Goal: Task Accomplishment & Management: Use online tool/utility

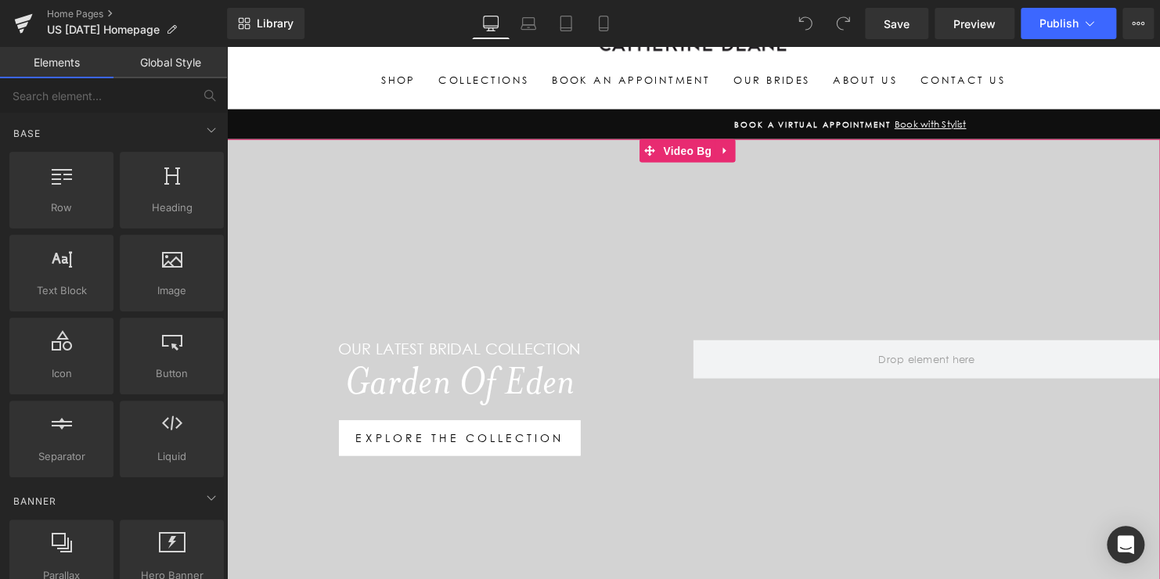
scroll to position [78, 0]
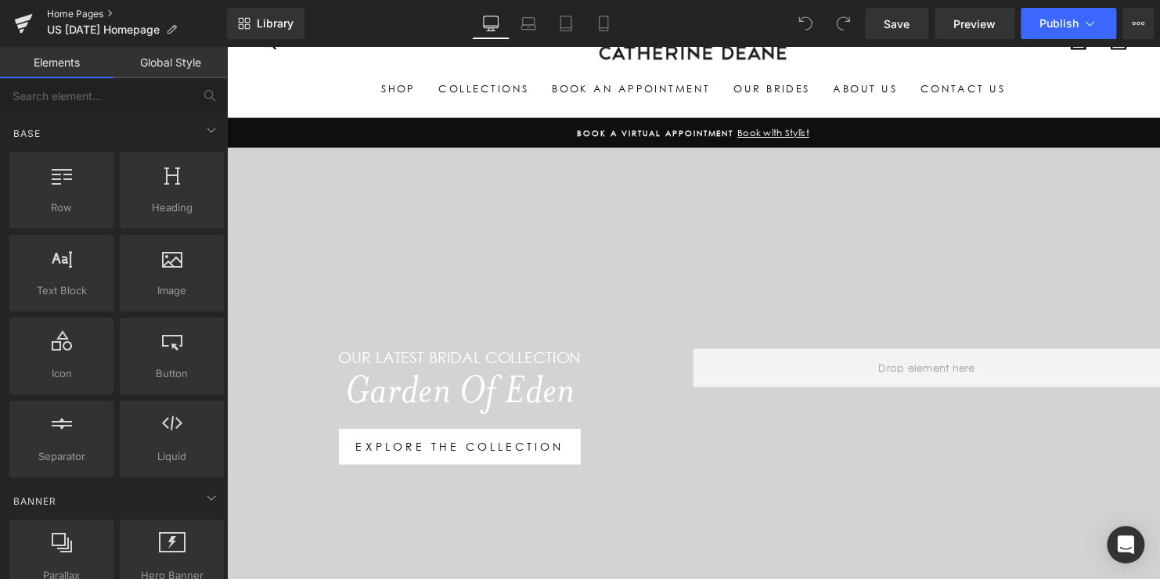
click at [83, 20] on link "Home Pages" at bounding box center [137, 14] width 180 height 13
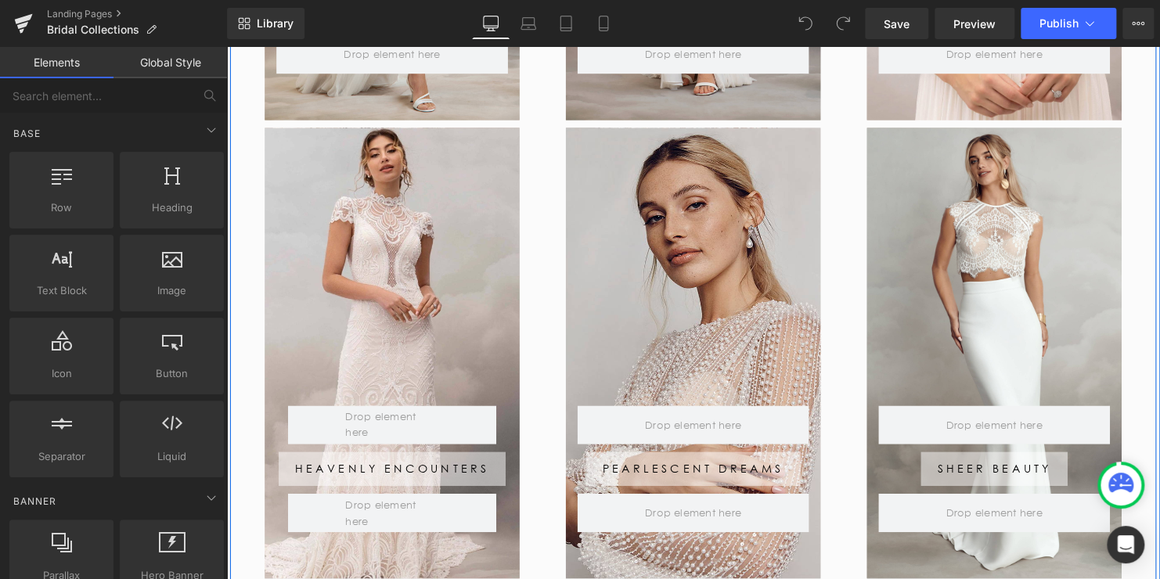
scroll to position [1252, 0]
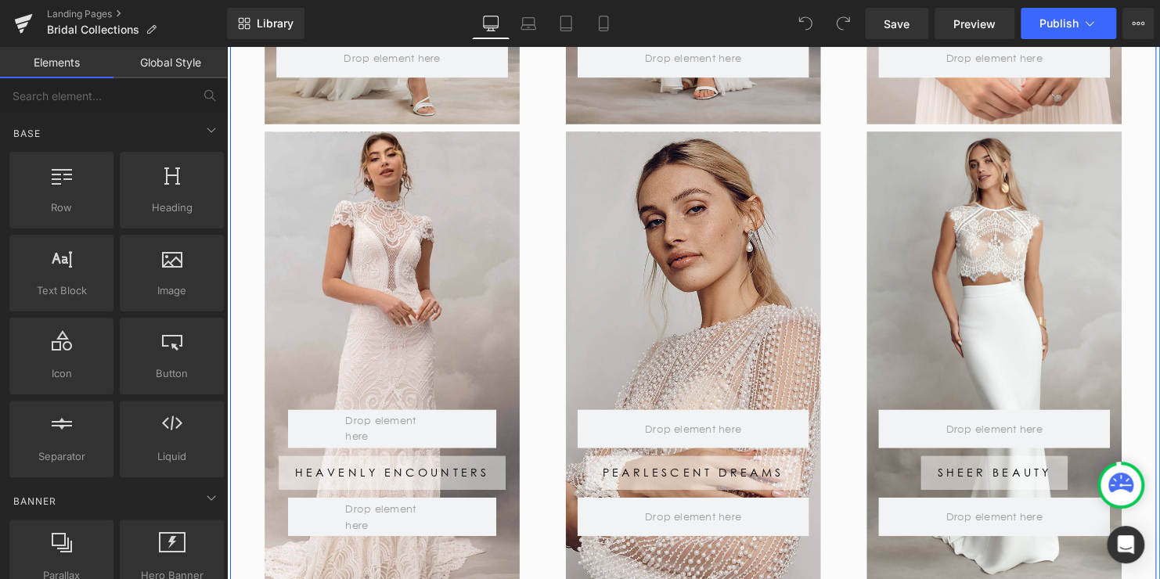
click at [994, 170] on div at bounding box center [1005, 361] width 258 height 457
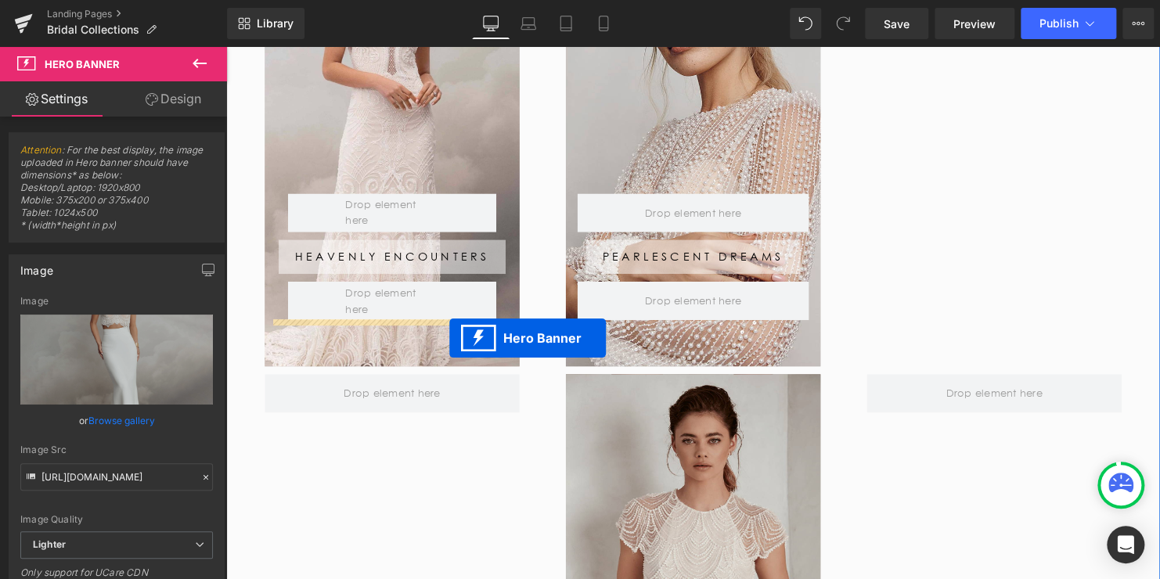
scroll to position [1487, 0]
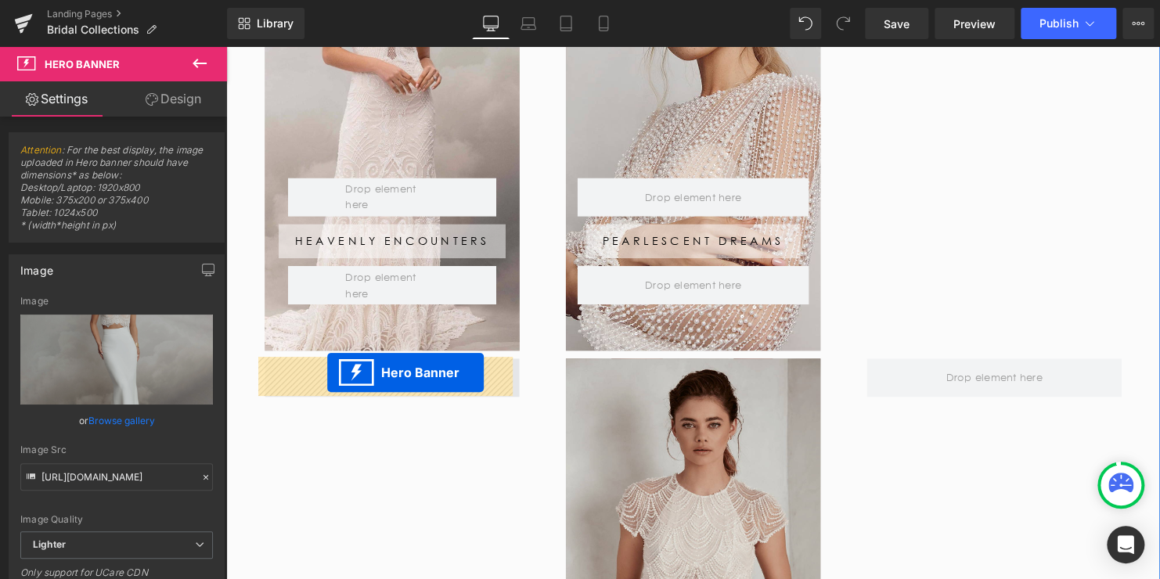
drag, startPoint x: 994, startPoint y: 152, endPoint x: 329, endPoint y: 377, distance: 702.4
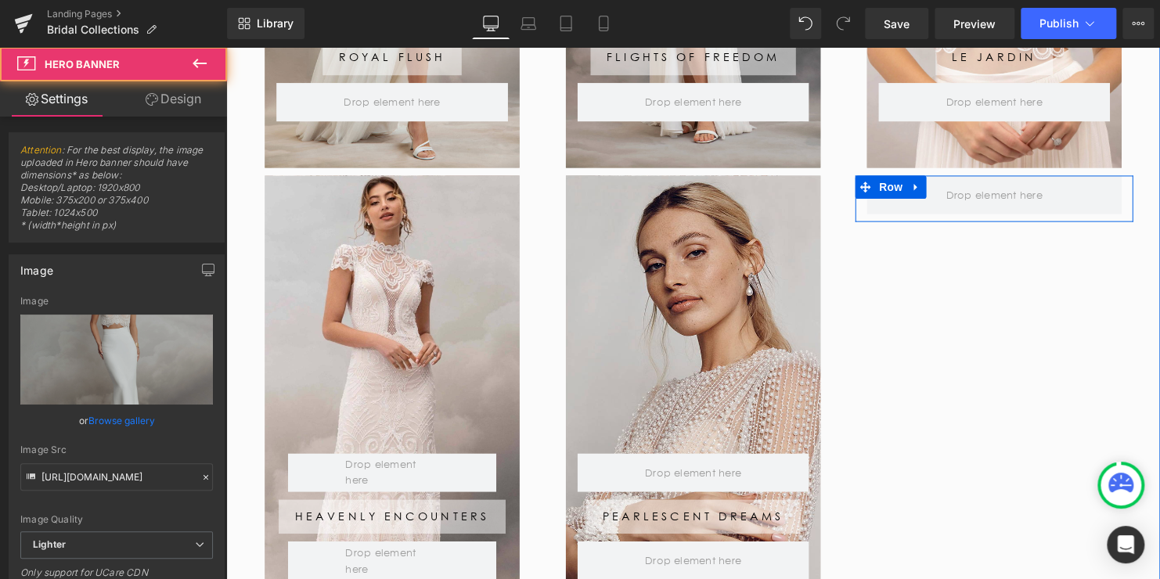
scroll to position [1174, 0]
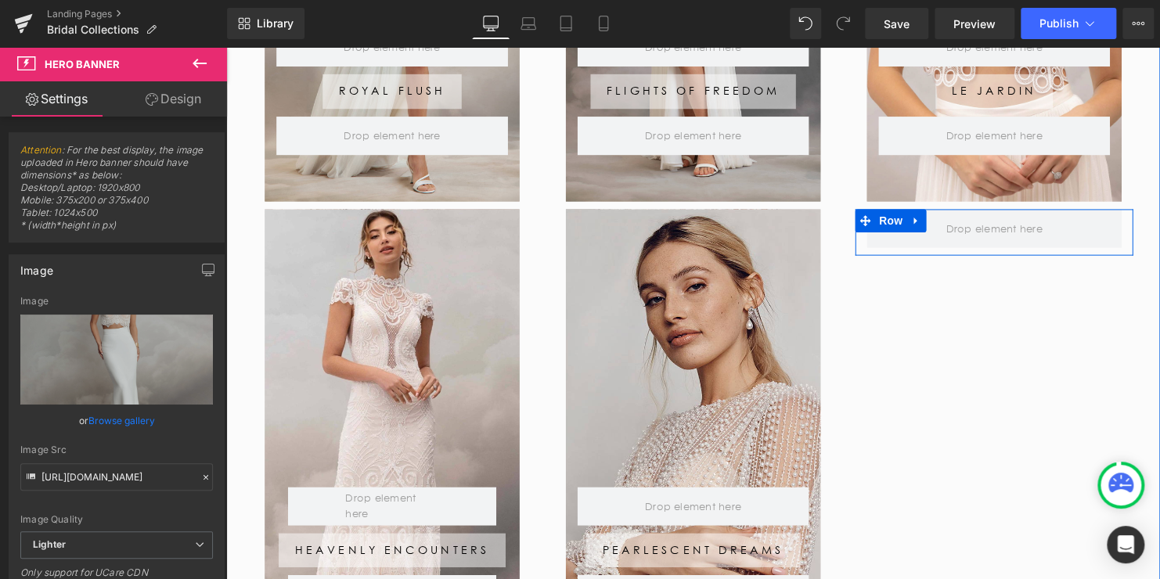
click at [682, 260] on div at bounding box center [700, 439] width 258 height 457
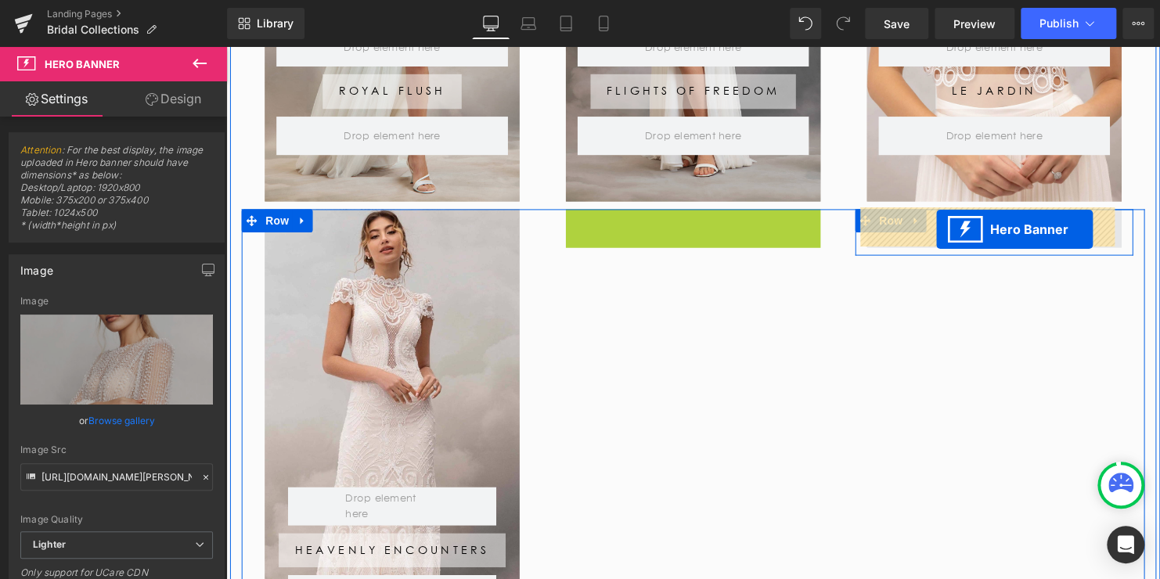
drag, startPoint x: 695, startPoint y: 221, endPoint x: 946, endPoint y: 232, distance: 251.4
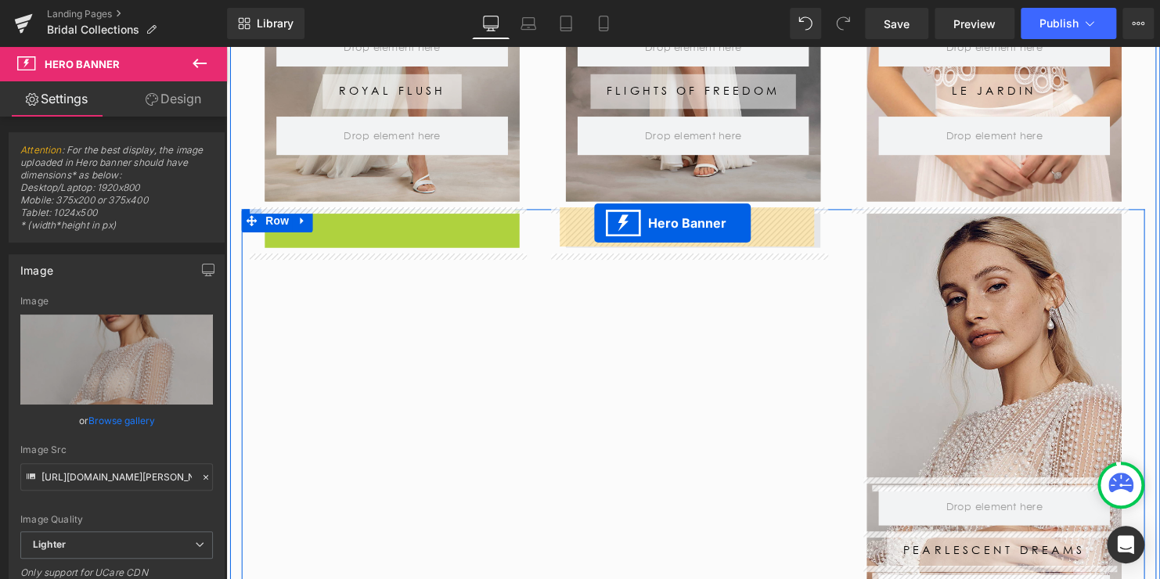
drag, startPoint x: 390, startPoint y: 224, endPoint x: 600, endPoint y: 225, distance: 209.8
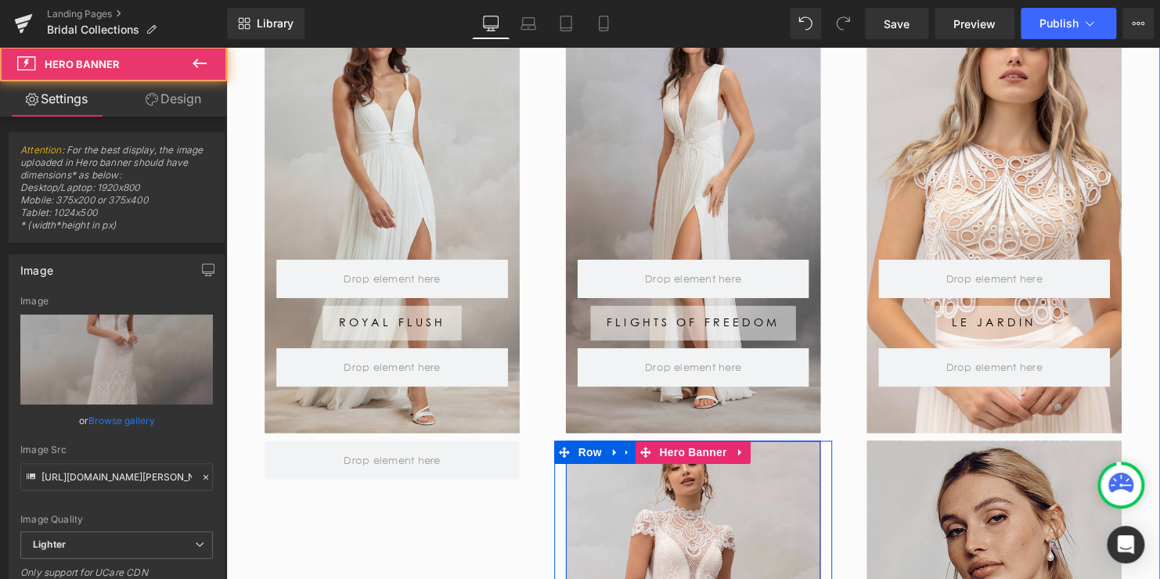
scroll to position [939, 0]
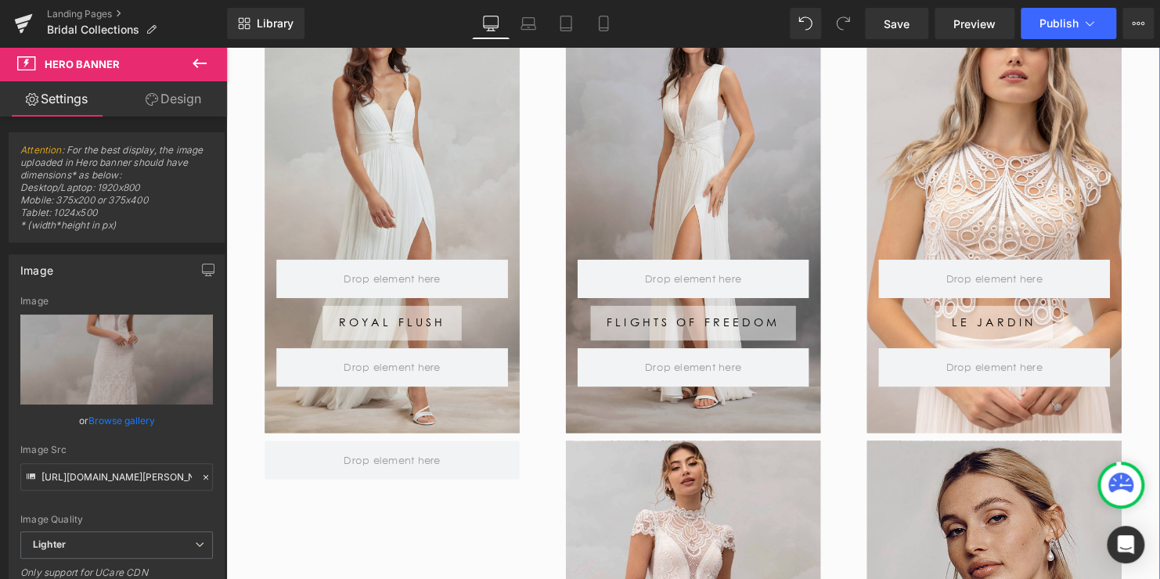
click at [988, 124] on div at bounding box center [1005, 208] width 258 height 457
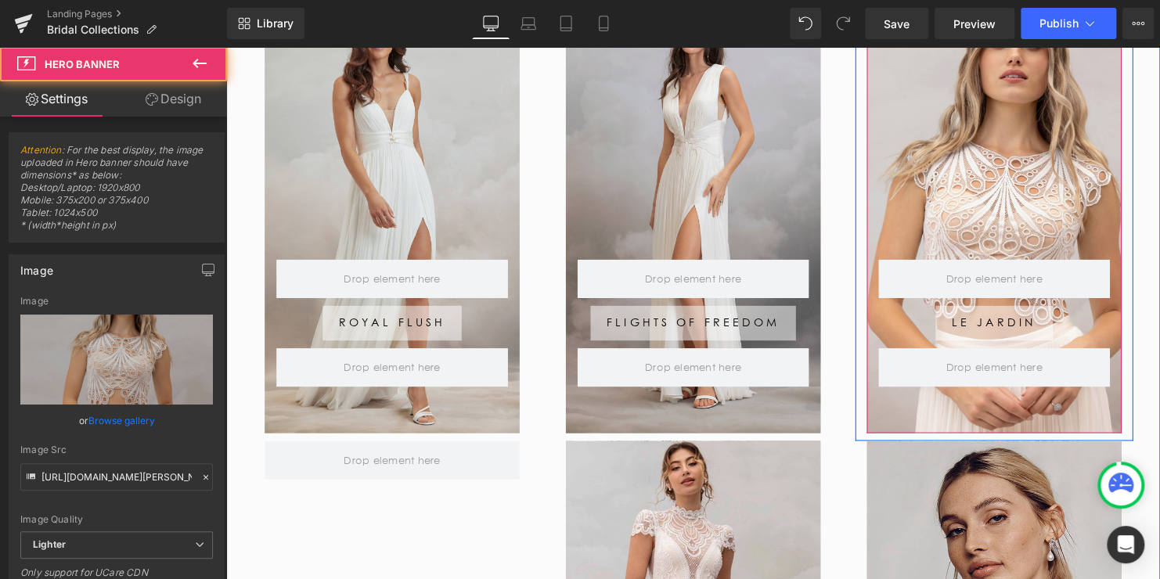
scroll to position [783, 0]
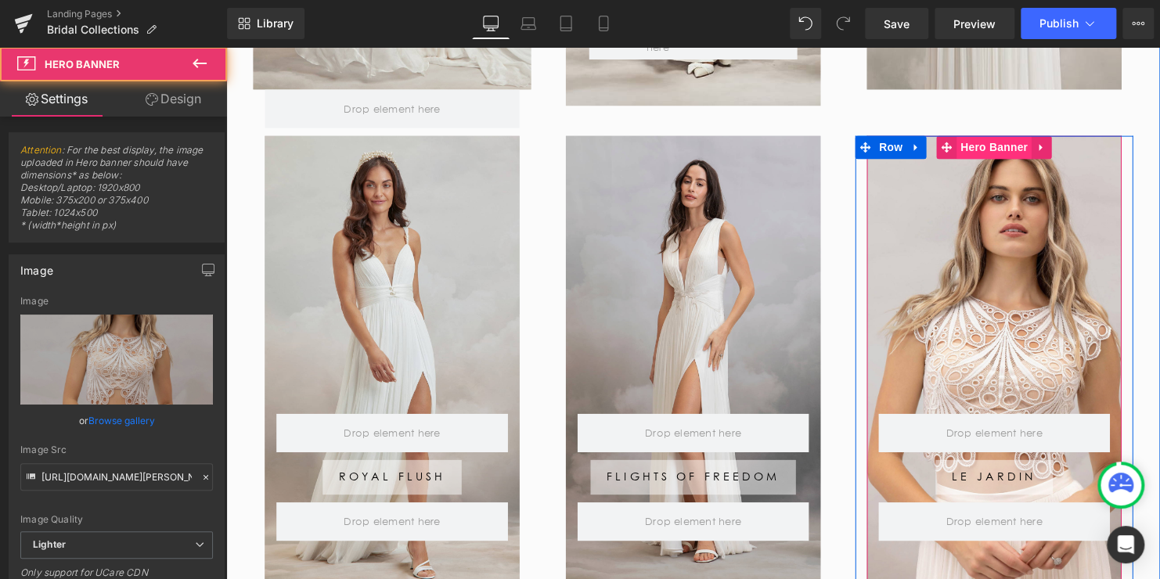
click at [994, 153] on div "Row Le Jardin Button Row Row Hero Banner" at bounding box center [1005, 365] width 258 height 457
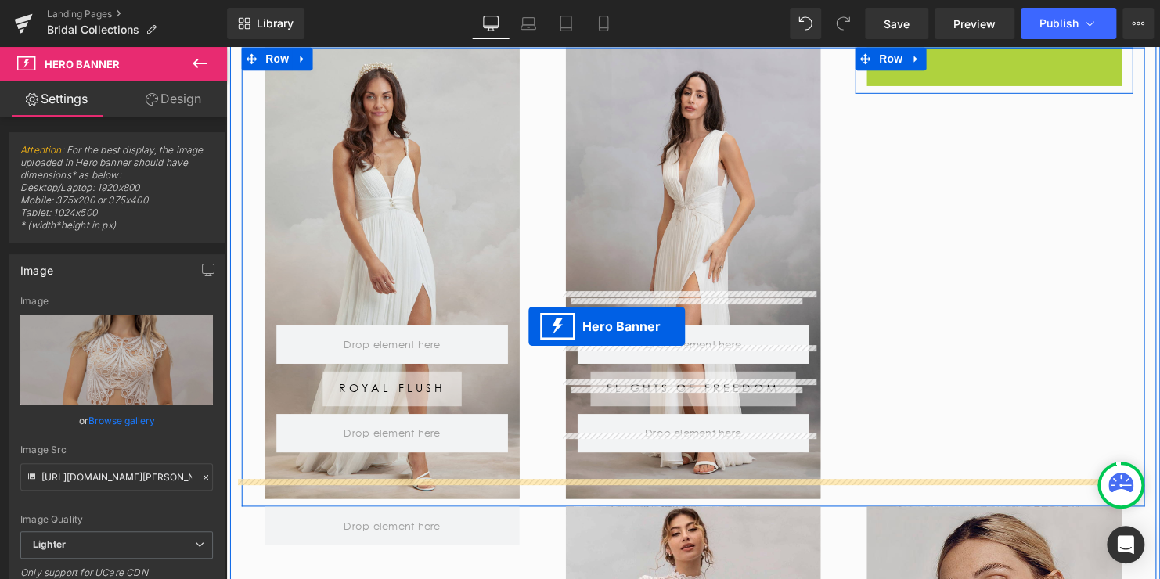
scroll to position [1017, 0]
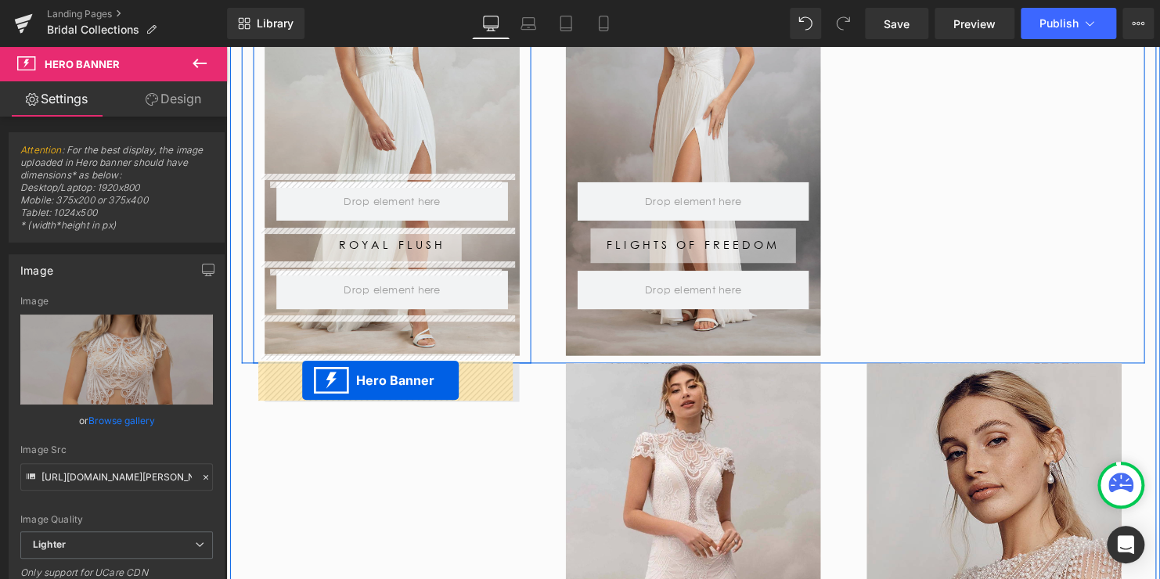
drag, startPoint x: 992, startPoint y: 152, endPoint x: 304, endPoint y: 385, distance: 727.2
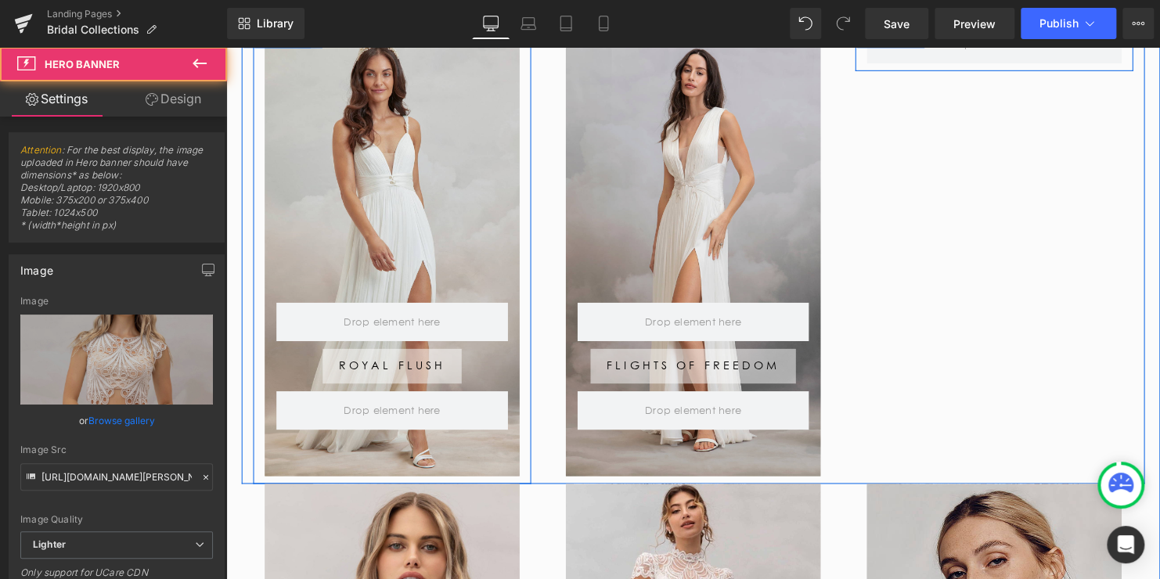
scroll to position [783, 0]
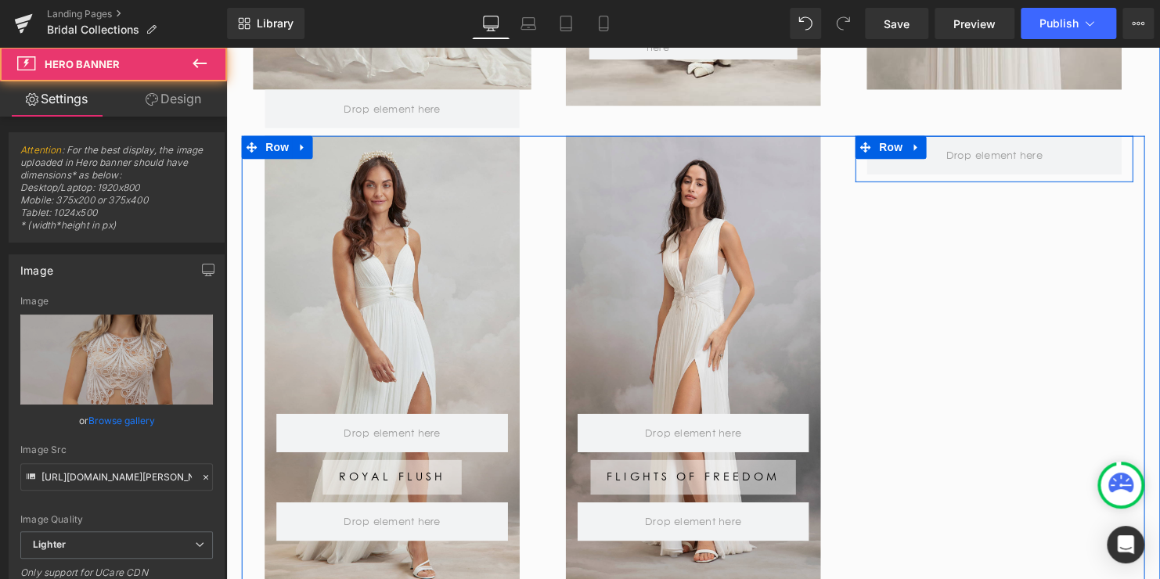
click at [678, 228] on div at bounding box center [700, 365] width 258 height 457
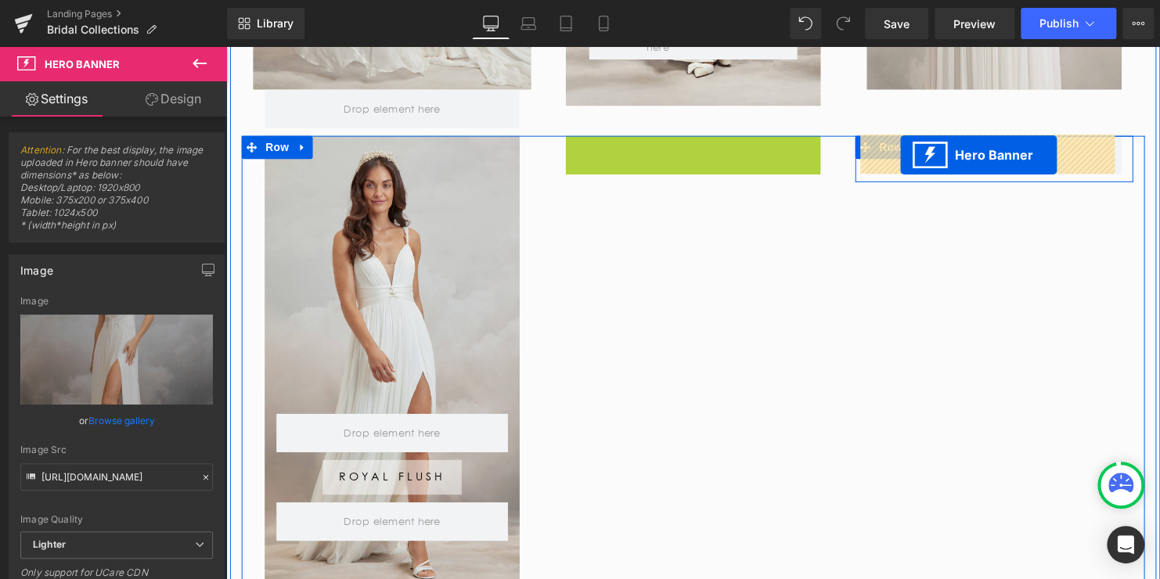
drag, startPoint x: 690, startPoint y: 149, endPoint x: 910, endPoint y: 157, distance: 220.0
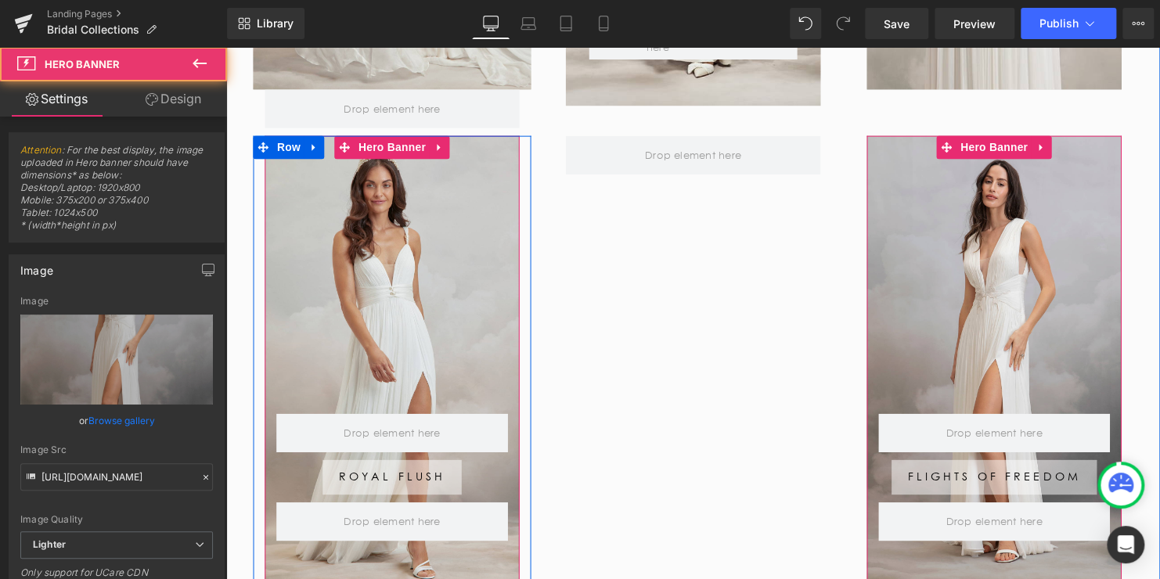
click at [379, 206] on div at bounding box center [394, 365] width 258 height 457
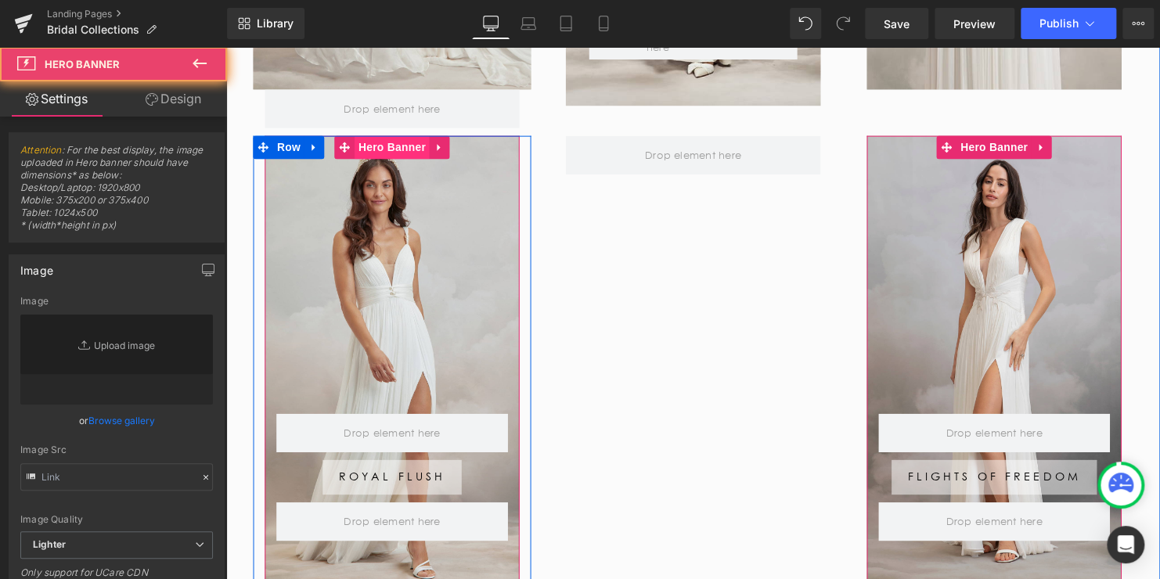
type input "[URL][DOMAIN_NAME]"
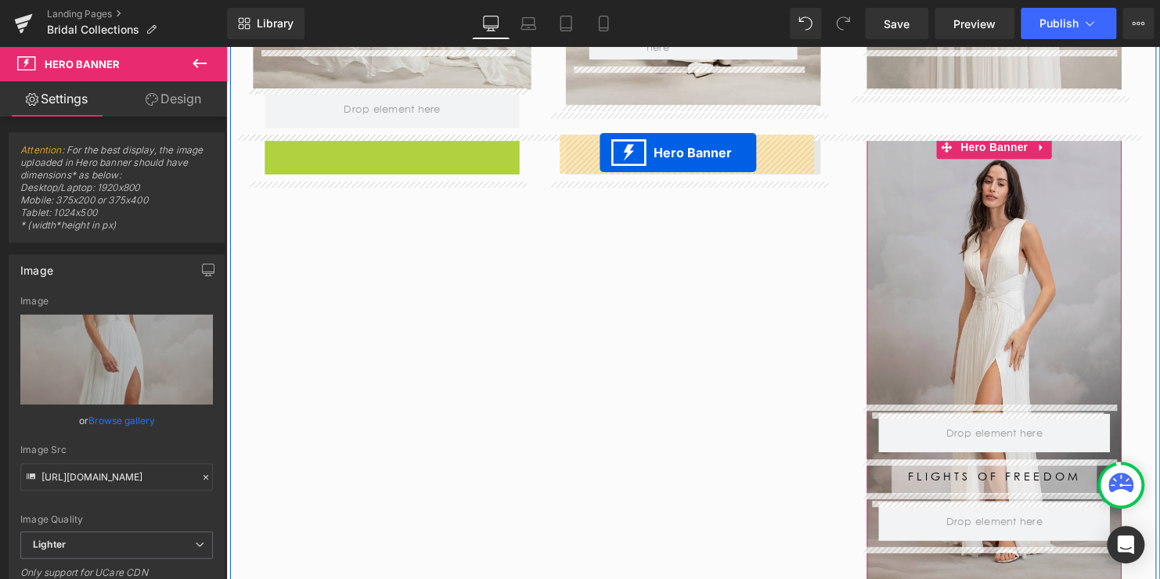
drag, startPoint x: 392, startPoint y: 149, endPoint x: 605, endPoint y: 154, distance: 213.0
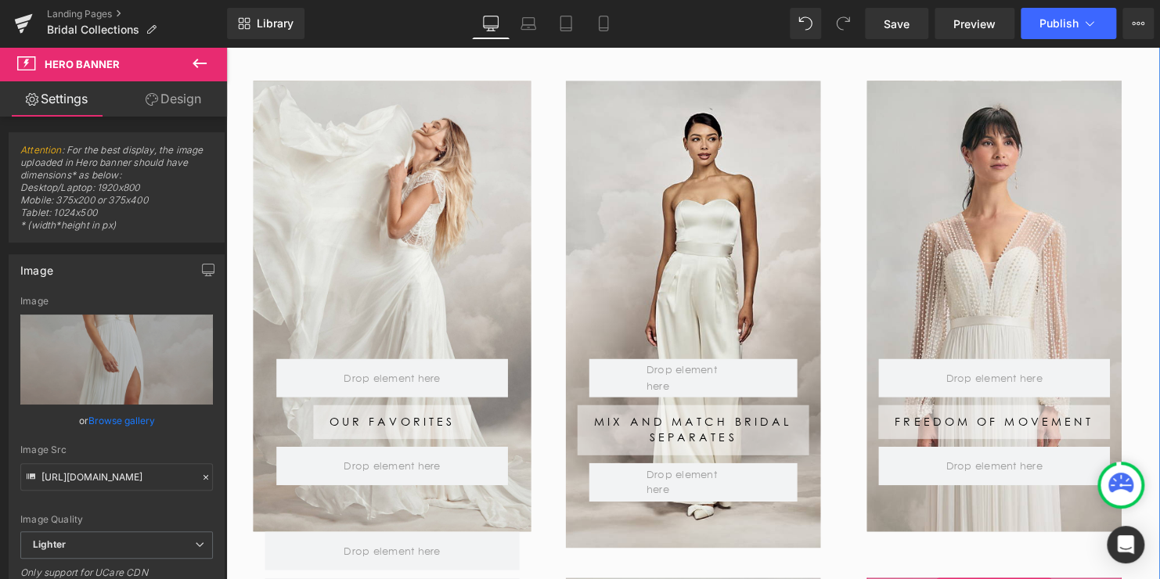
scroll to position [313, 0]
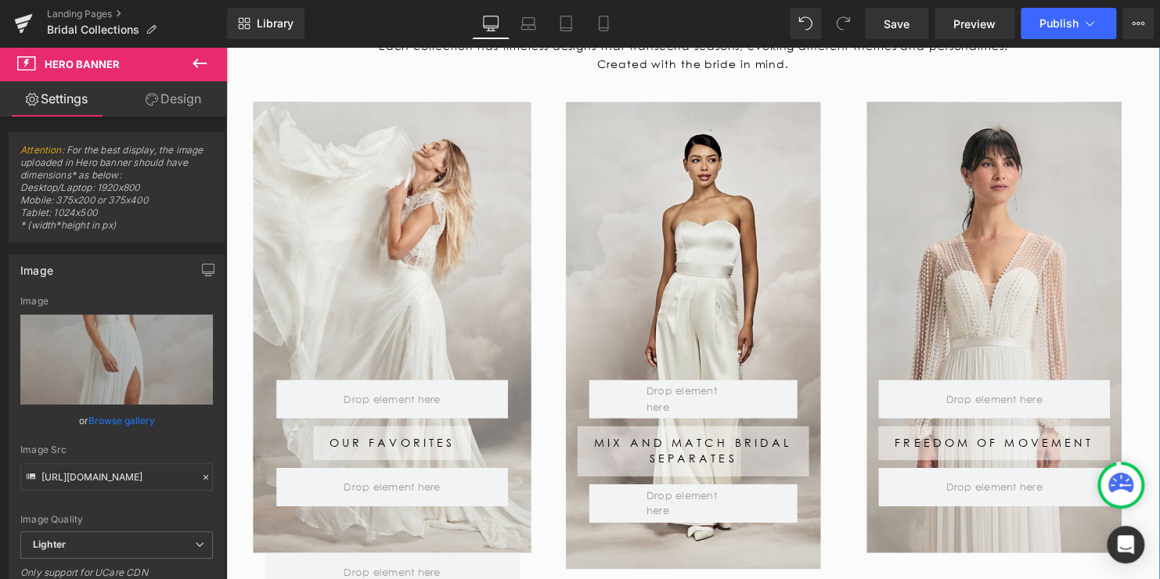
click at [1032, 180] on div at bounding box center [1005, 331] width 258 height 457
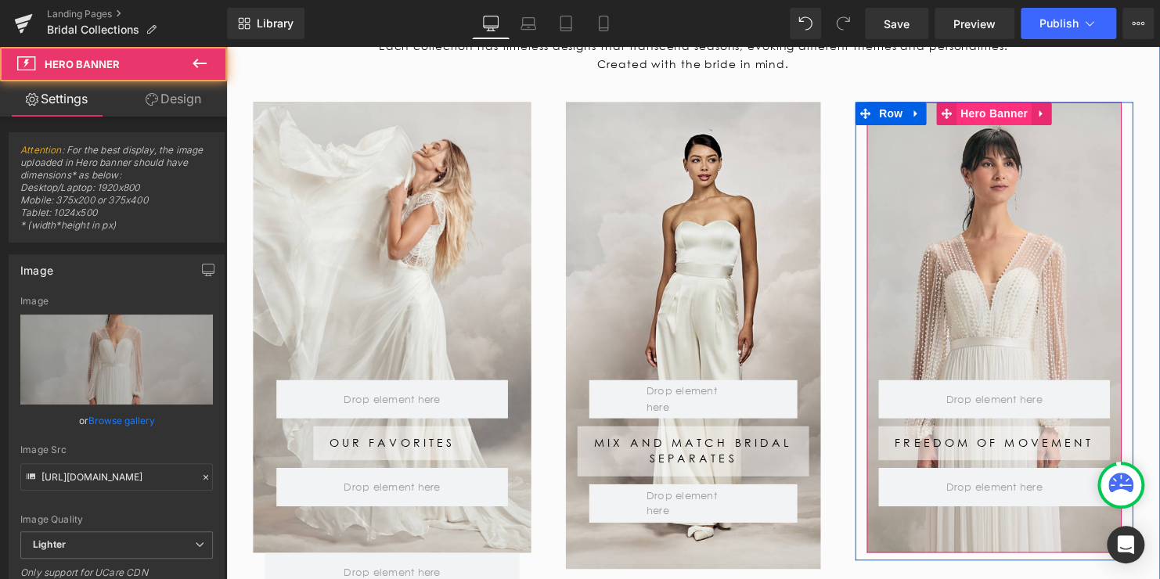
click at [992, 117] on span "Hero Banner" at bounding box center [1005, 114] width 76 height 23
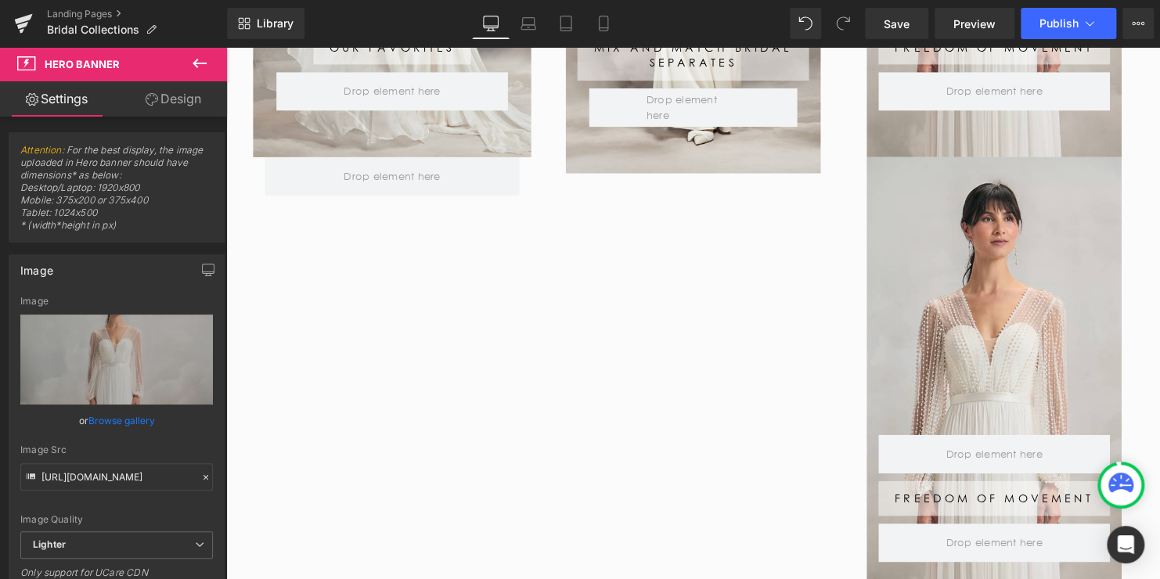
scroll to position [762, 0]
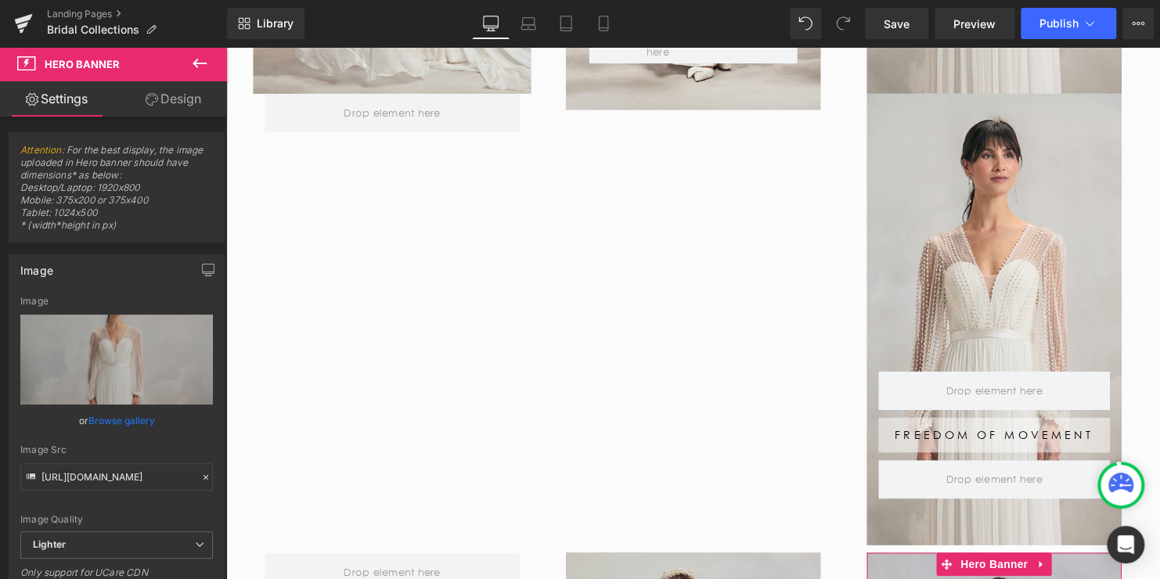
click at [997, 221] on div at bounding box center [1005, 323] width 258 height 457
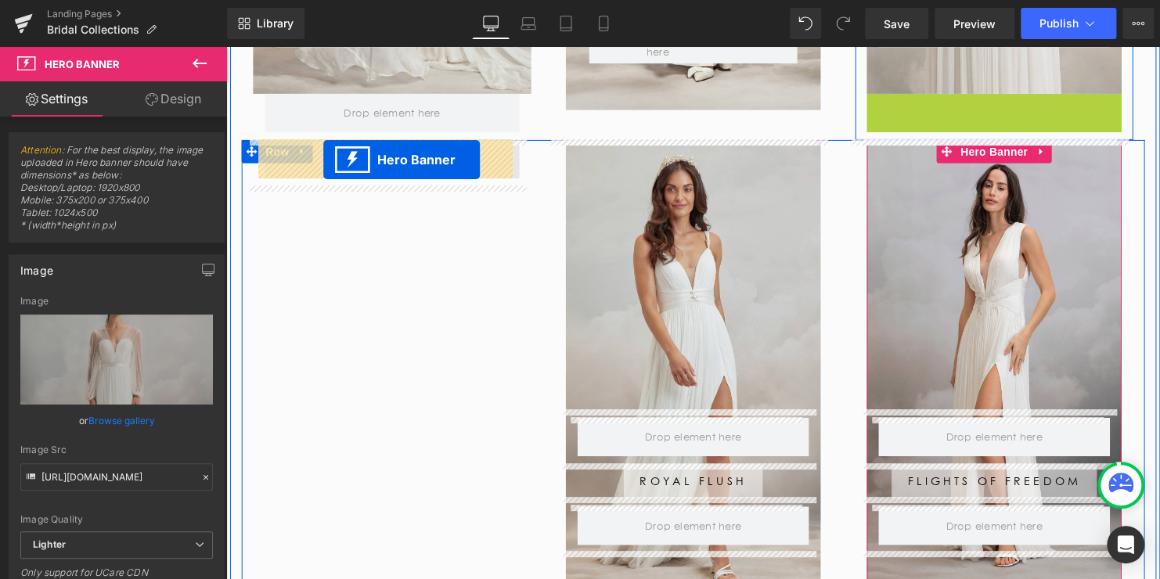
drag, startPoint x: 999, startPoint y: 106, endPoint x: 325, endPoint y: 161, distance: 676.9
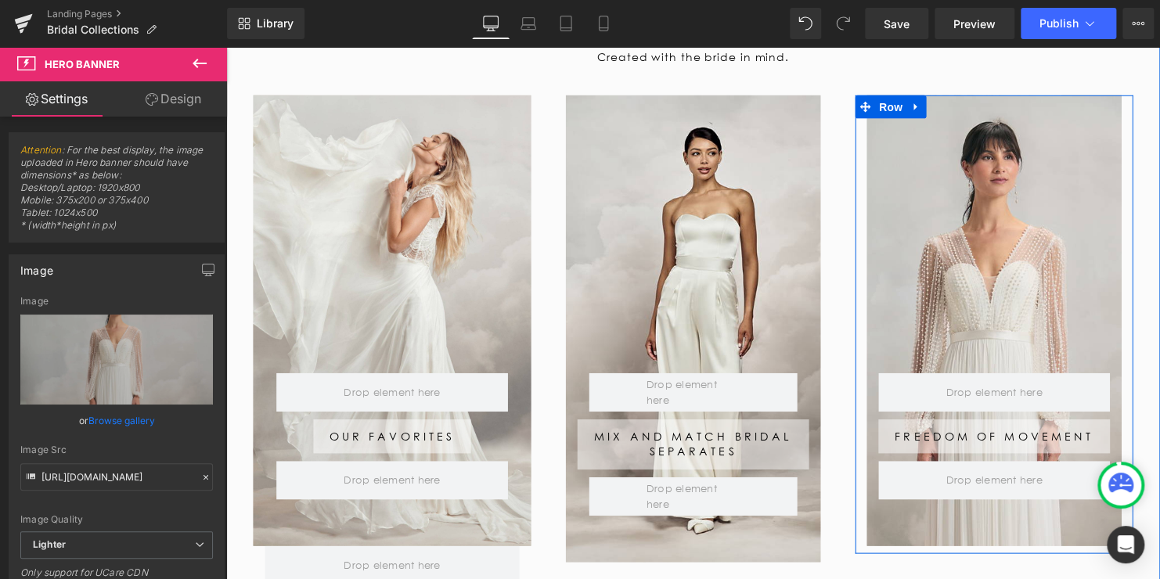
scroll to position [293, 0]
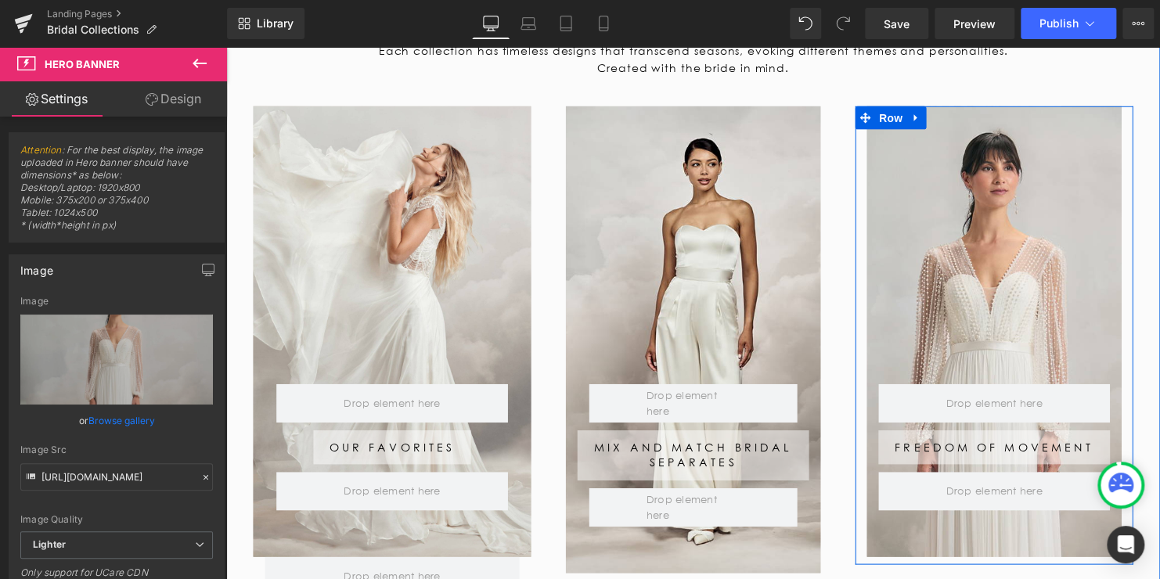
click at [988, 225] on div at bounding box center [1005, 335] width 258 height 457
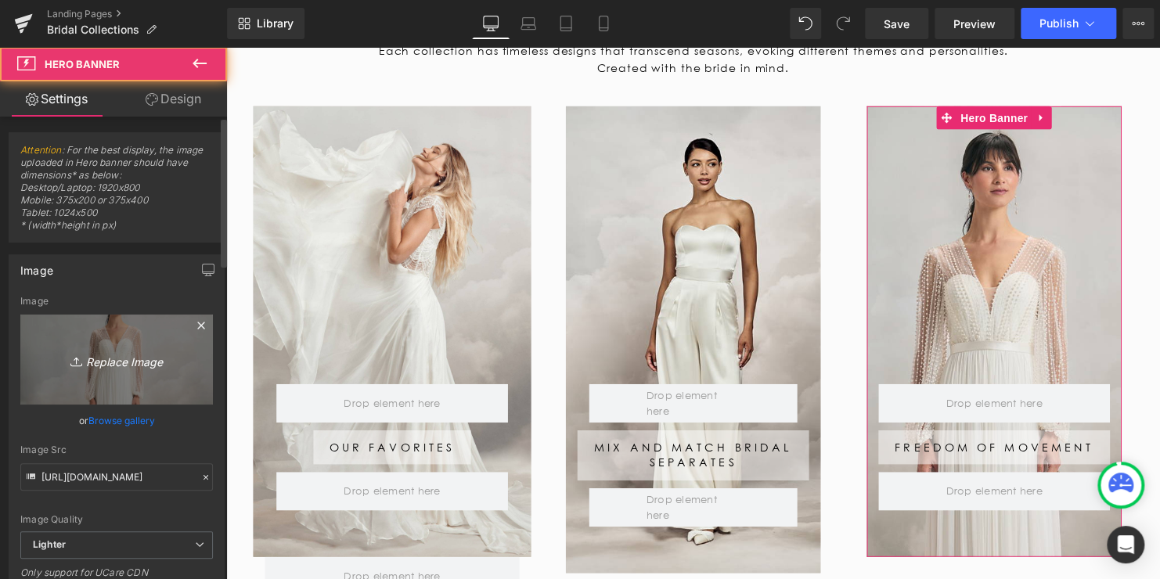
click at [112, 358] on icon "Replace Image" at bounding box center [116, 360] width 125 height 20
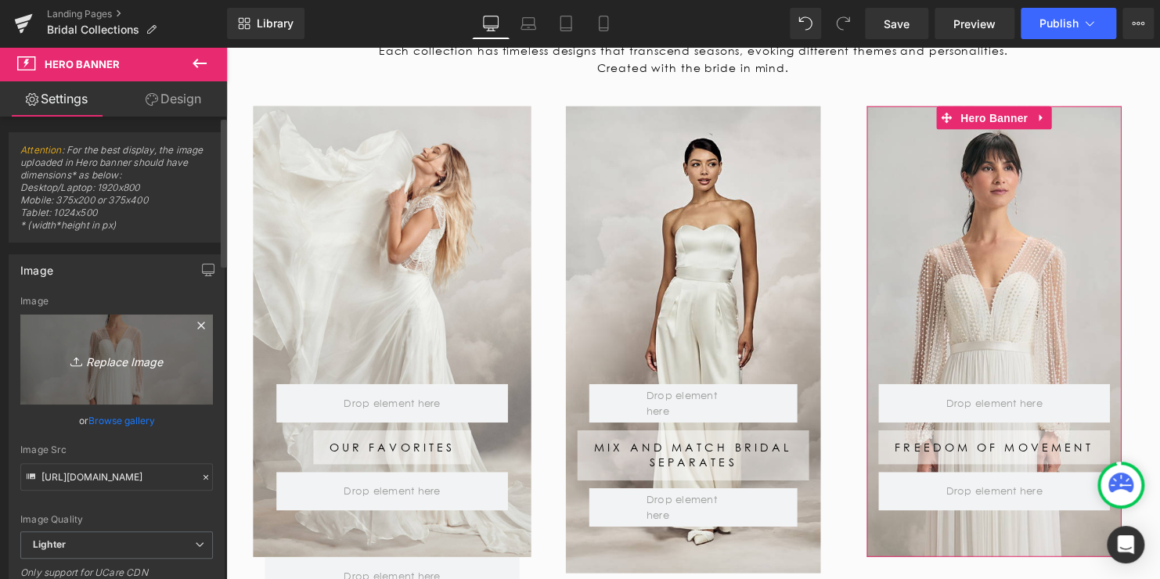
type input "C:\fakepath\Delaney_Gown_6.jpg"
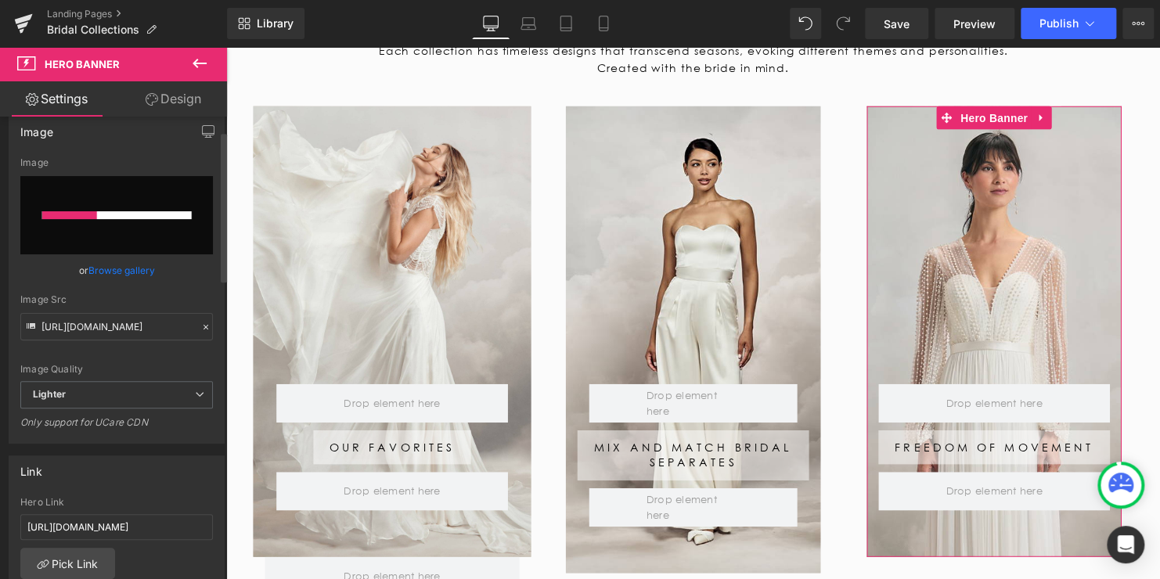
scroll to position [157, 0]
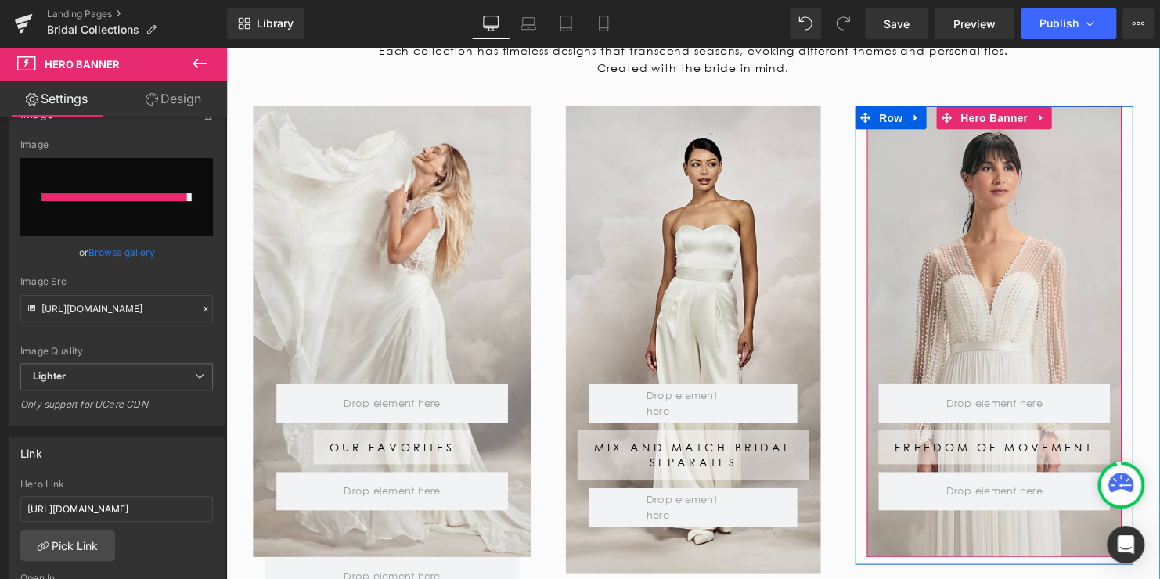
type input "[URL][DOMAIN_NAME]"
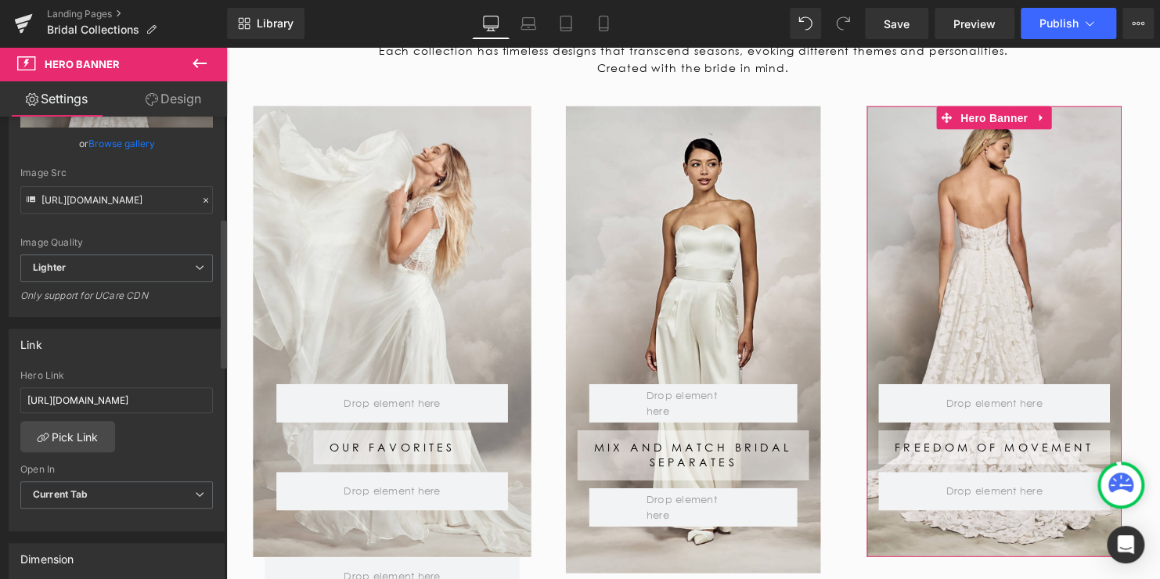
scroll to position [313, 0]
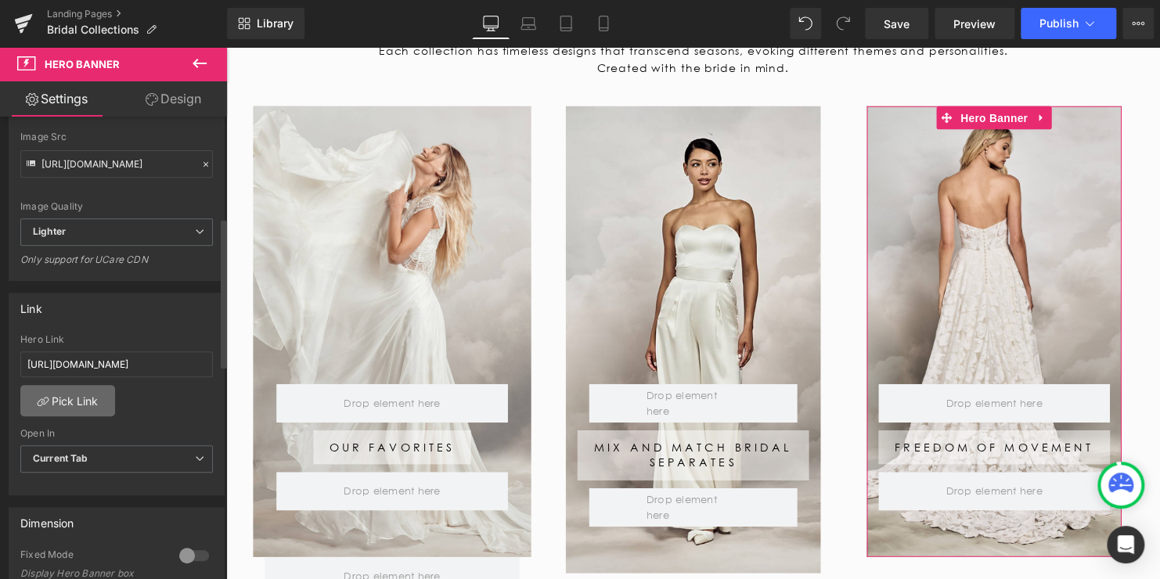
click at [65, 400] on link "Pick Link" at bounding box center [67, 400] width 95 height 31
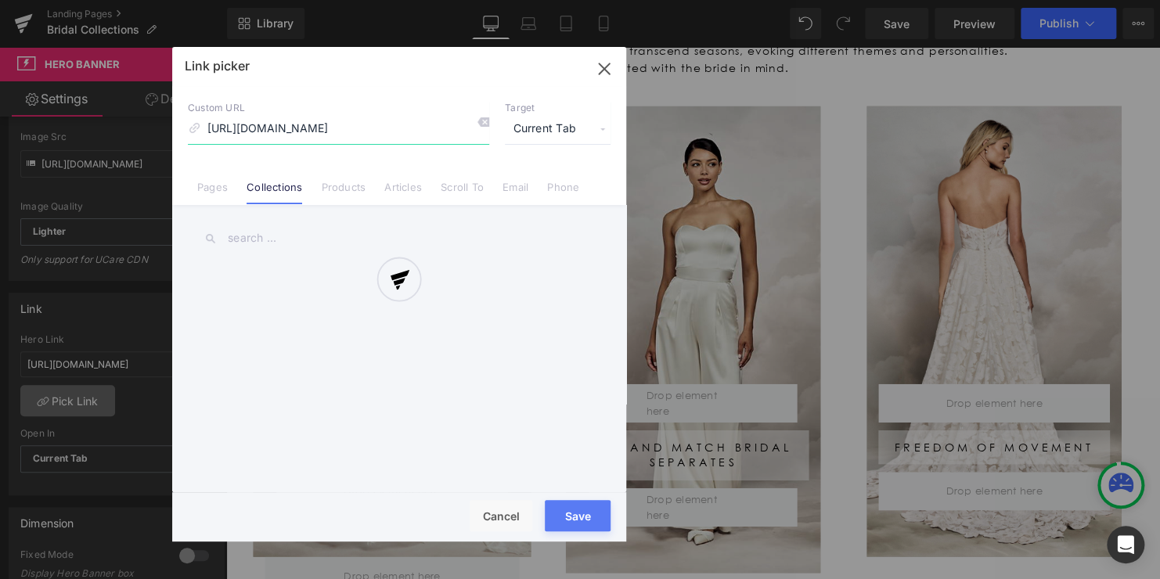
scroll to position [0, 52]
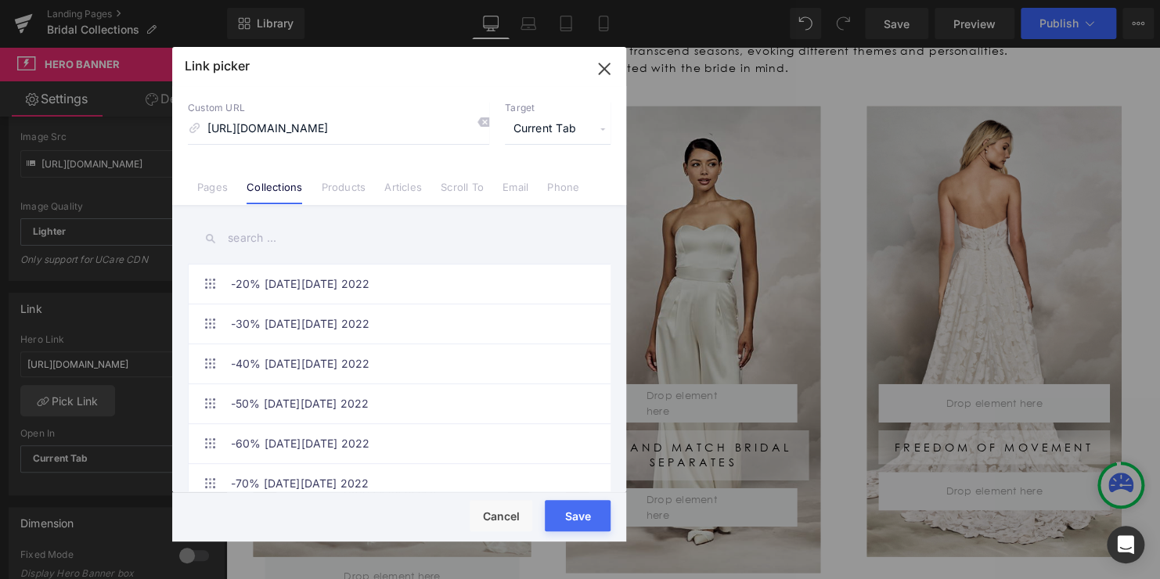
click at [301, 229] on input "text" at bounding box center [399, 238] width 423 height 35
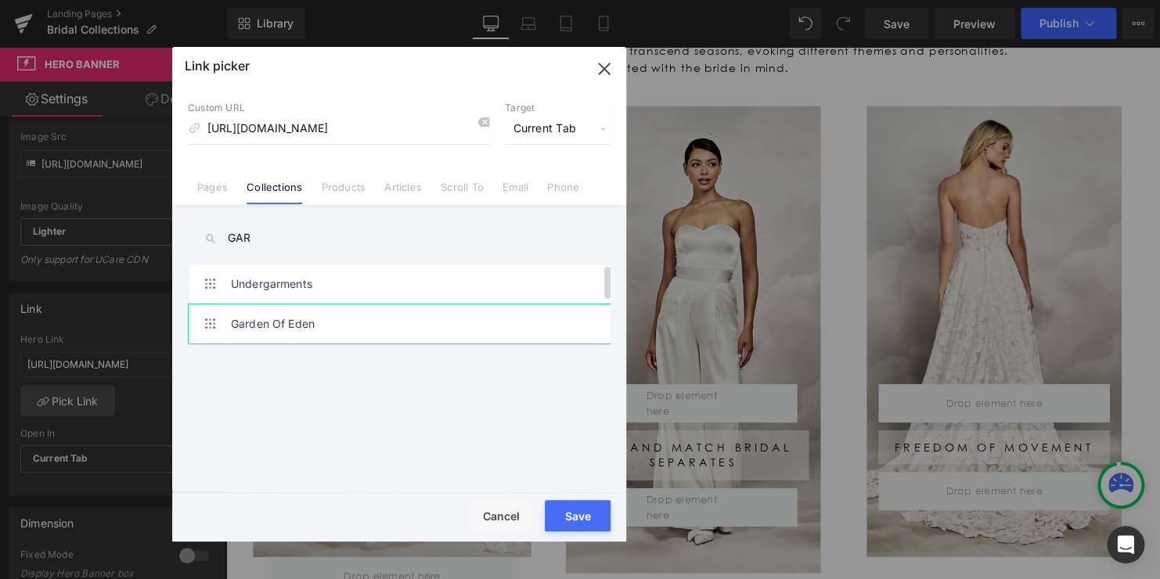
type input "GAR"
click at [274, 322] on link "Garden Of Eden" at bounding box center [403, 323] width 344 height 39
type input "/collections/garden-of-eden"
click at [564, 506] on button "Save" at bounding box center [578, 515] width 66 height 31
type input "/collections/garden-of-eden"
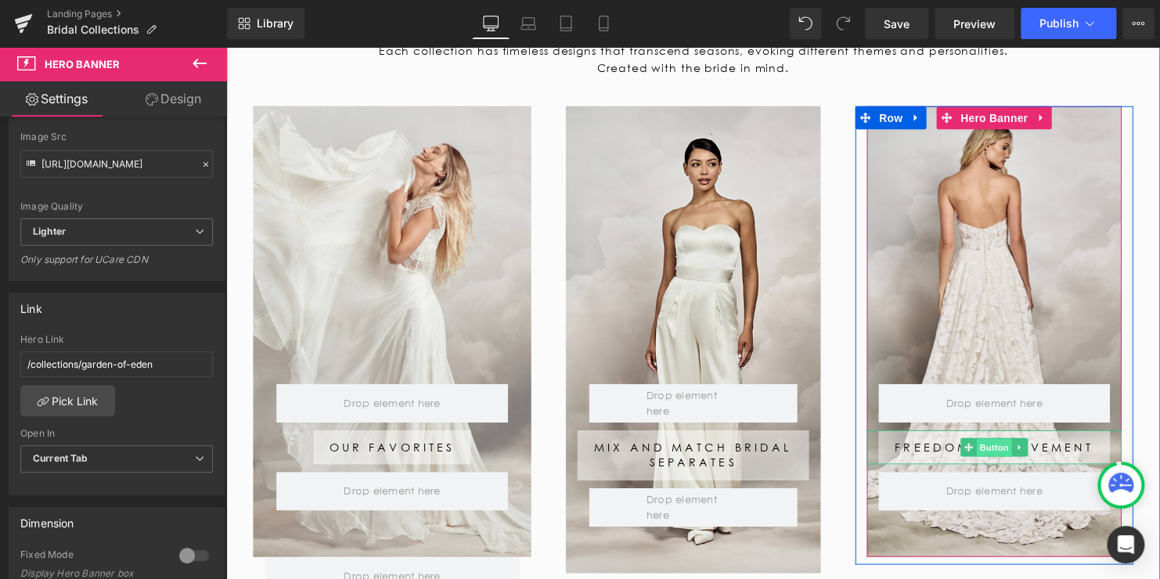
click at [996, 452] on span "Button" at bounding box center [1005, 454] width 36 height 19
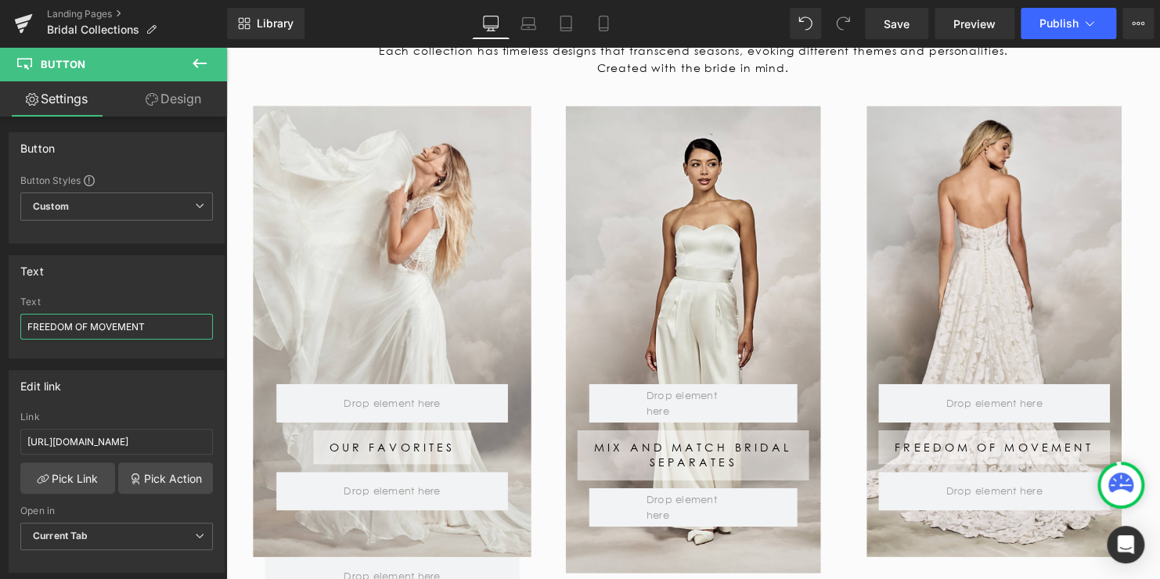
drag, startPoint x: 126, startPoint y: 327, endPoint x: -40, endPoint y: 315, distance: 166.3
click at [0, 315] on html "Button You are previewing how the will restyle your page. You can not edit Elem…" at bounding box center [580, 289] width 1160 height 579
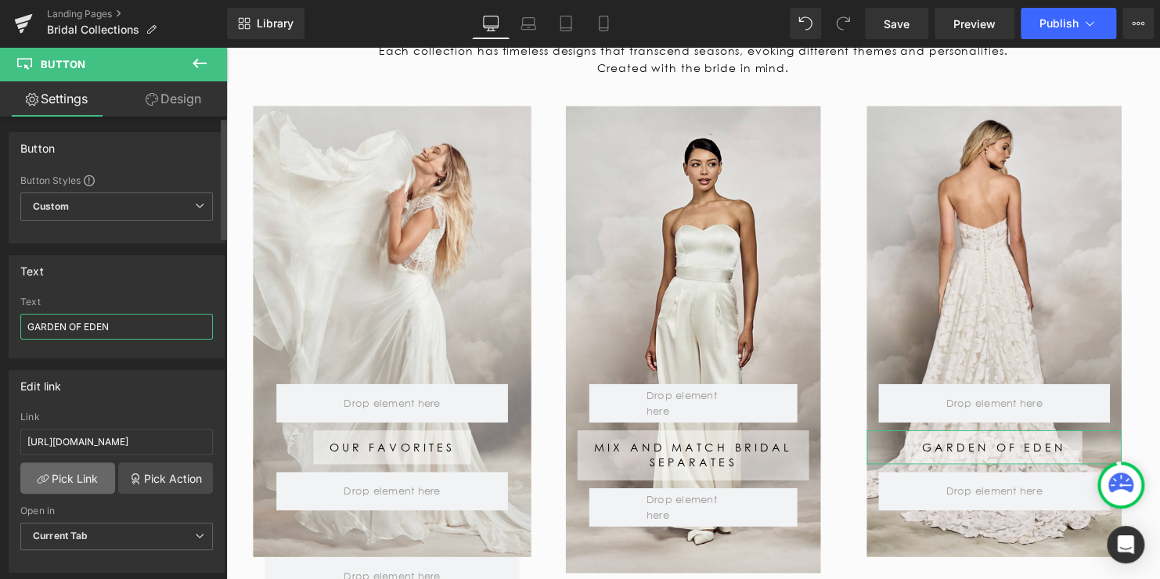
type input "GARDEN OF EDEN"
click at [73, 466] on link "Pick Link" at bounding box center [67, 478] width 95 height 31
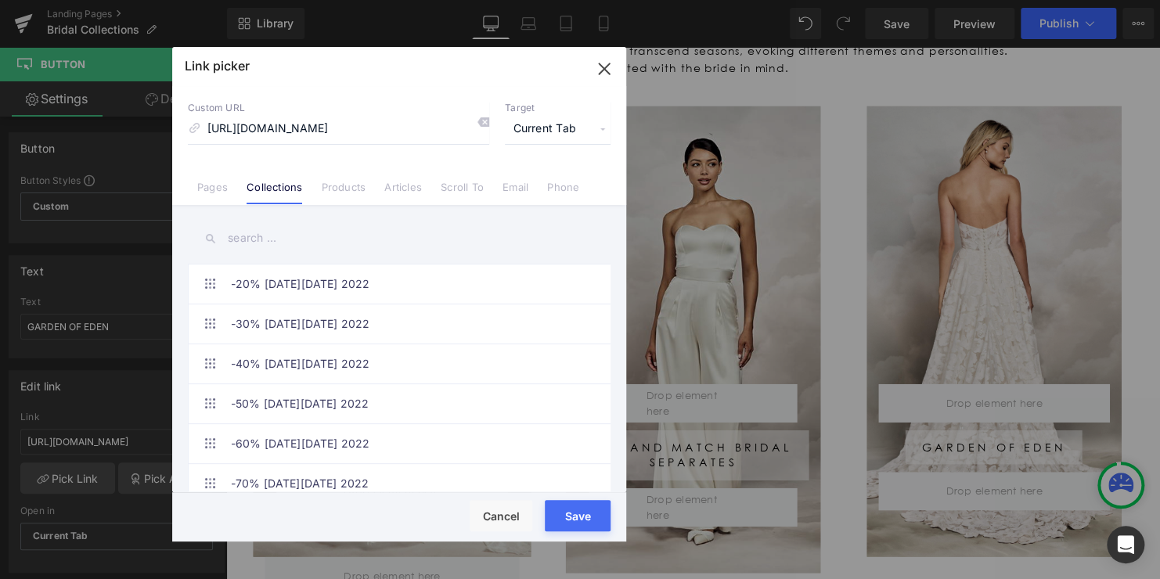
click at [295, 241] on input "text" at bounding box center [399, 238] width 423 height 35
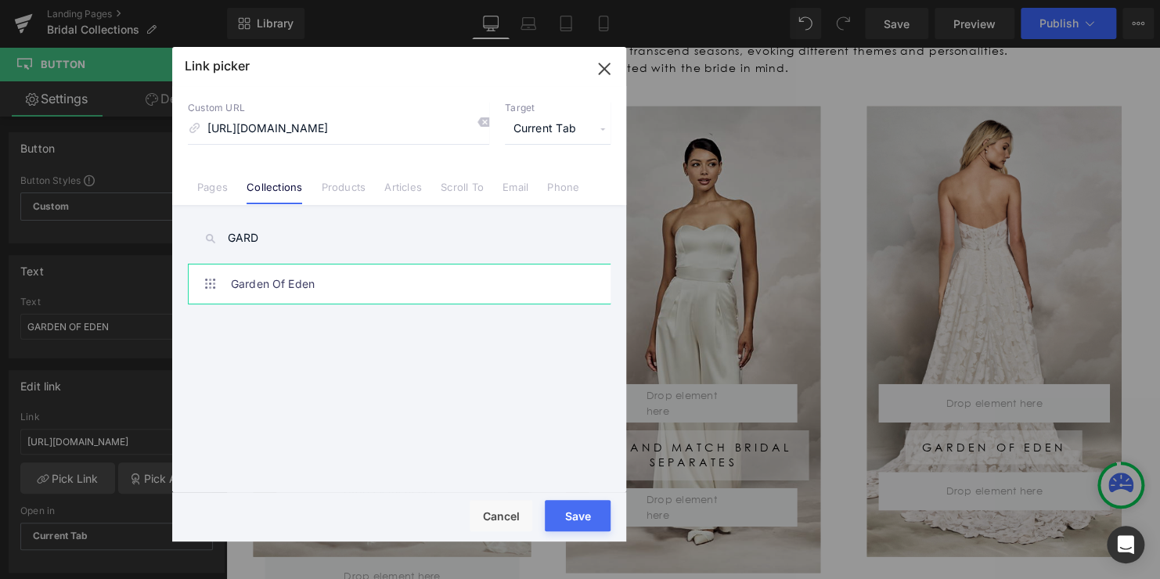
type input "GARD"
click at [278, 282] on link "Garden Of Eden" at bounding box center [403, 284] width 344 height 39
type input "/collections/garden-of-eden"
click at [560, 509] on div "Rendering Content" at bounding box center [580, 517] width 96 height 17
click at [570, 510] on div "Rendering Content" at bounding box center [580, 517] width 96 height 17
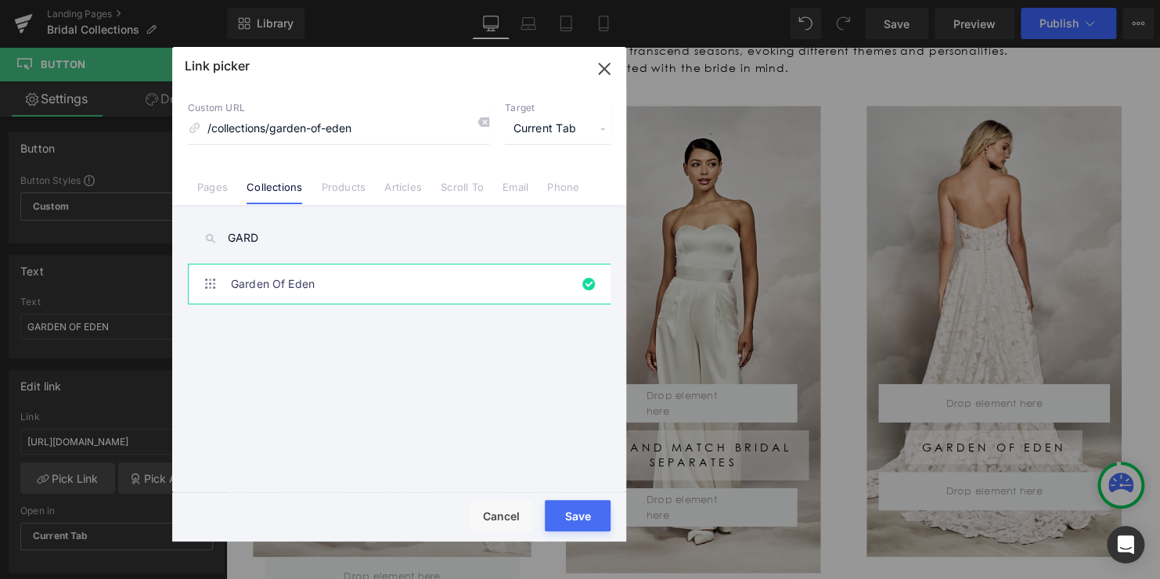
click at [564, 506] on button "Save" at bounding box center [578, 515] width 66 height 31
type input "/collections/garden-of-eden"
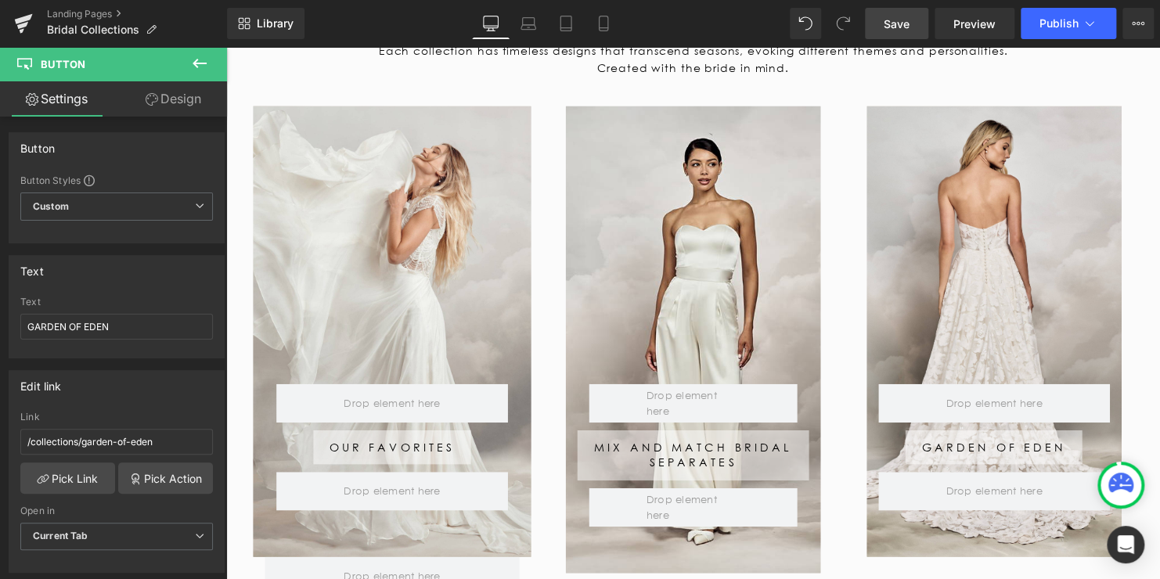
click at [897, 23] on span "Save" at bounding box center [897, 24] width 26 height 16
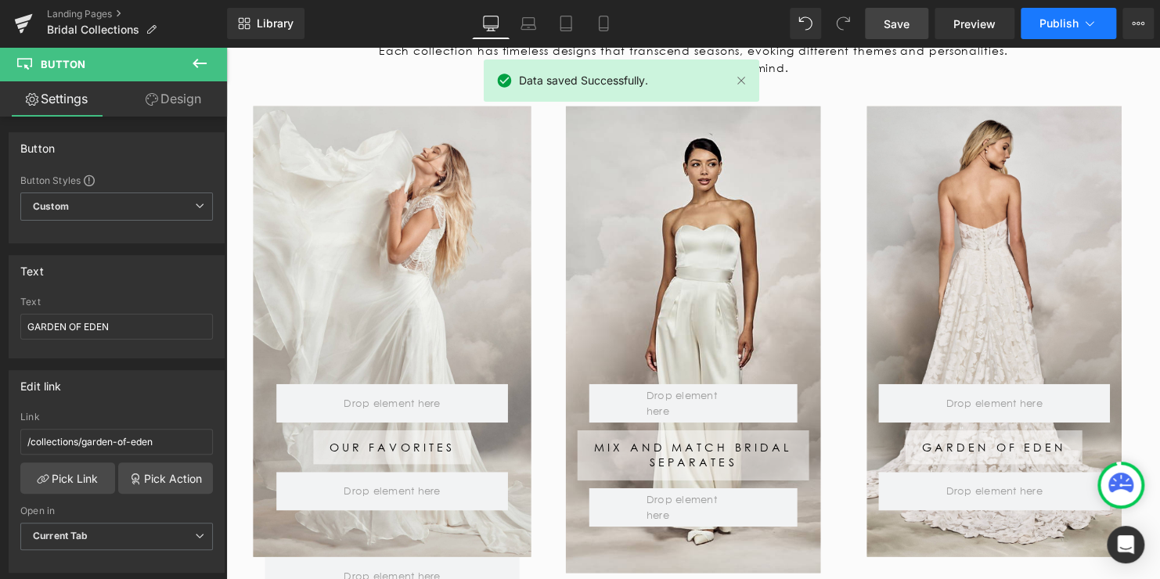
click at [1048, 27] on span "Publish" at bounding box center [1058, 23] width 39 height 13
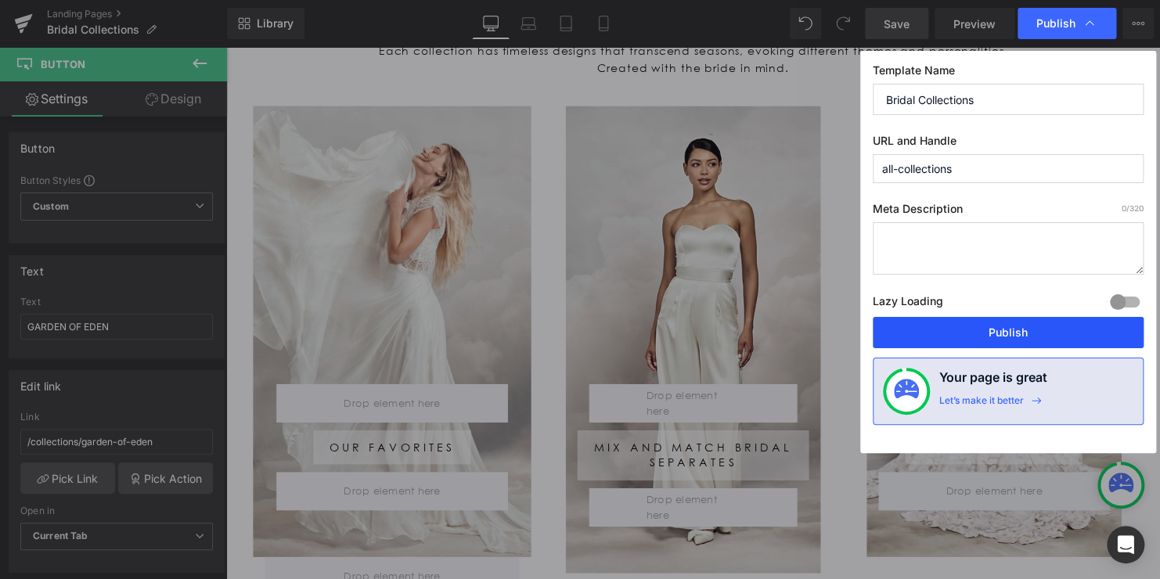
click at [1010, 333] on button "Publish" at bounding box center [1008, 332] width 271 height 31
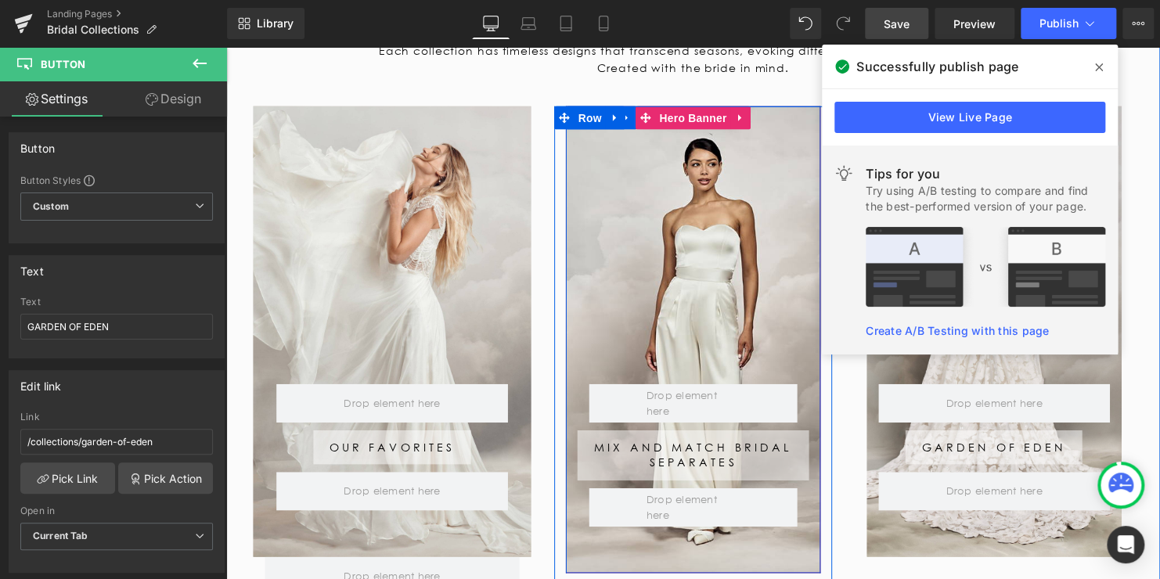
click at [610, 232] on div "Row Mix and Match Bridal Separates Button Row Row" at bounding box center [700, 344] width 258 height 474
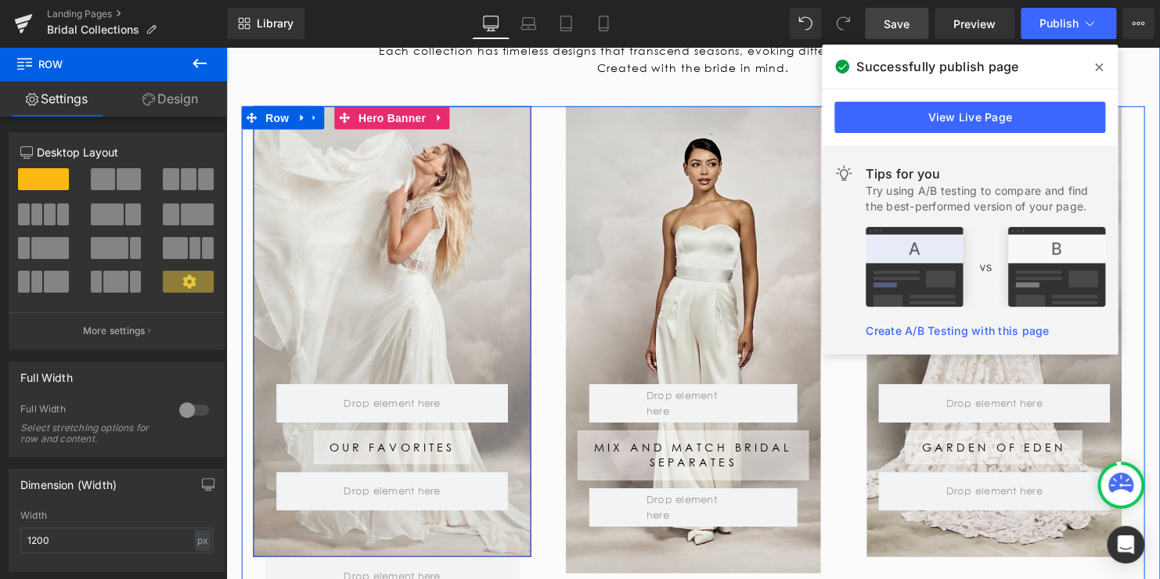
click at [391, 217] on div "Row Our Favorites Button Row Row" at bounding box center [395, 335] width 282 height 457
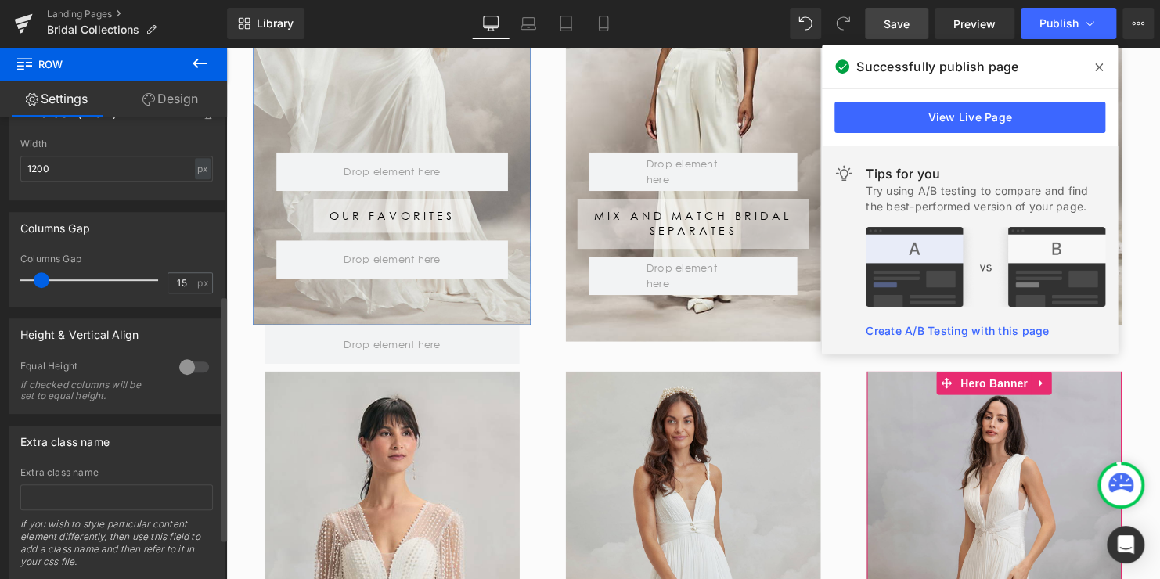
scroll to position [336, 0]
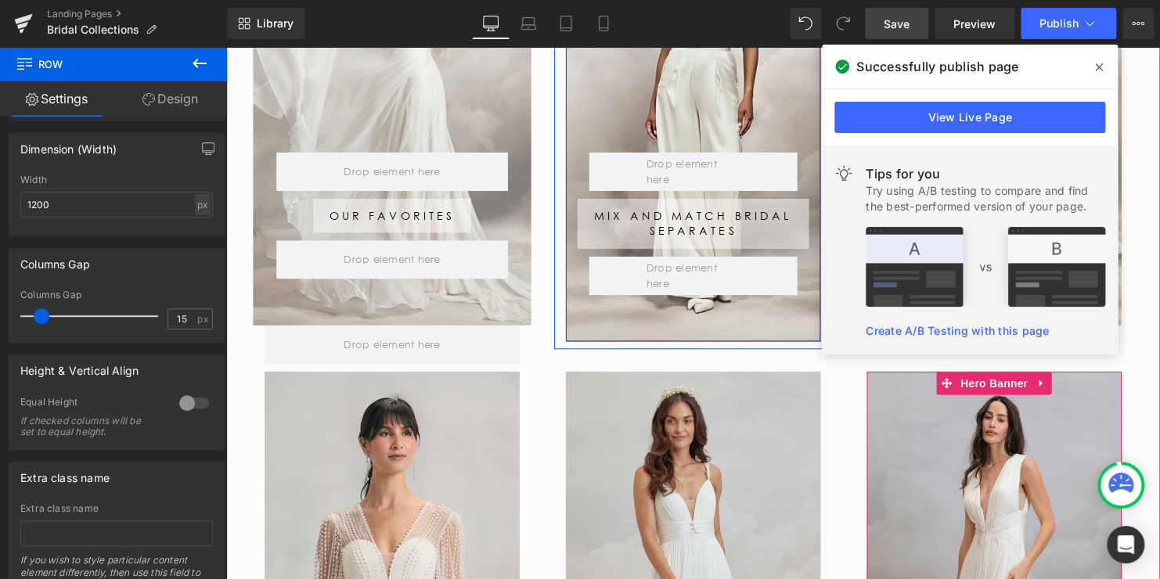
click at [658, 106] on div "Row Mix and Match Bridal Separates Button Row Row" at bounding box center [700, 109] width 258 height 474
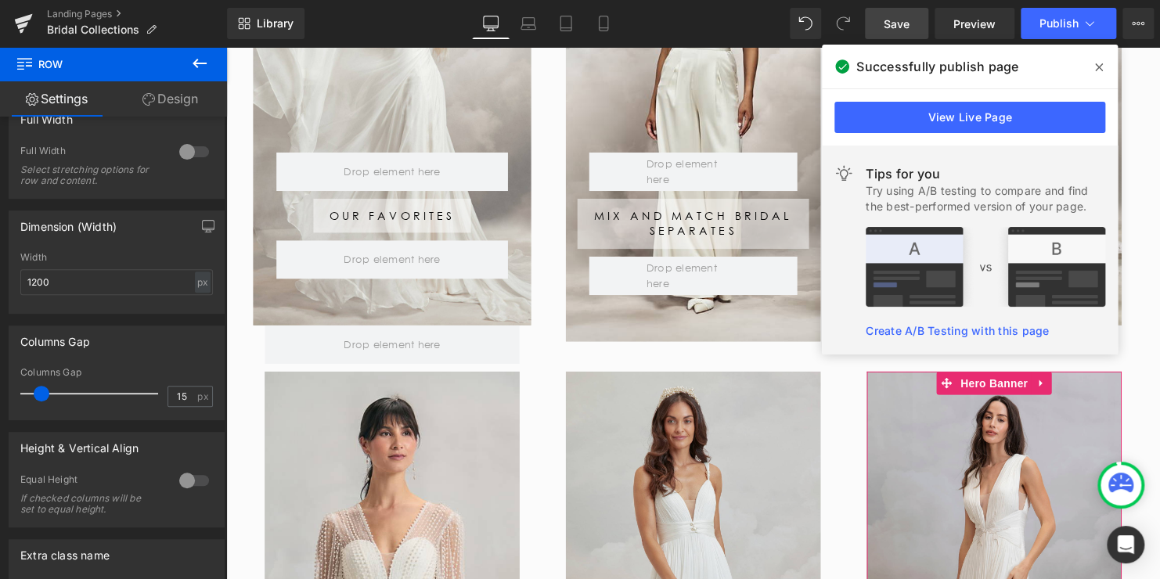
scroll to position [257, 0]
click at [1098, 63] on icon at bounding box center [1099, 67] width 8 height 13
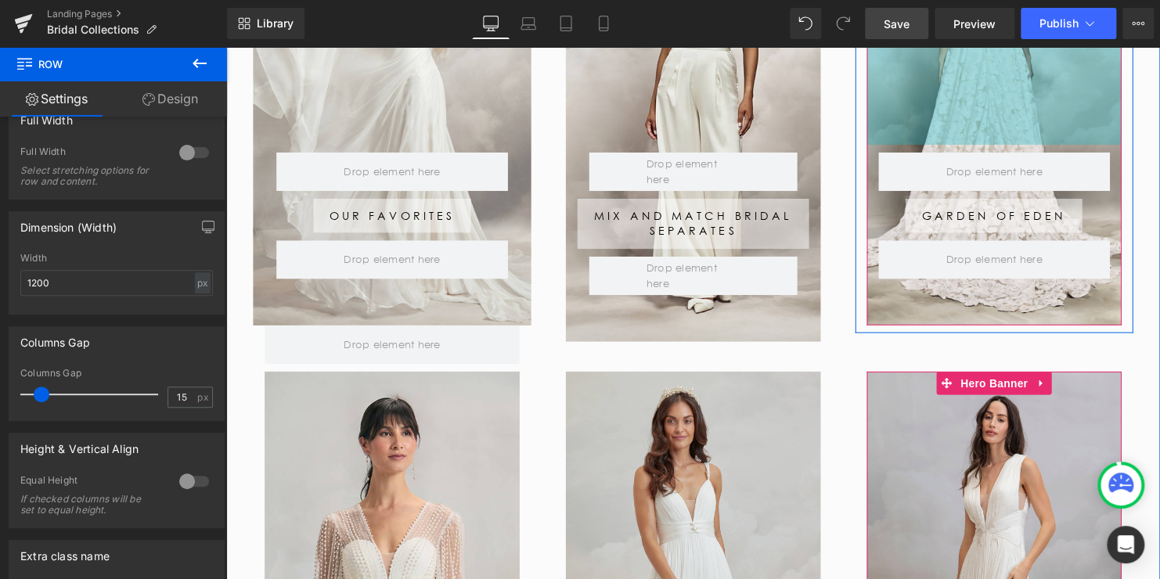
click at [912, 98] on div "350px" at bounding box center [1005, 9] width 258 height 274
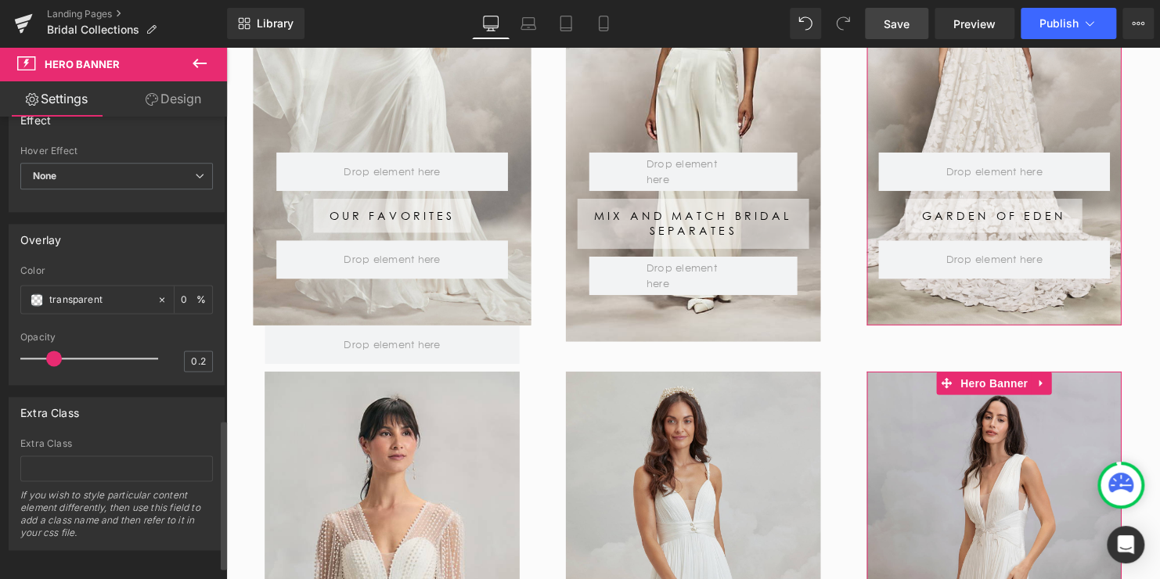
scroll to position [979, 0]
click at [160, 100] on link "Design" at bounding box center [173, 98] width 113 height 35
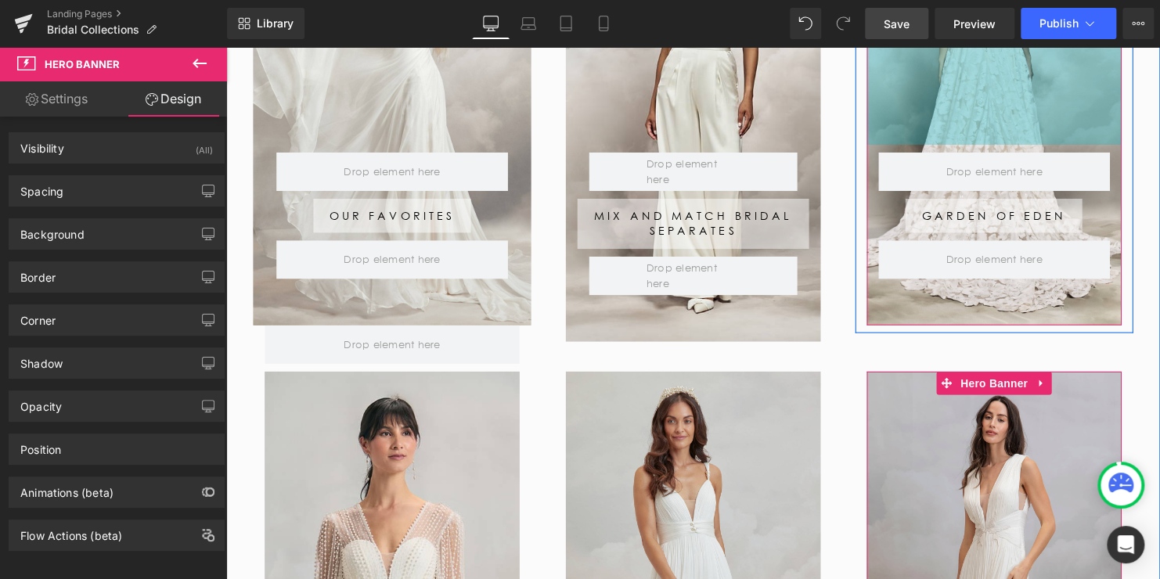
click at [1009, 113] on div "350px" at bounding box center [1005, 9] width 258 height 274
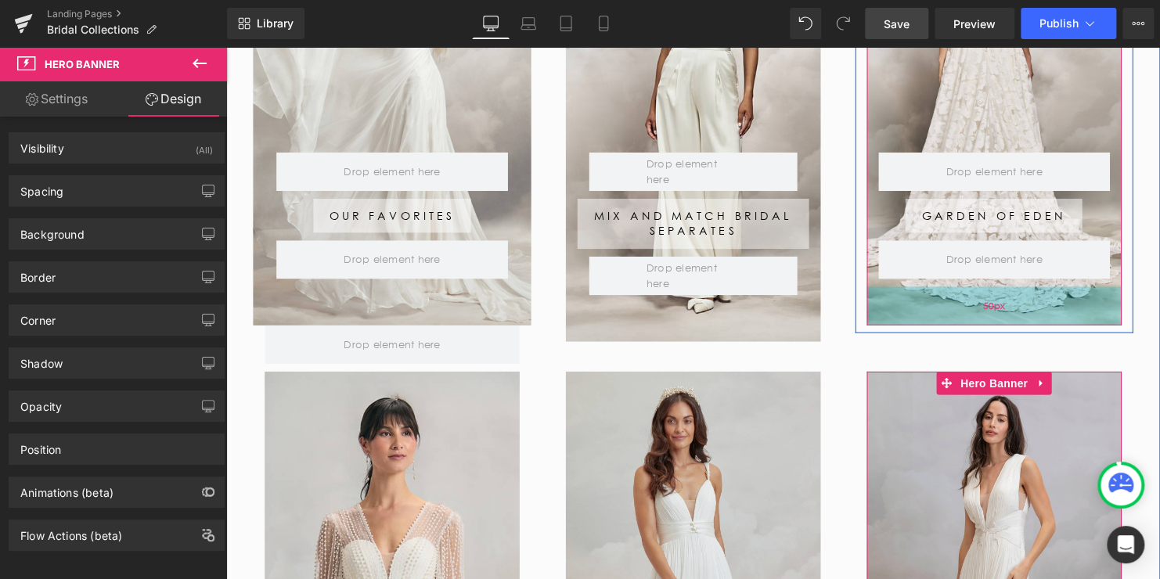
click at [999, 300] on div "50px" at bounding box center [1005, 309] width 258 height 39
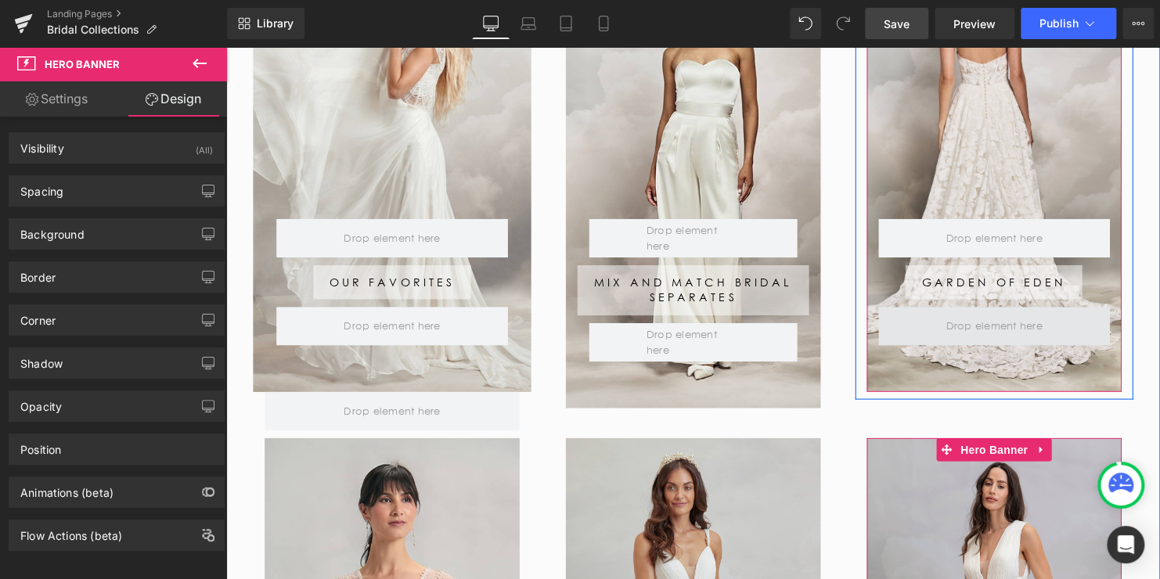
scroll to position [293, 0]
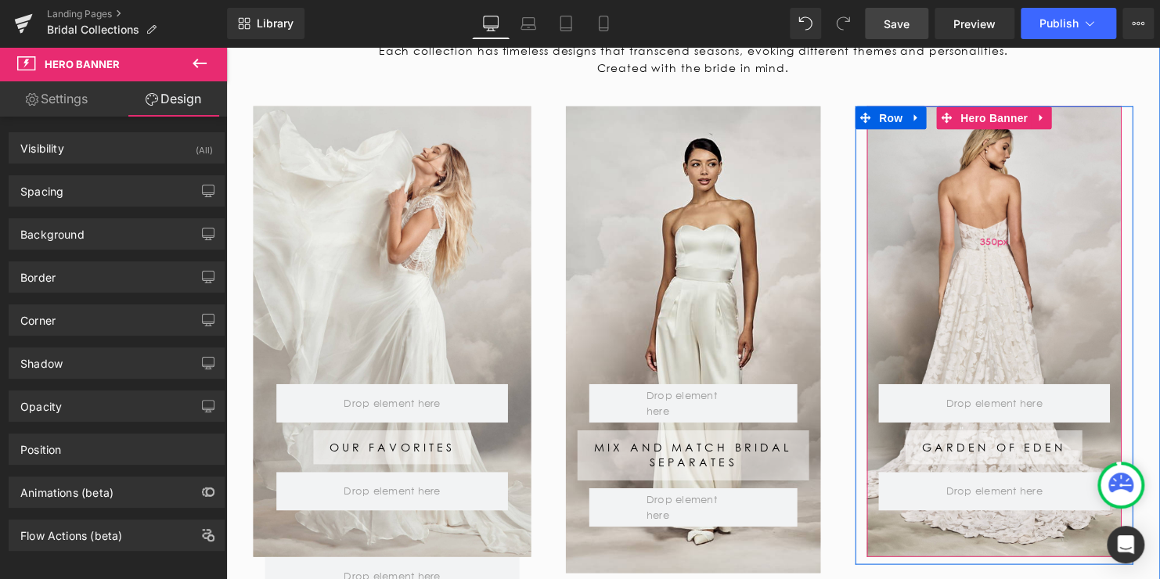
click at [981, 189] on div "350px" at bounding box center [1005, 244] width 258 height 274
click at [998, 121] on span "Hero Banner" at bounding box center [1005, 119] width 76 height 23
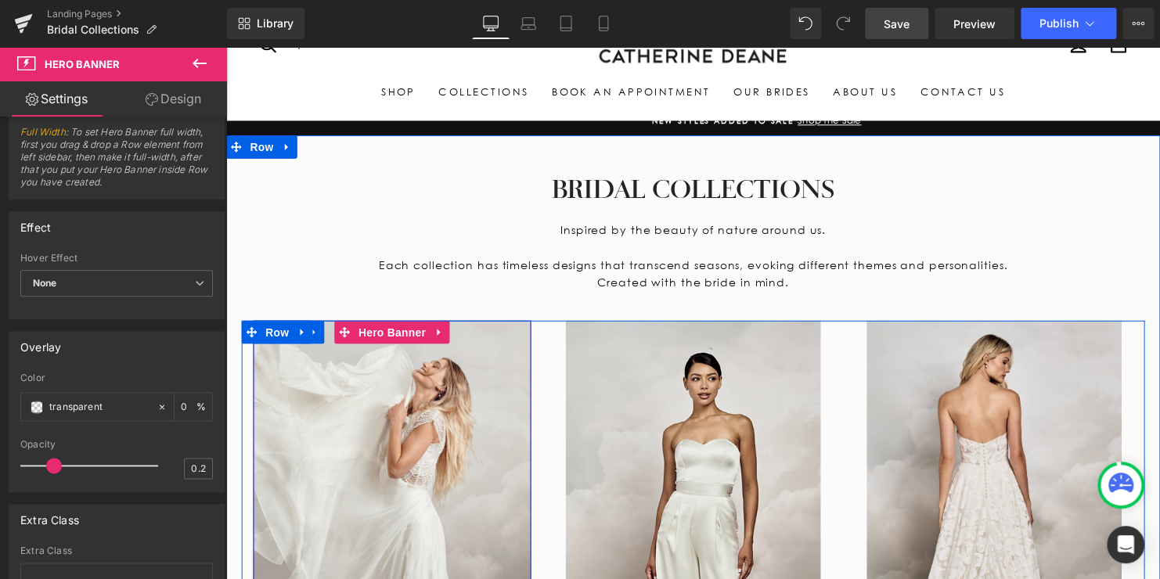
scroll to position [58, 0]
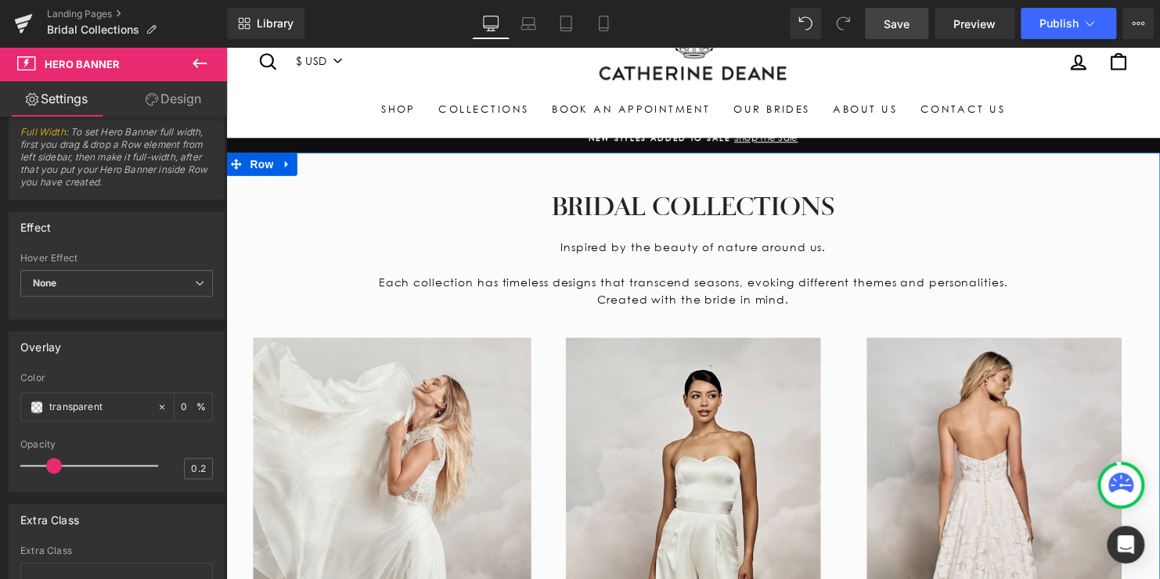
click at [392, 391] on div "Row Our Favorites Button Row Row" at bounding box center [395, 570] width 282 height 457
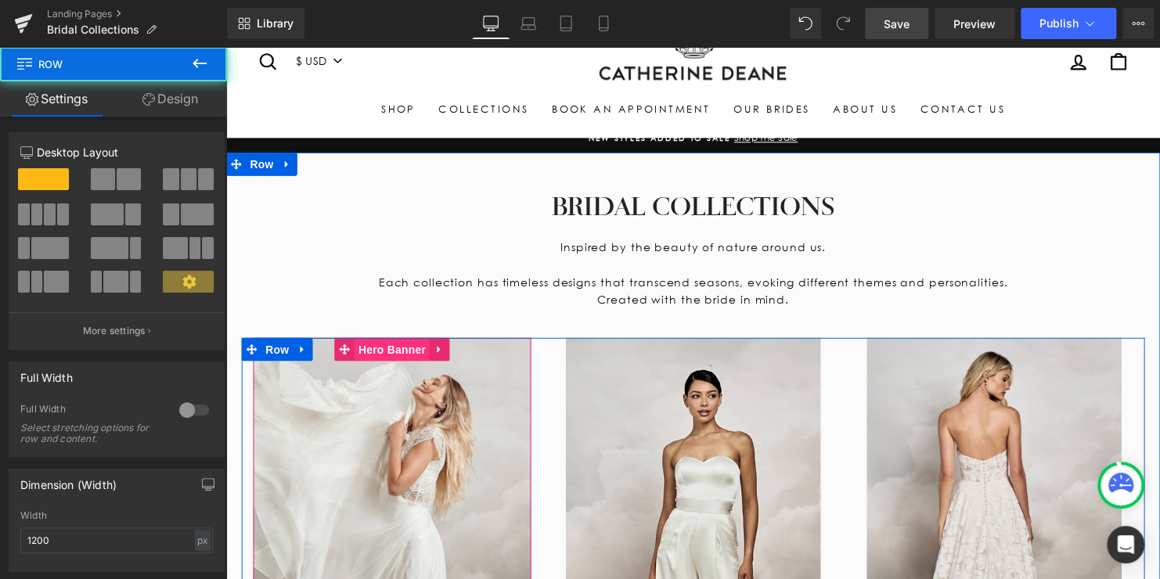
click at [387, 354] on span "Hero Banner" at bounding box center [394, 353] width 76 height 23
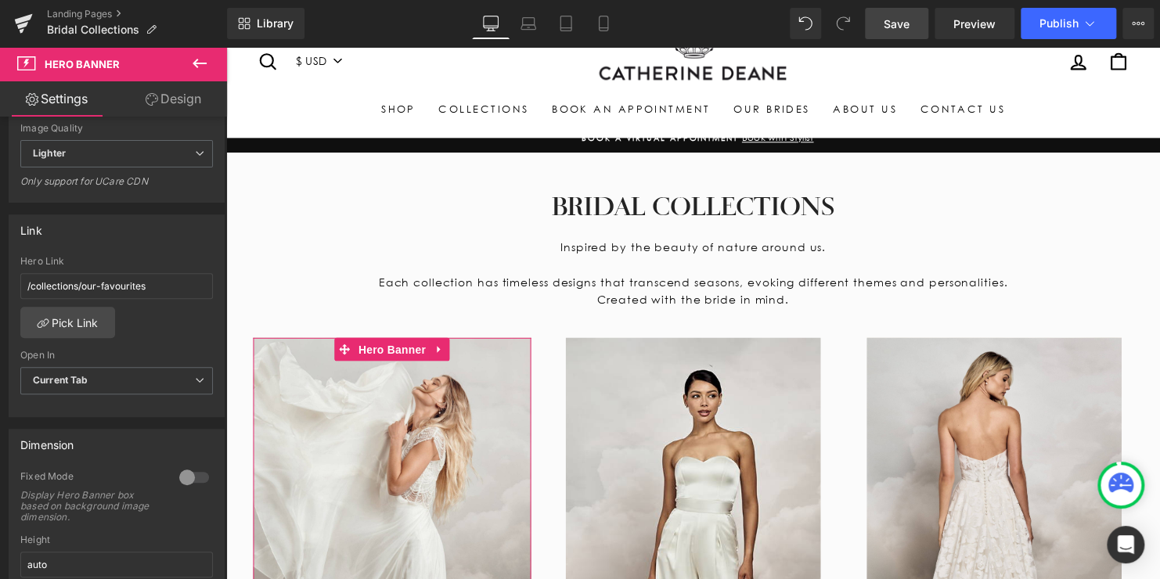
scroll to position [157, 0]
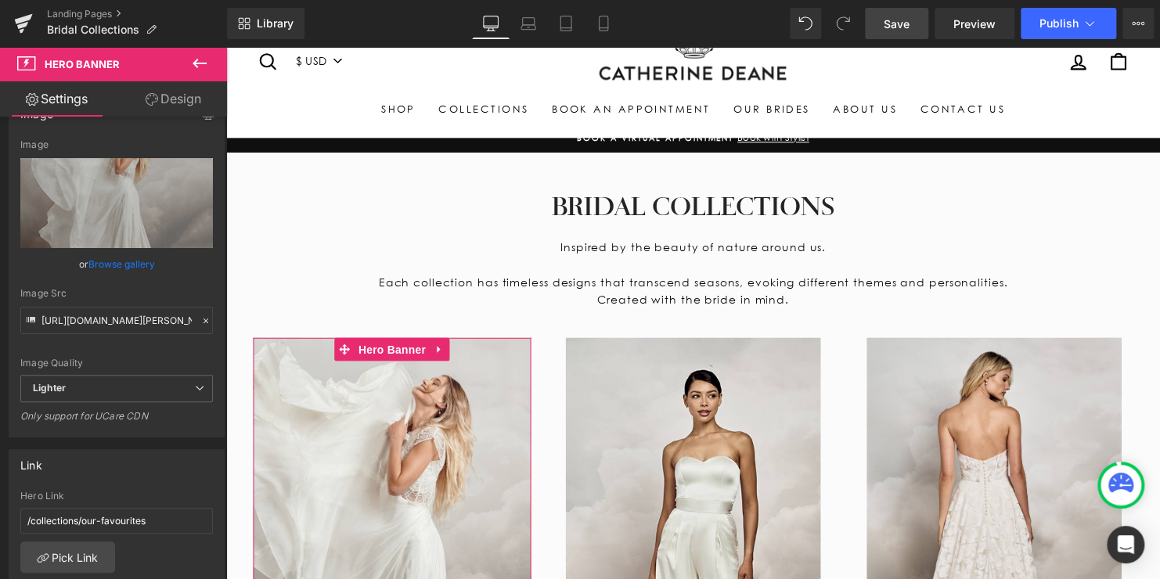
click at [164, 111] on link "Design" at bounding box center [173, 98] width 113 height 35
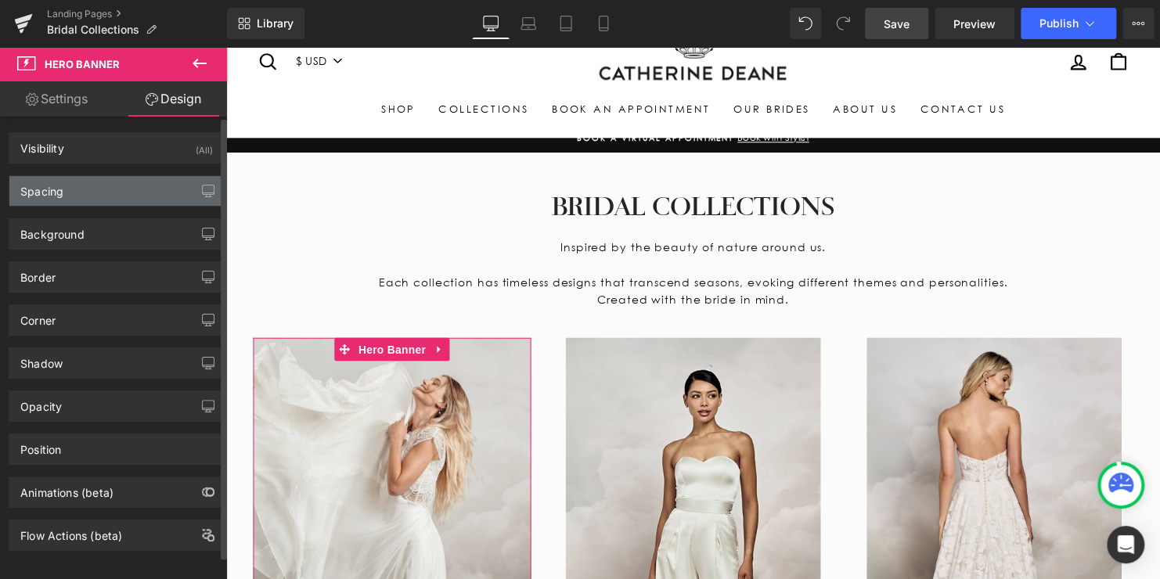
click at [124, 187] on div "Spacing" at bounding box center [116, 191] width 214 height 30
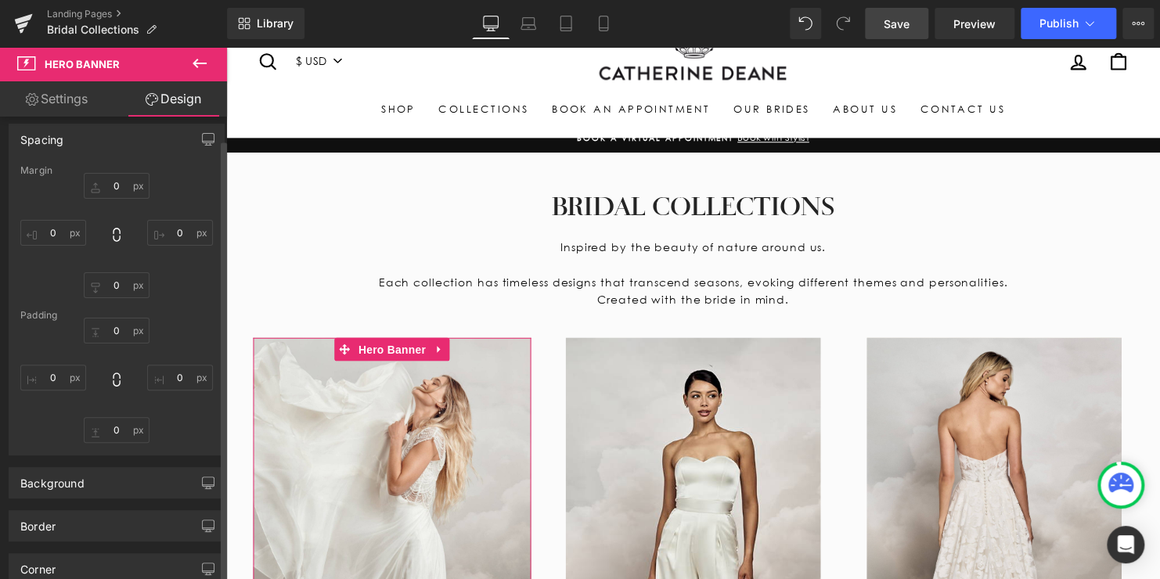
scroll to position [78, 0]
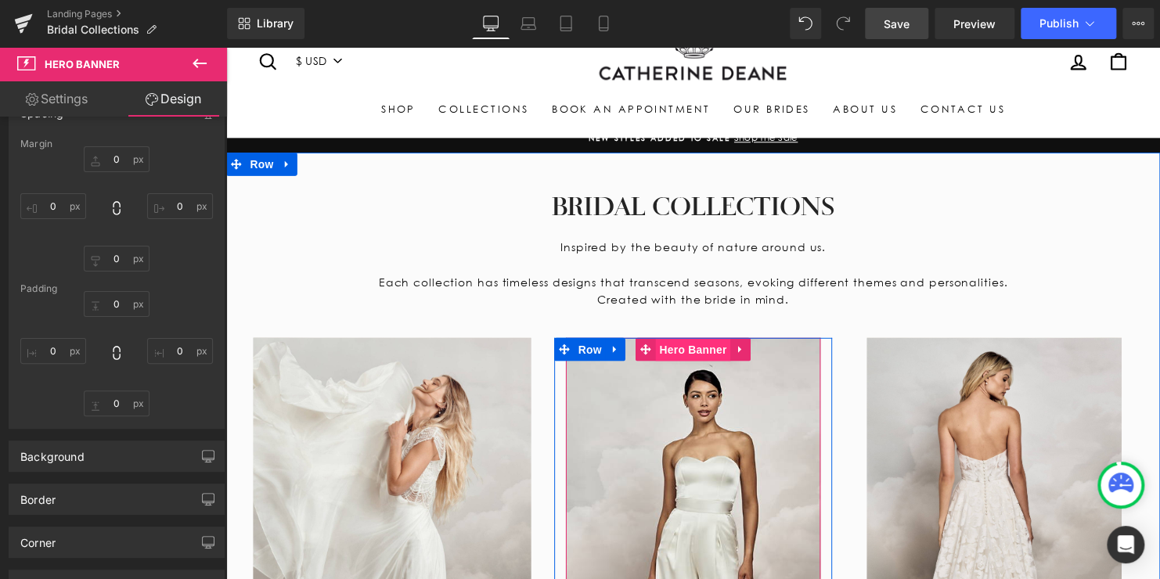
click at [683, 354] on span "Hero Banner" at bounding box center [699, 354] width 76 height 23
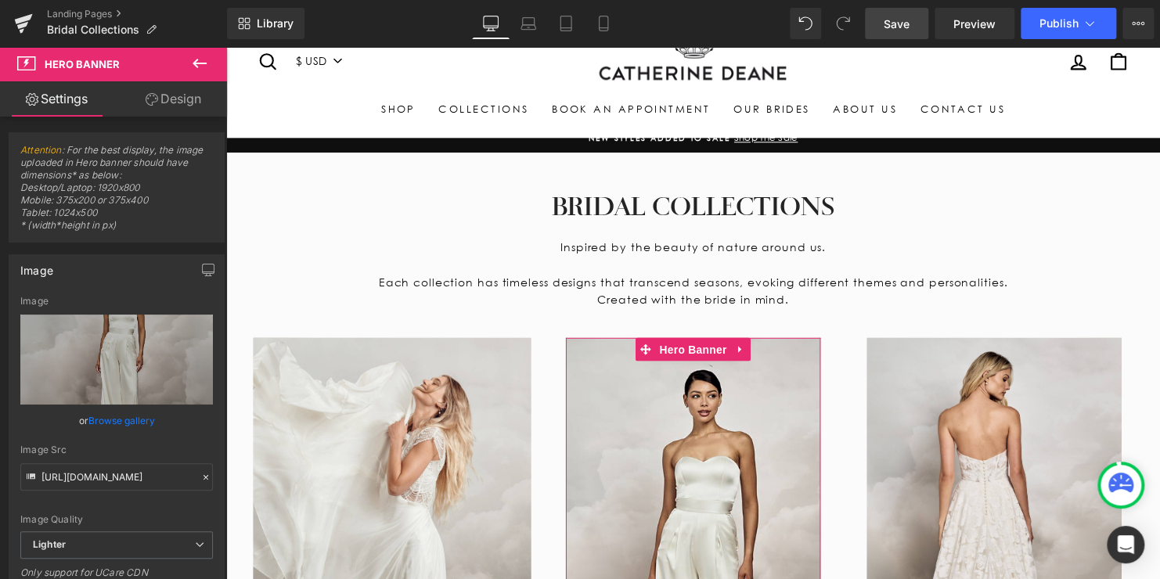
click at [159, 97] on link "Design" at bounding box center [173, 98] width 113 height 35
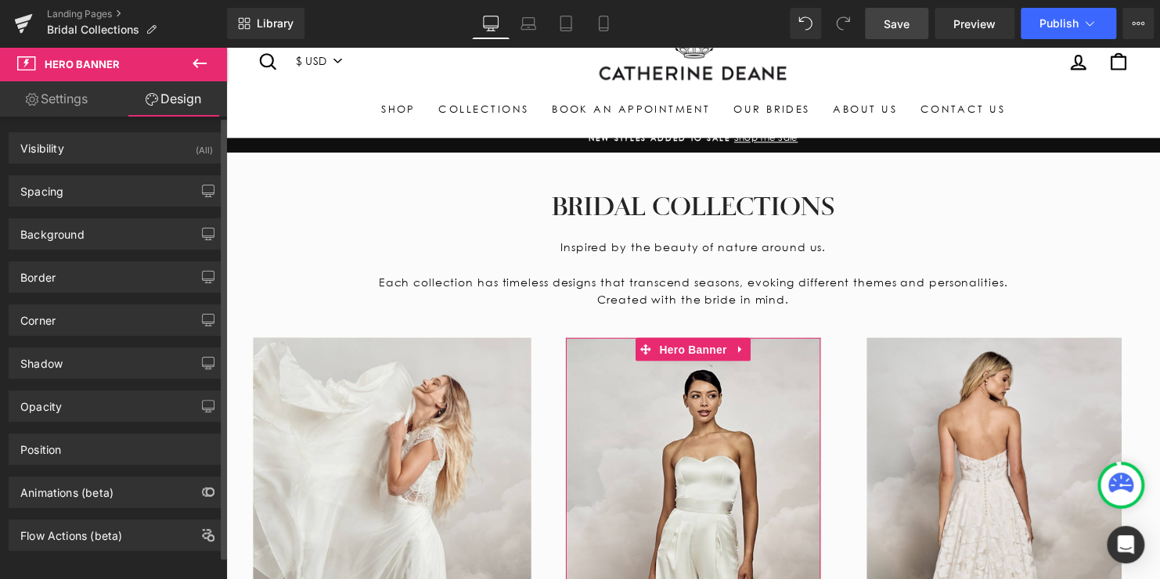
type input "0"
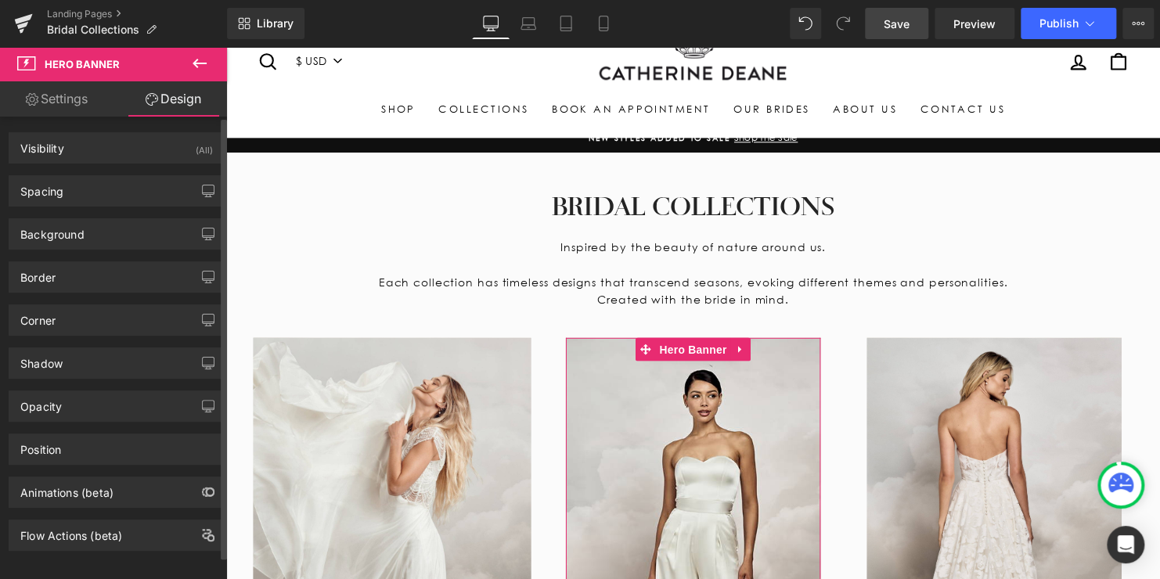
type input "0"
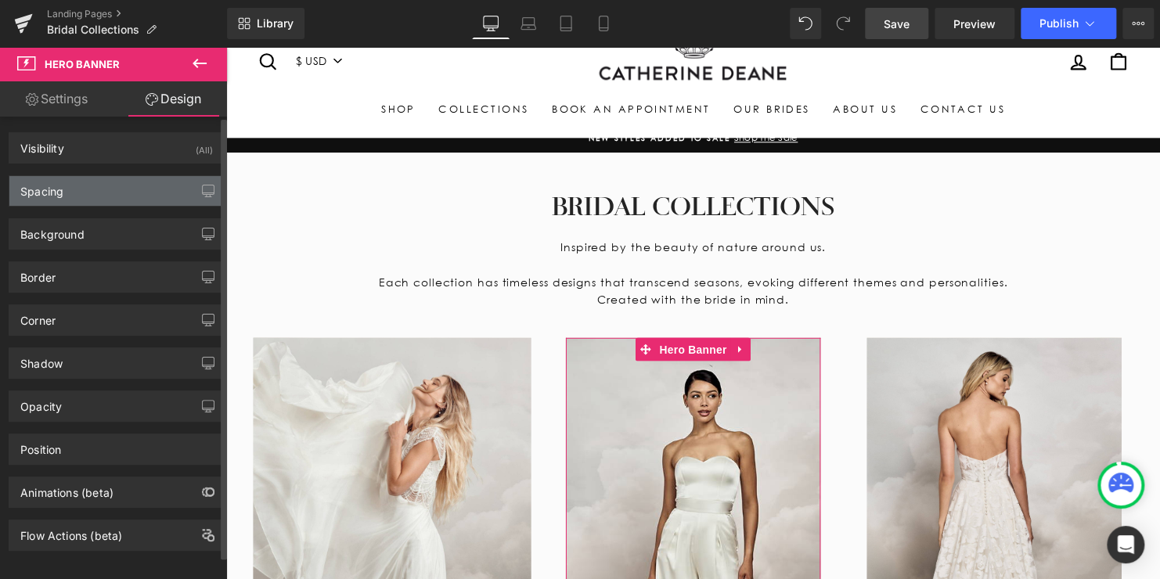
click at [99, 191] on div "Spacing" at bounding box center [116, 191] width 214 height 30
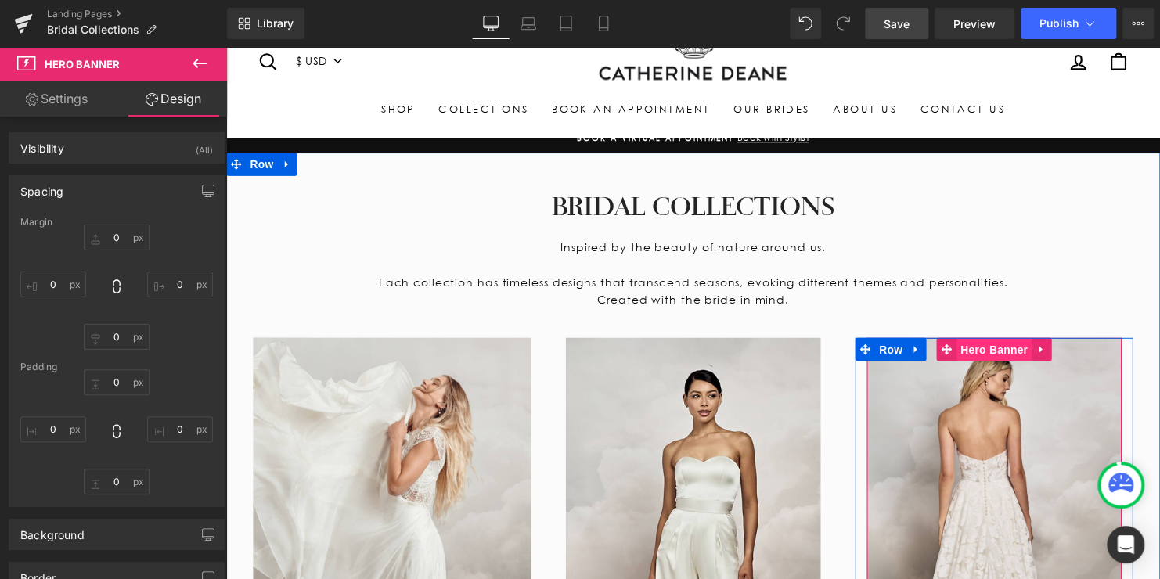
click at [992, 358] on span "Hero Banner" at bounding box center [1005, 353] width 76 height 23
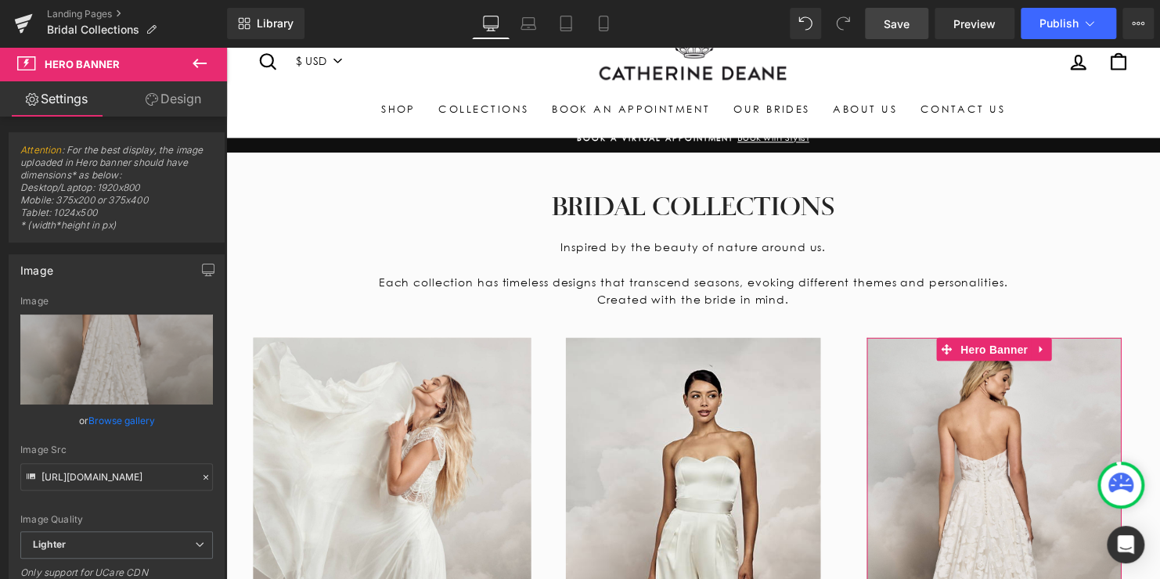
click at [181, 109] on link "Design" at bounding box center [173, 98] width 113 height 35
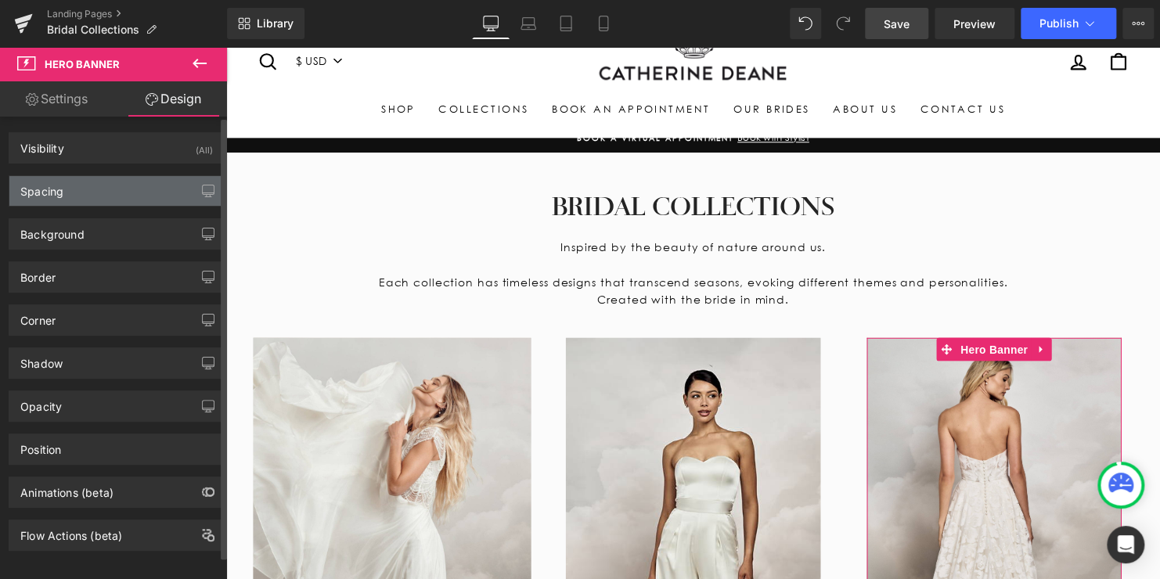
click at [100, 184] on div "Spacing" at bounding box center [116, 191] width 214 height 30
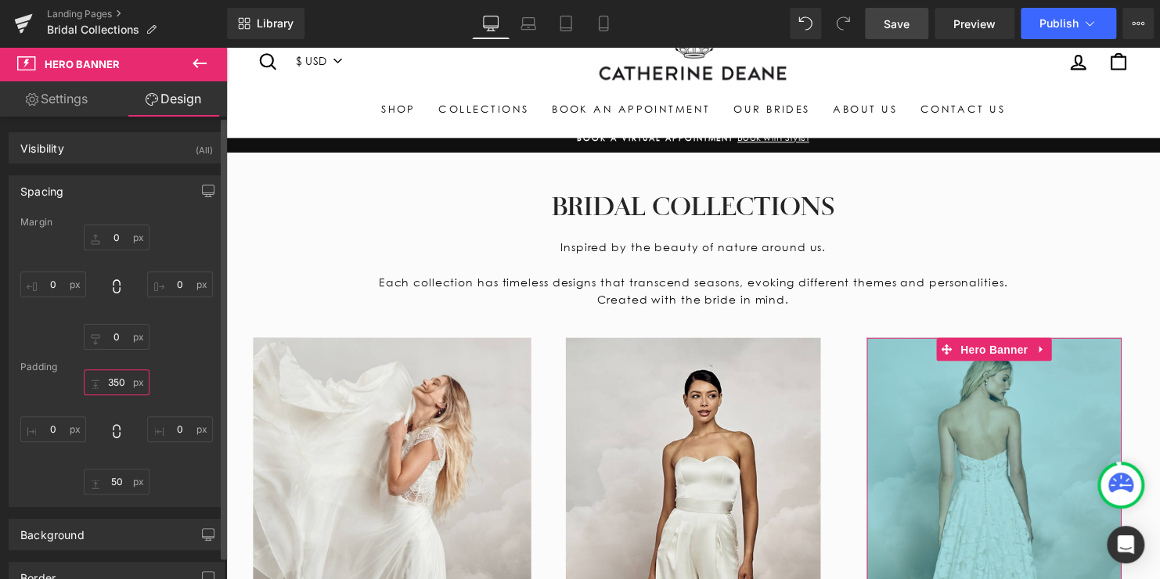
click at [119, 388] on input "350" at bounding box center [117, 382] width 66 height 26
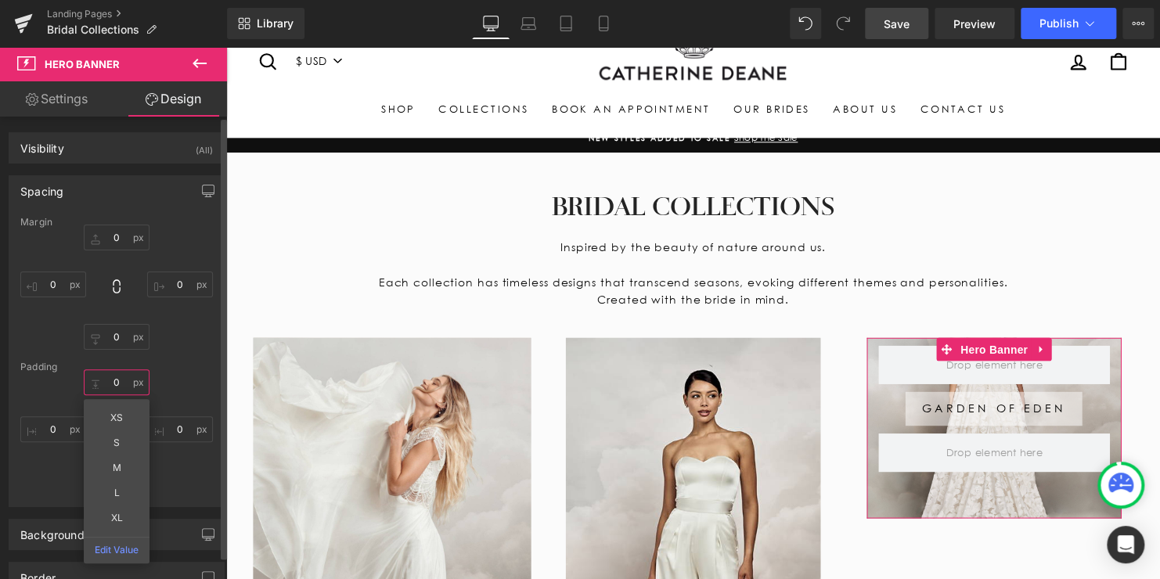
type input "0"
click at [201, 358] on div "Margin 0px 0 0px 0 0px 0 0px 0 [GEOGRAPHIC_DATA] 0 0 XS S M L XL Edit Value 0px…" at bounding box center [116, 362] width 214 height 290
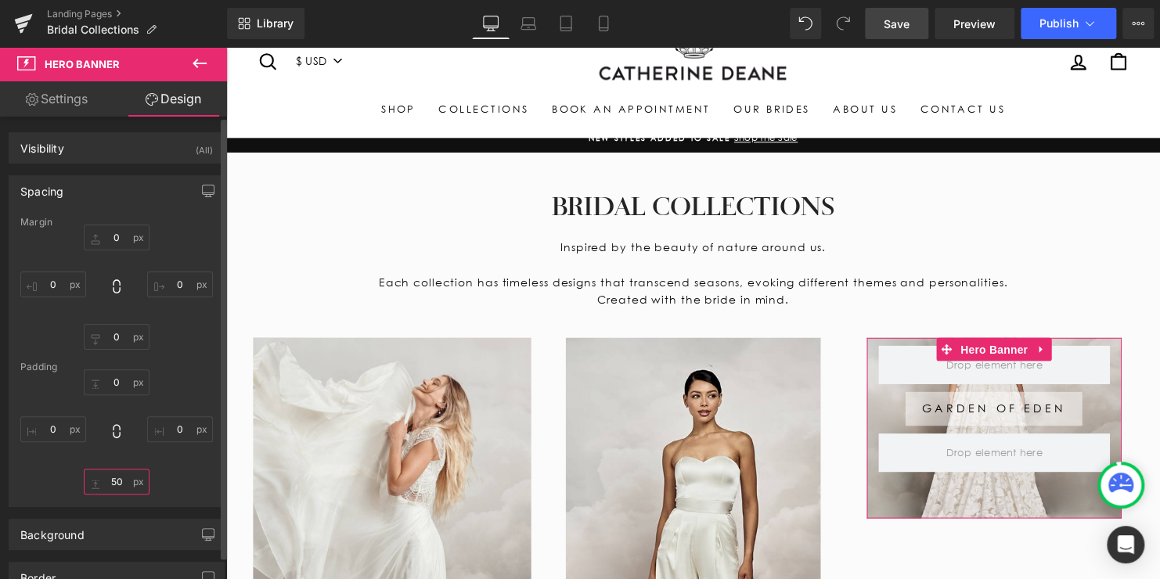
click at [116, 477] on input "50" at bounding box center [117, 482] width 66 height 26
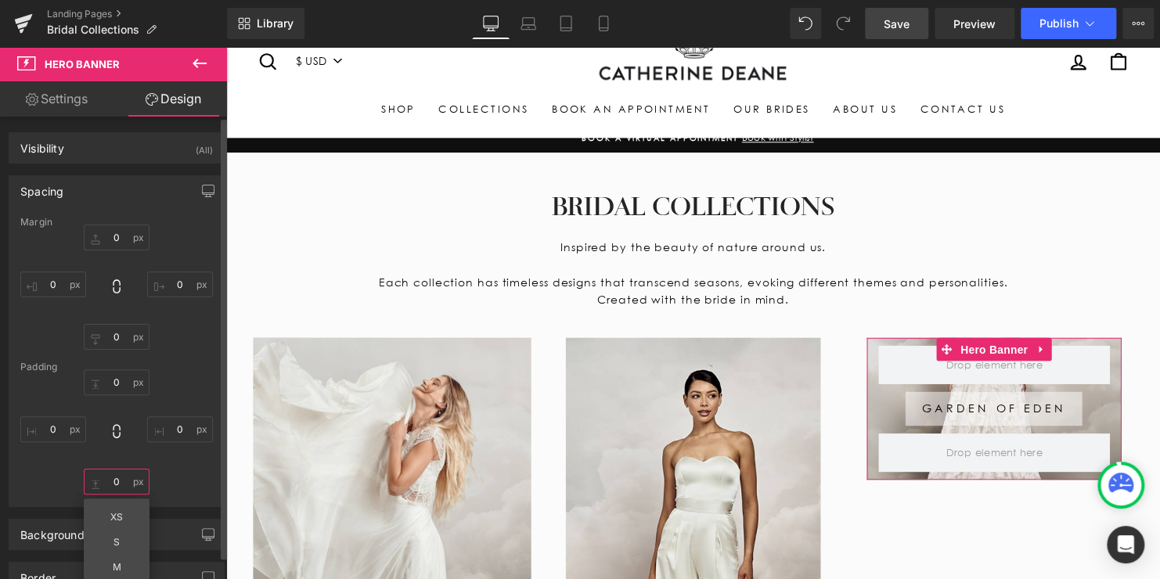
type input "0"
click at [124, 203] on div "Spacing" at bounding box center [116, 191] width 214 height 30
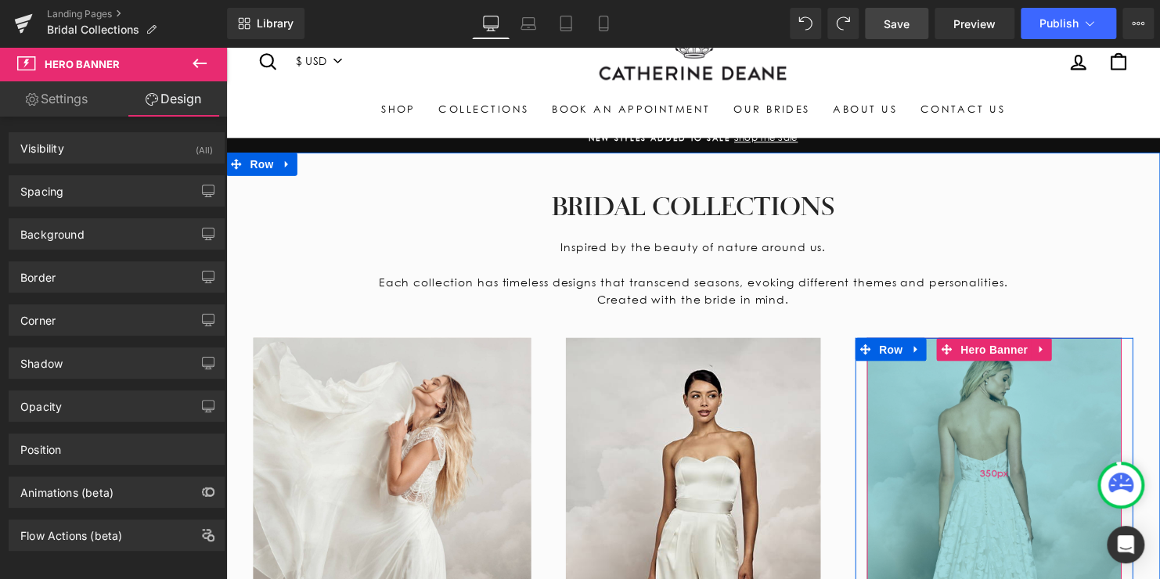
click at [978, 380] on div "350px" at bounding box center [1005, 479] width 258 height 274
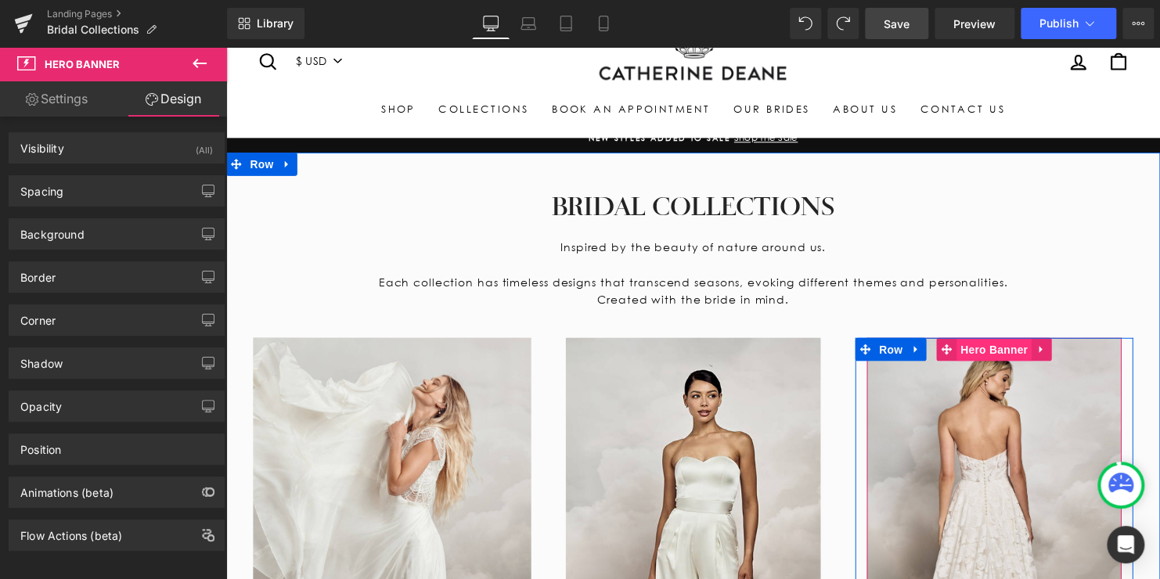
click at [985, 356] on span "Hero Banner" at bounding box center [1005, 353] width 76 height 23
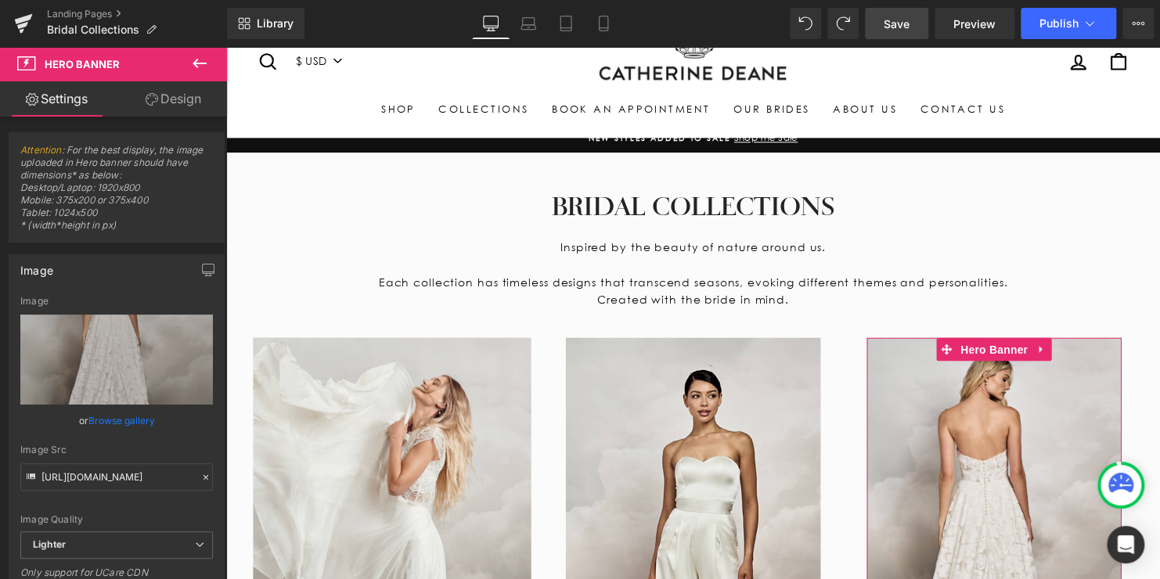
click at [172, 101] on link "Design" at bounding box center [173, 98] width 113 height 35
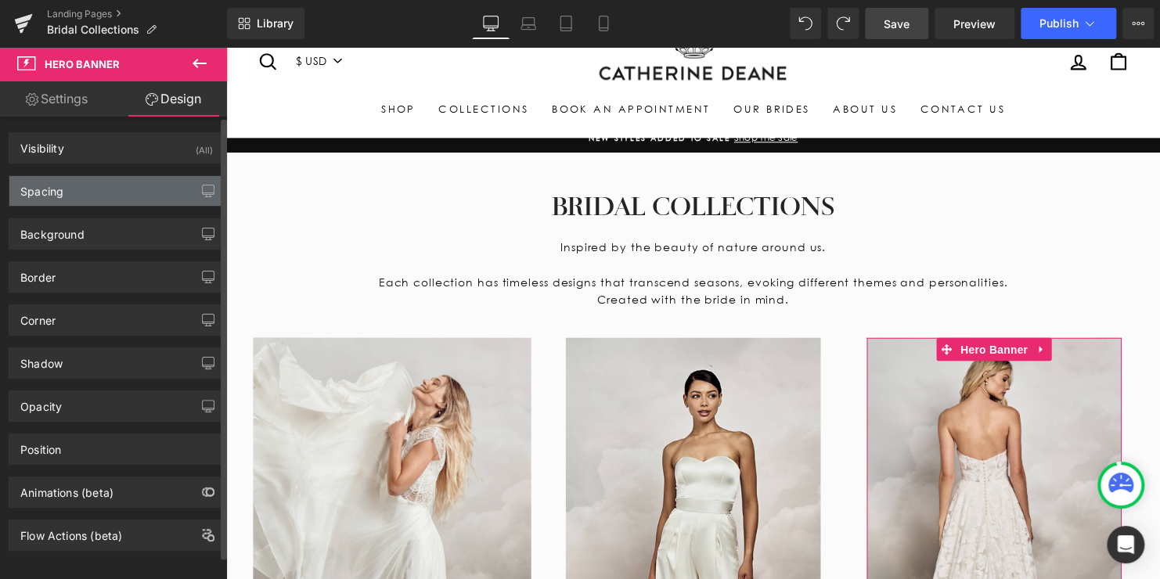
click at [117, 190] on div "Spacing" at bounding box center [116, 191] width 214 height 30
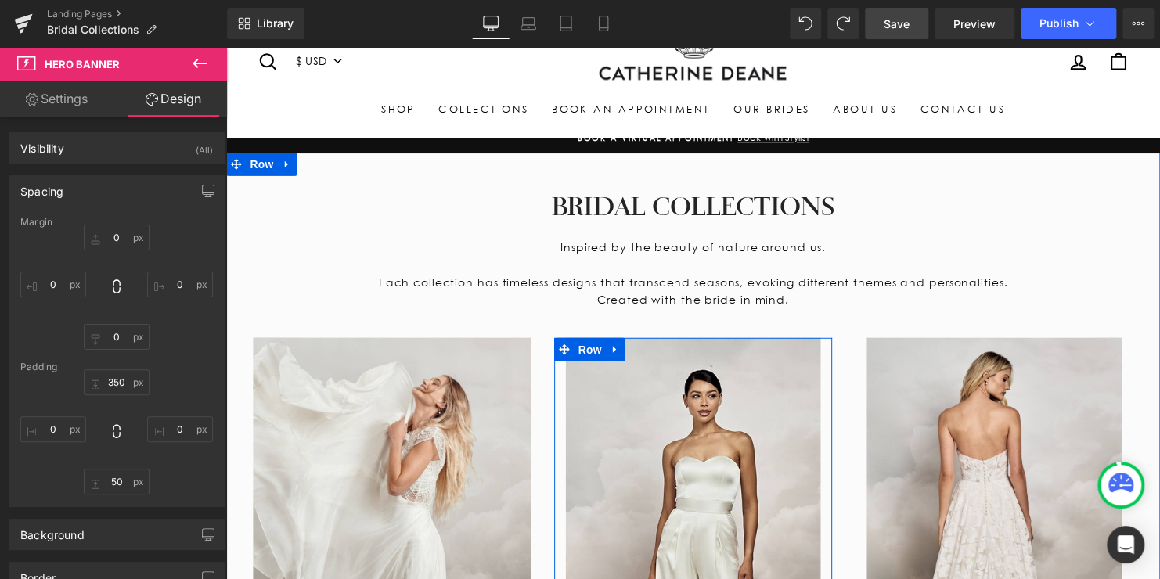
click at [692, 380] on div "Row Mix and Match Bridal Separates Button Row Row" at bounding box center [700, 579] width 258 height 474
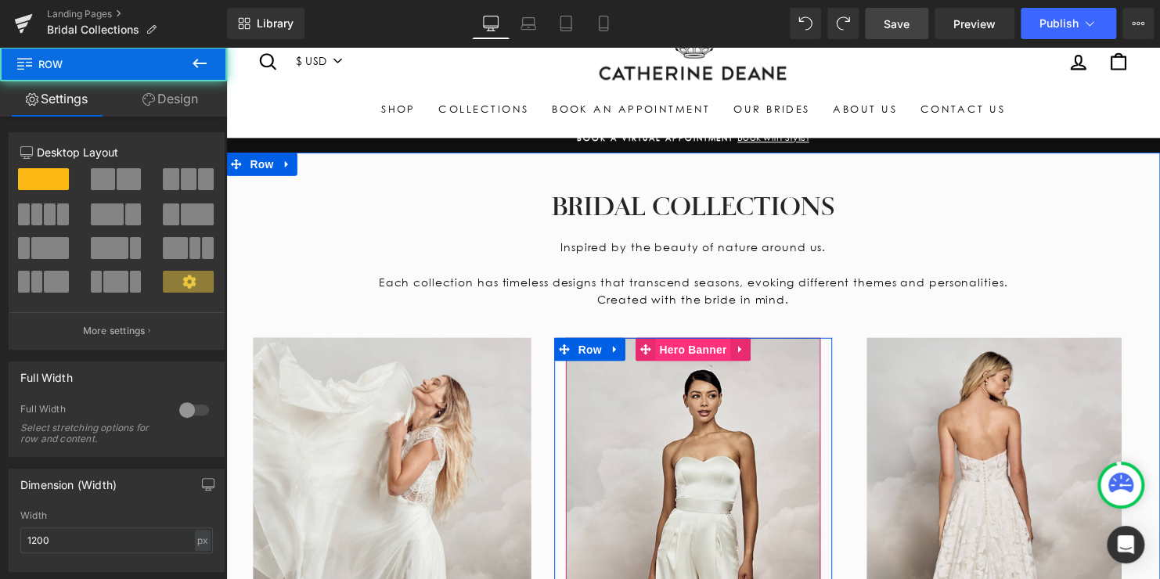
click at [682, 353] on span "Hero Banner" at bounding box center [699, 353] width 76 height 23
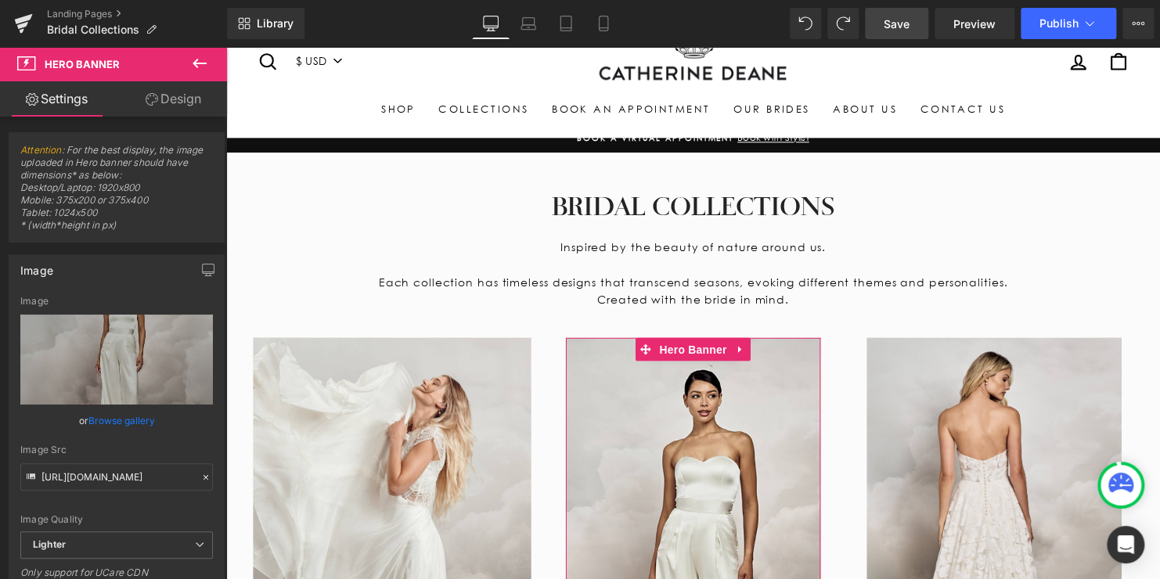
click at [189, 102] on link "Design" at bounding box center [173, 98] width 113 height 35
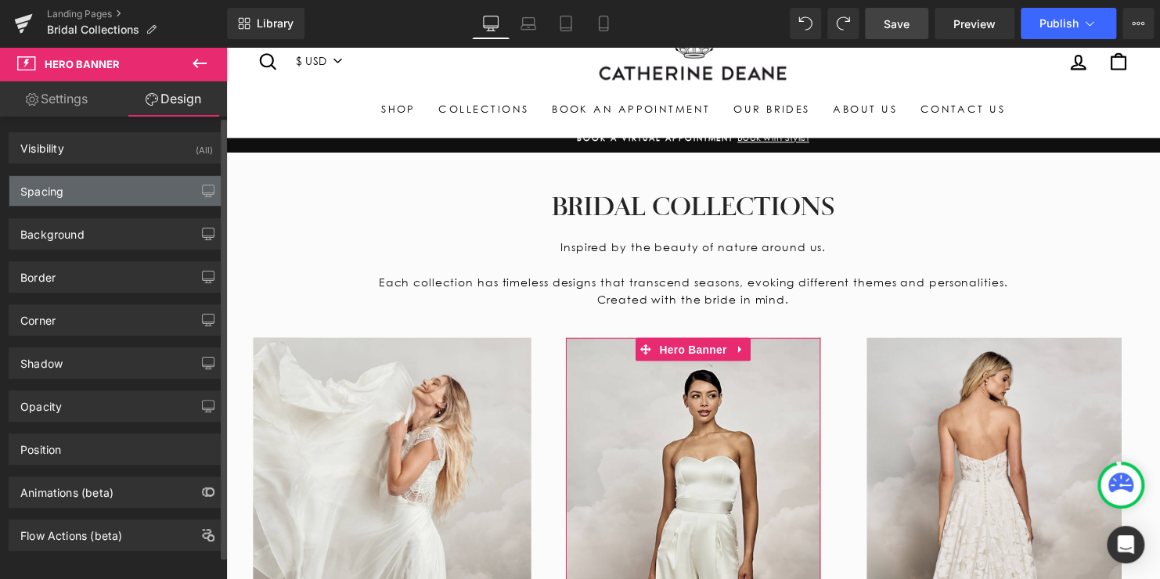
click at [76, 201] on div "Spacing" at bounding box center [116, 191] width 214 height 30
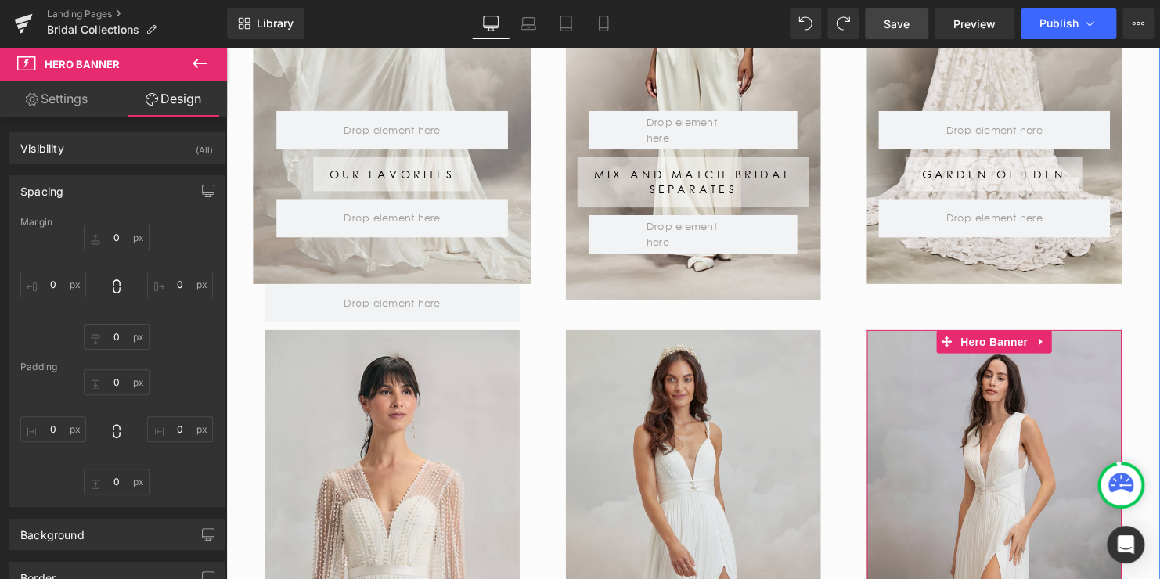
scroll to position [606, 0]
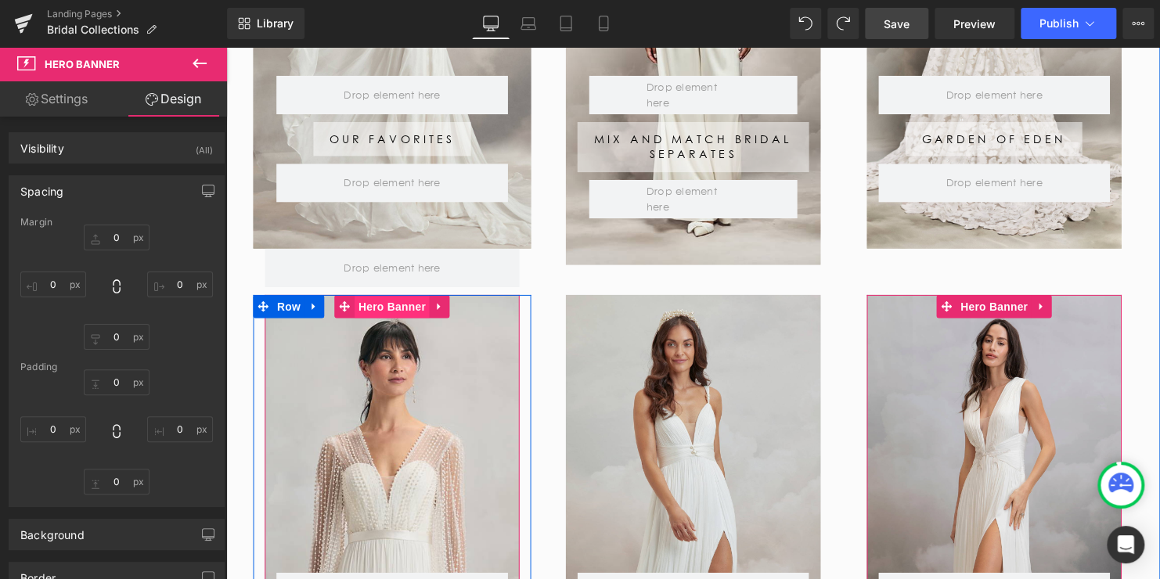
click at [391, 305] on span "Hero Banner" at bounding box center [394, 309] width 76 height 23
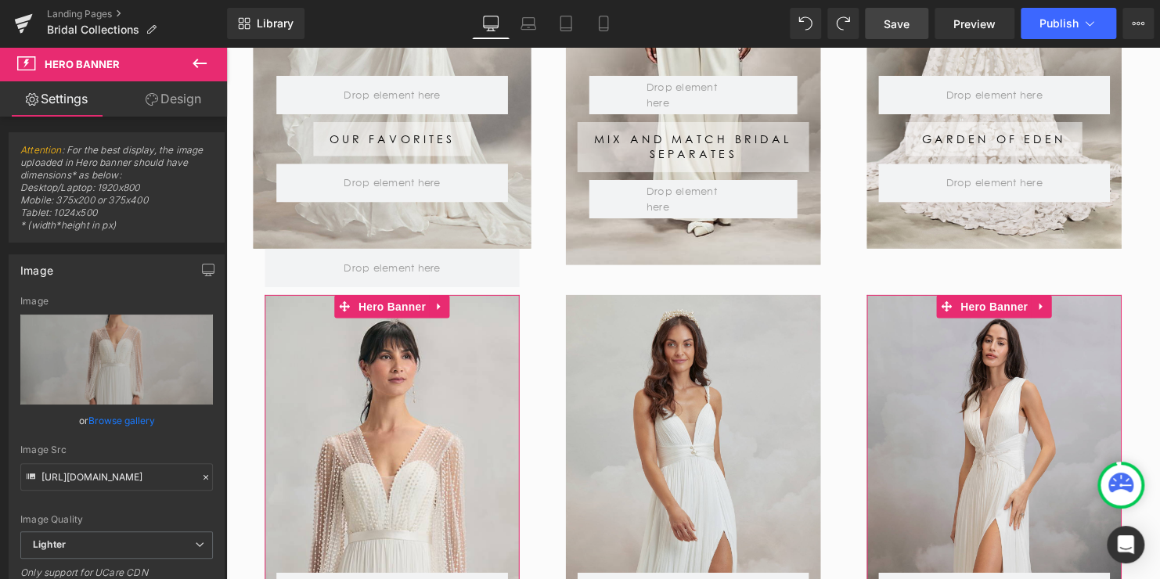
click at [179, 101] on link "Design" at bounding box center [173, 98] width 113 height 35
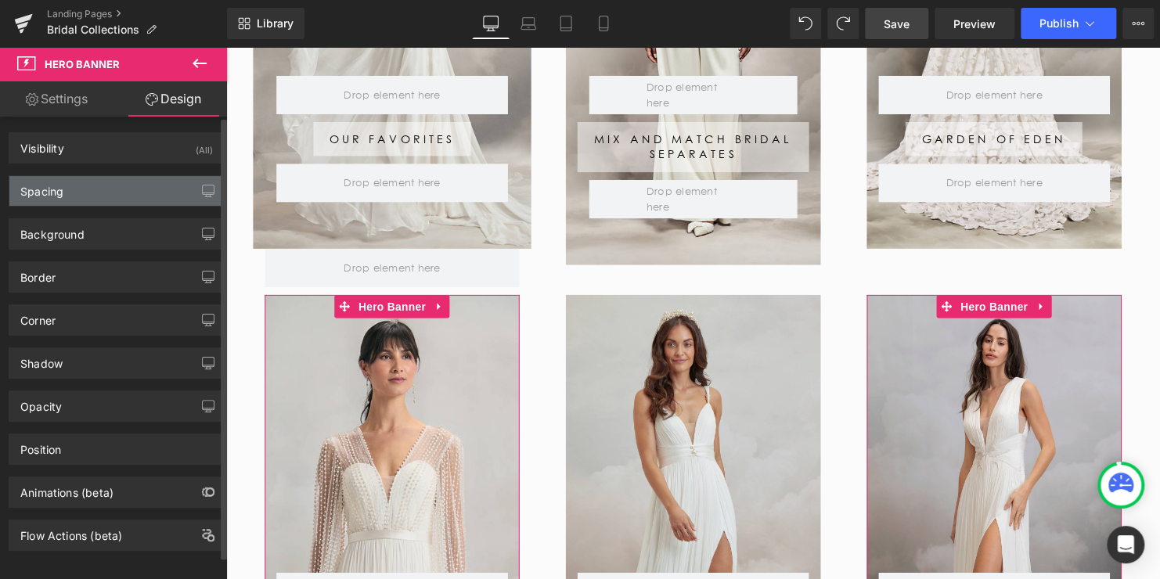
click at [63, 182] on div "Spacing" at bounding box center [116, 191] width 214 height 30
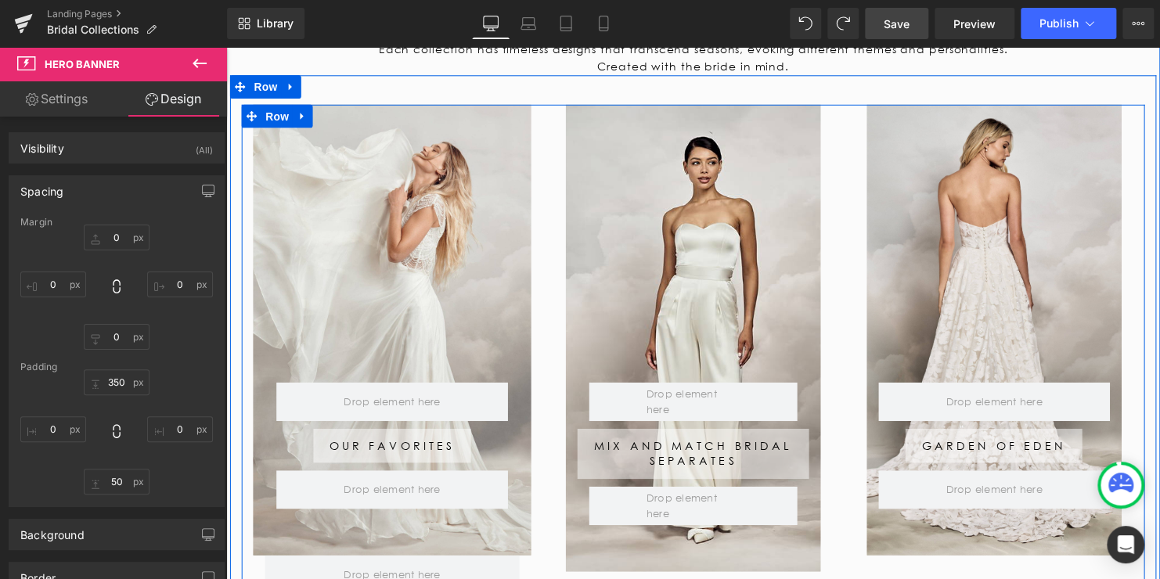
scroll to position [293, 0]
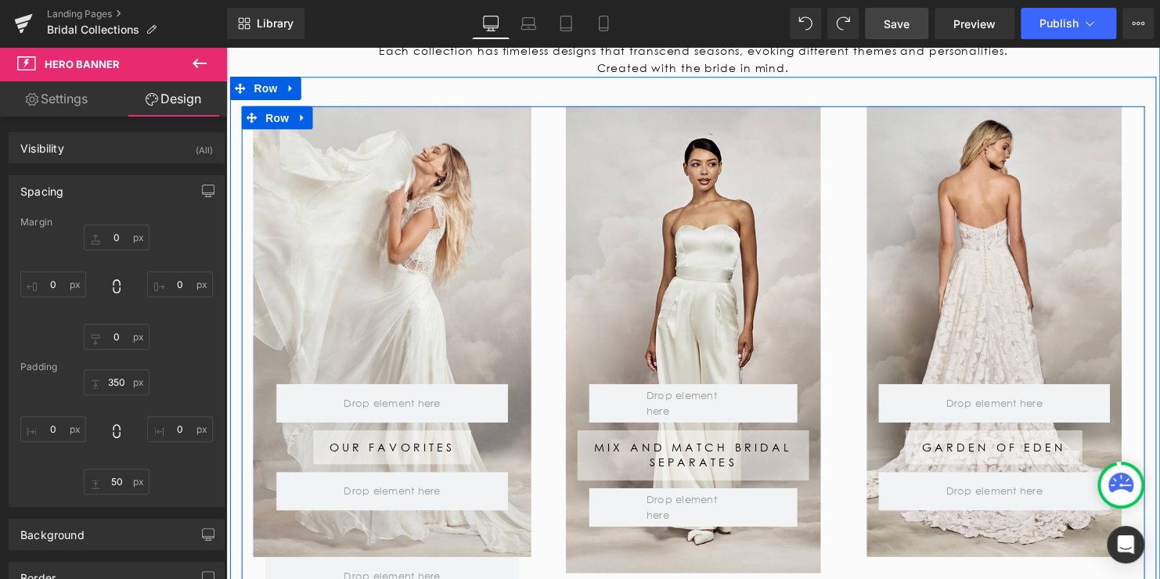
click at [702, 133] on div "Row Mix and Match Bridal Separates Button Row Row" at bounding box center [700, 344] width 258 height 474
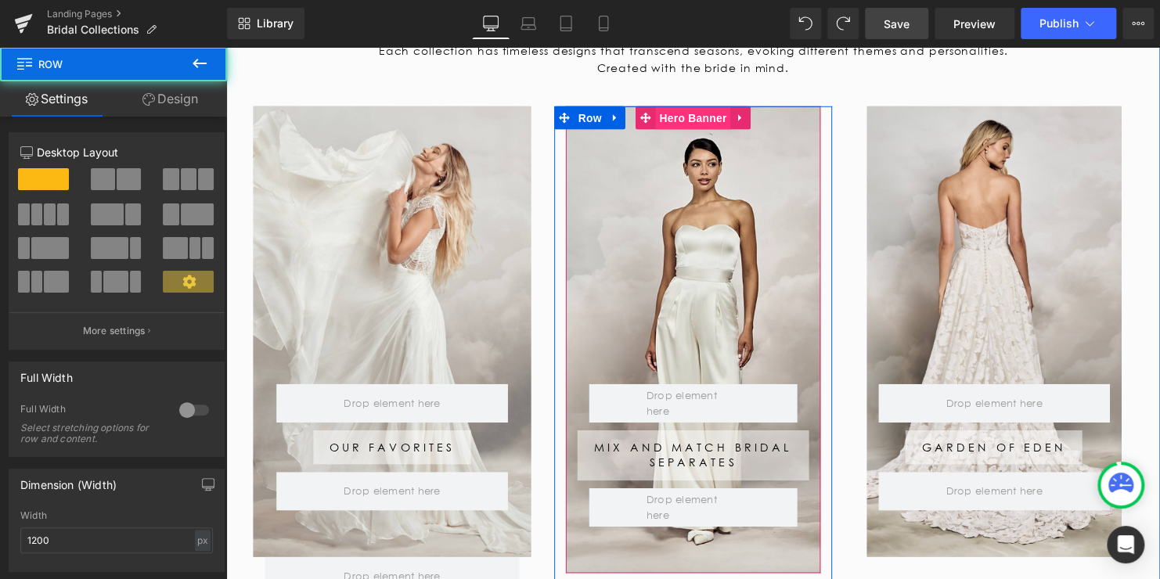
click at [695, 123] on span "Hero Banner" at bounding box center [699, 119] width 76 height 23
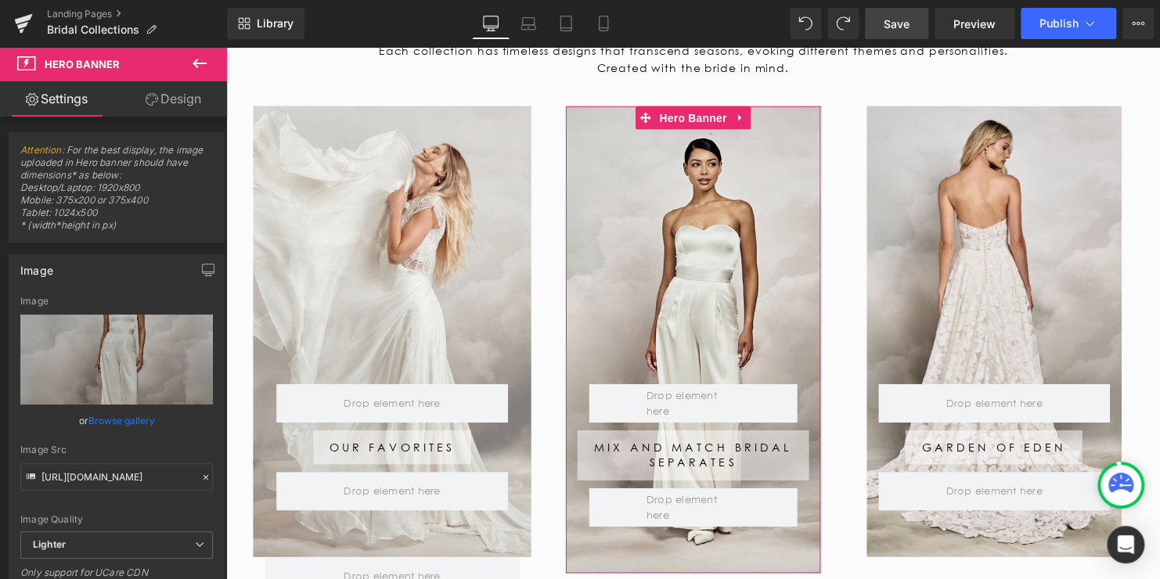
click at [167, 102] on link "Design" at bounding box center [173, 98] width 113 height 35
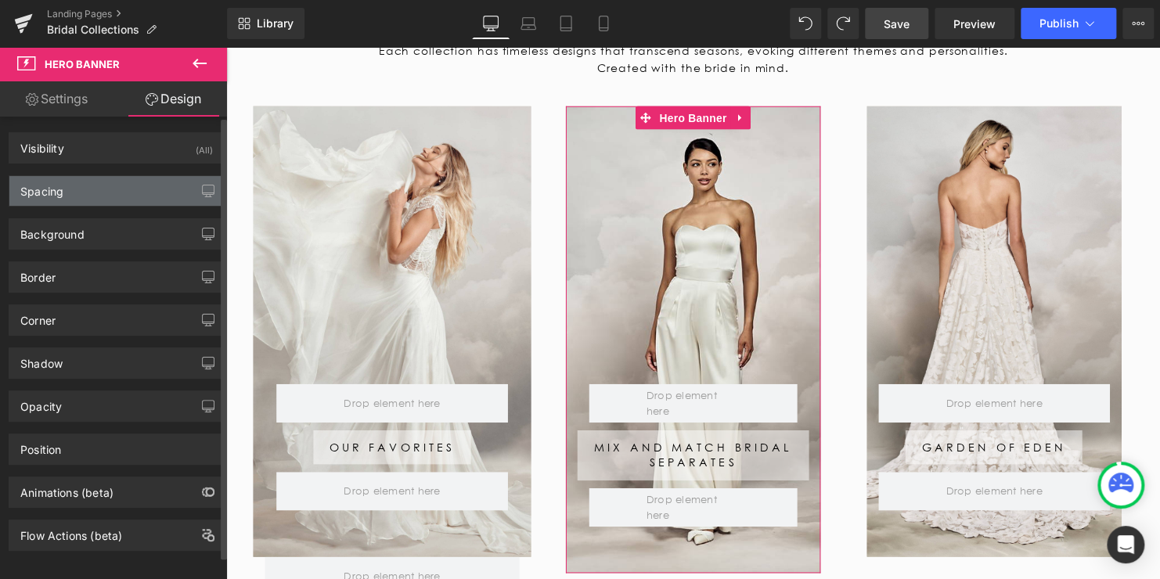
click at [83, 198] on div "Spacing" at bounding box center [116, 191] width 214 height 30
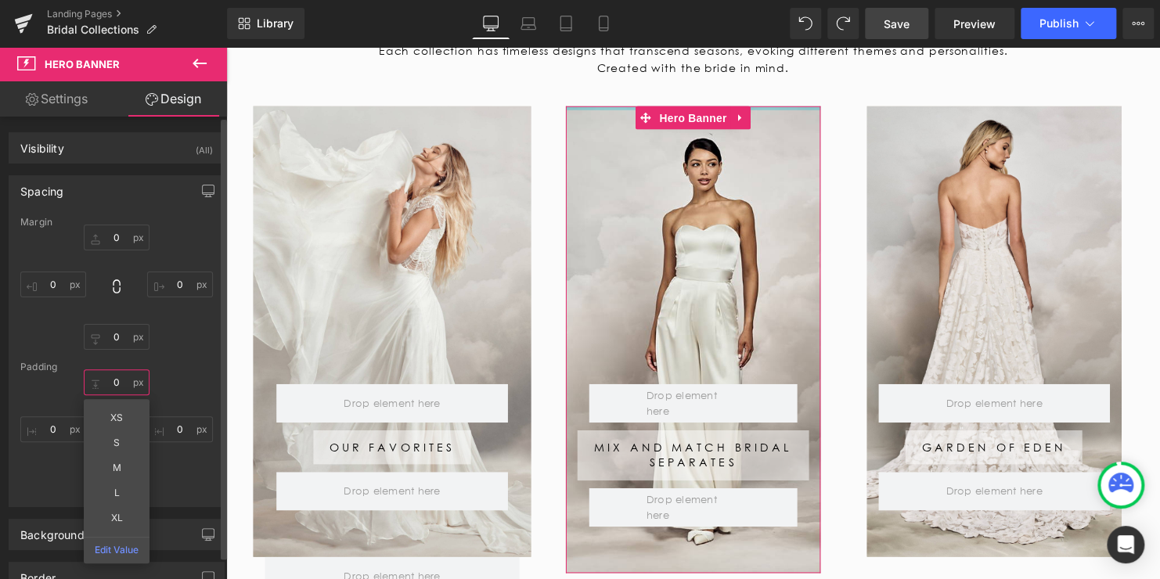
click at [116, 381] on input "0" at bounding box center [117, 382] width 66 height 26
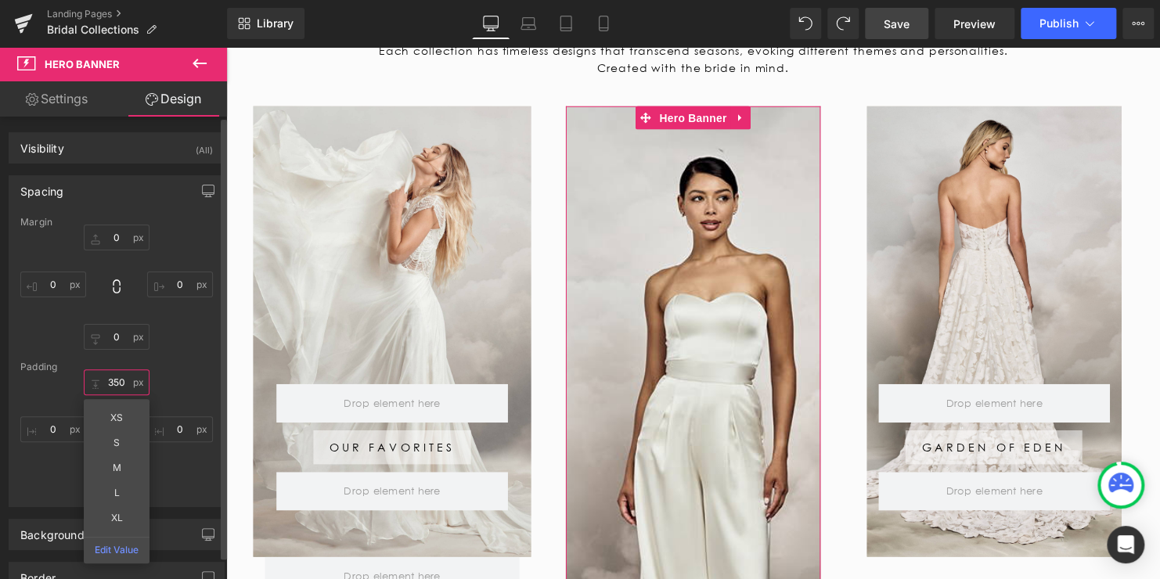
type input "350"
click at [117, 477] on input "0" at bounding box center [117, 482] width 66 height 26
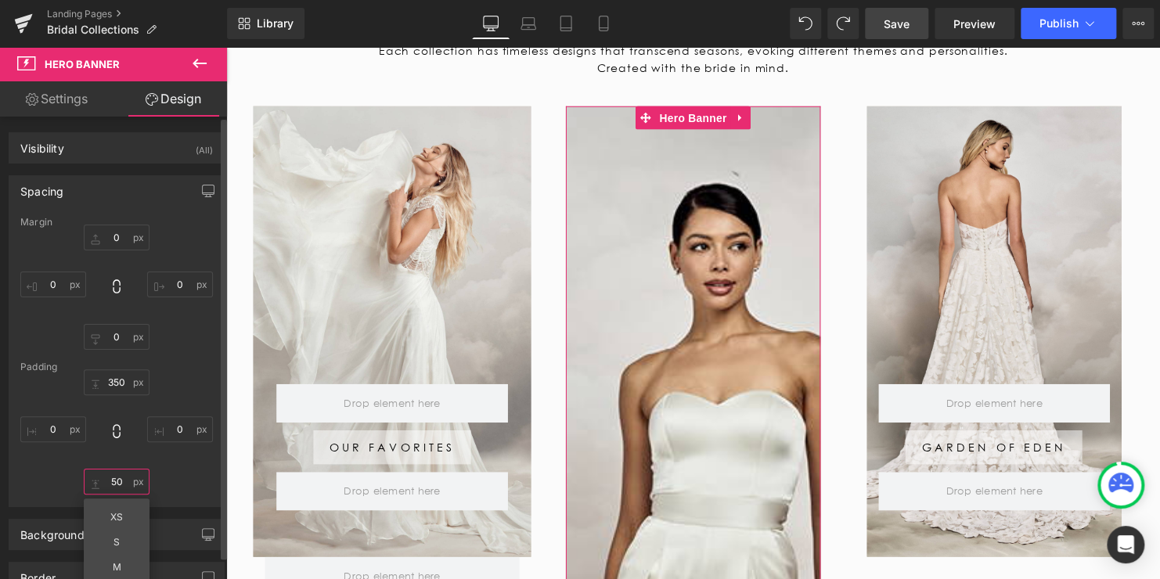
type input "5"
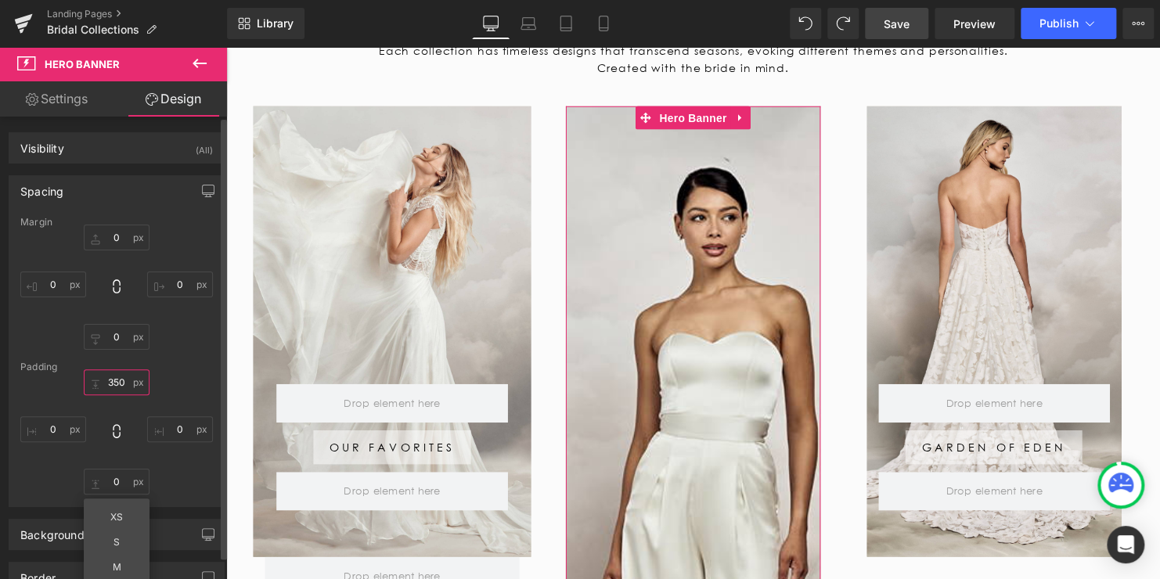
click at [115, 374] on input "350" at bounding box center [117, 382] width 66 height 26
type input "0"
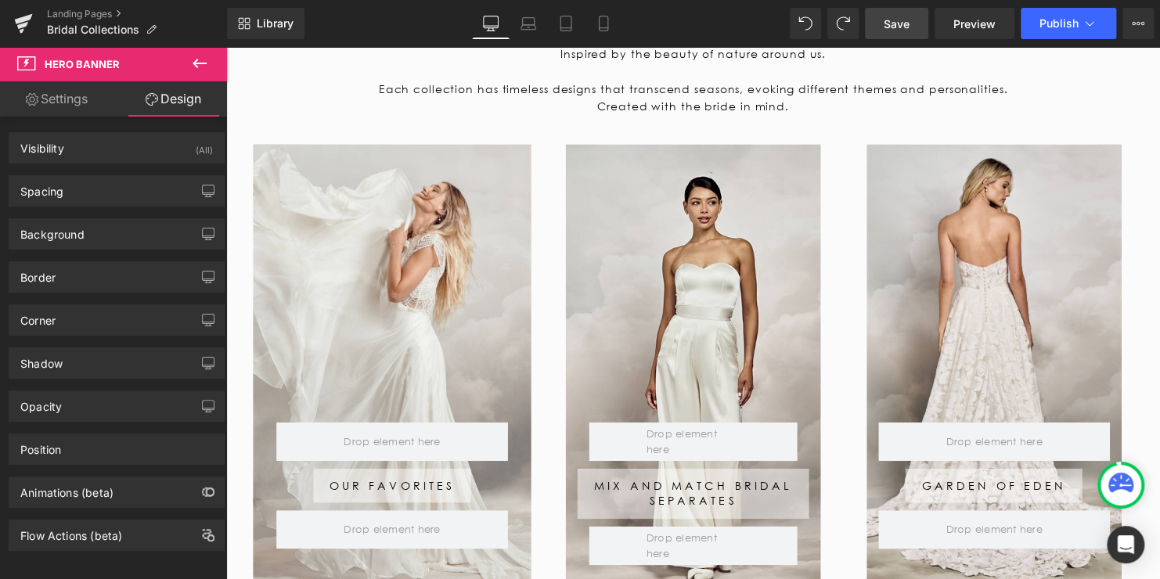
scroll to position [407, 0]
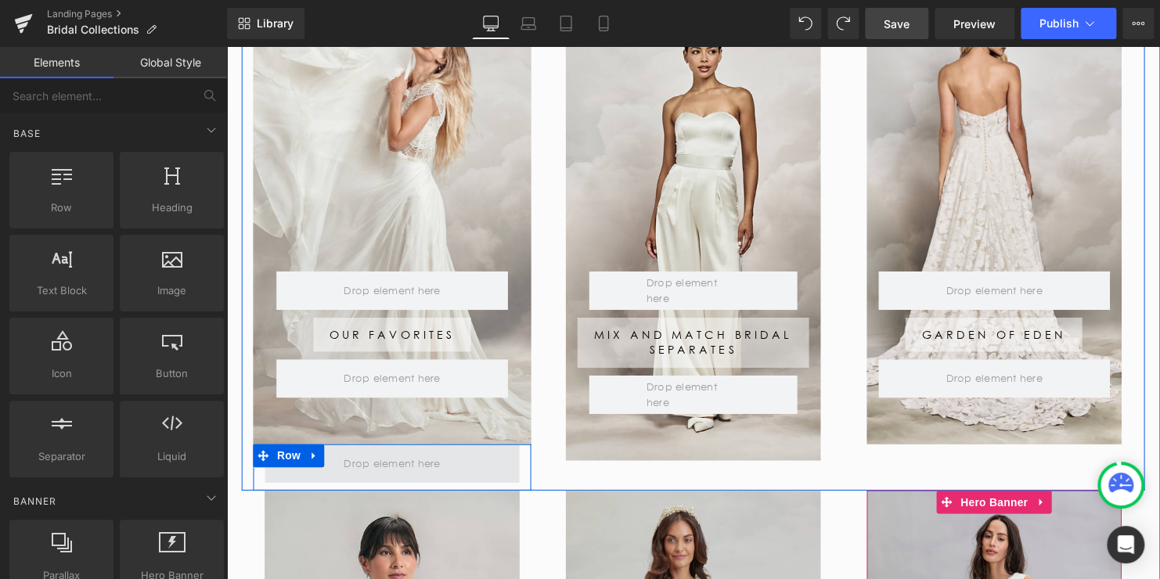
click at [439, 470] on span at bounding box center [394, 470] width 109 height 24
click at [281, 464] on span "Row" at bounding box center [289, 462] width 31 height 23
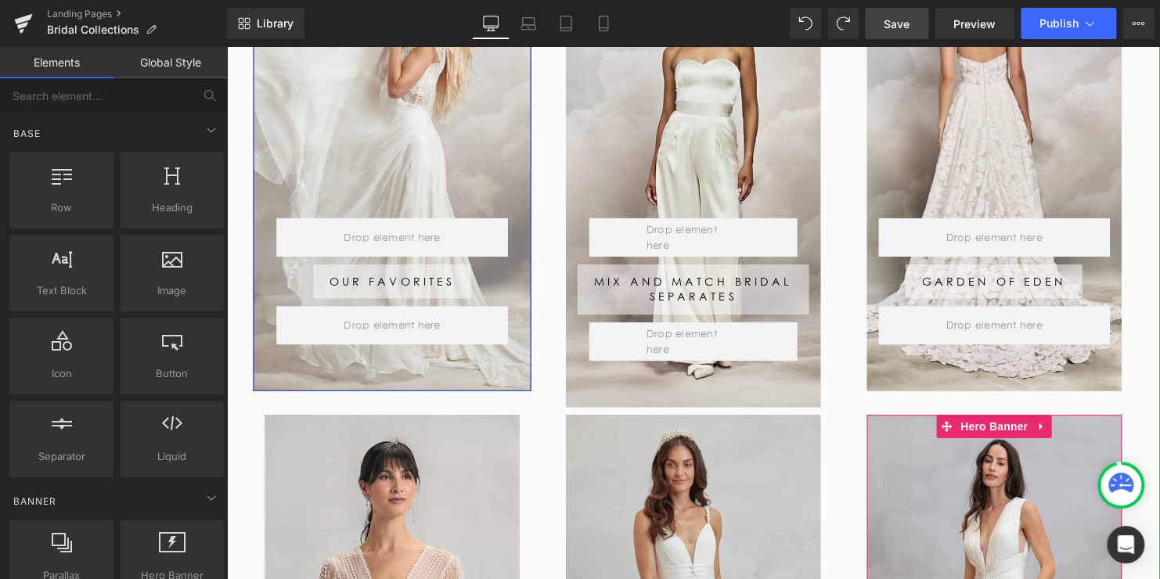
scroll to position [485, 0]
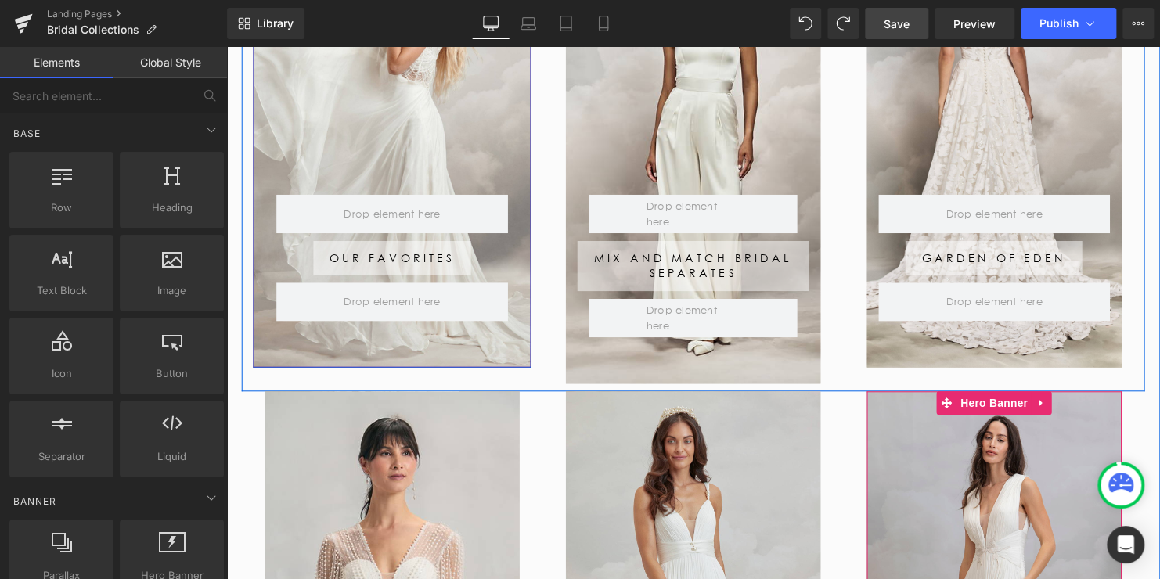
click at [412, 351] on div "Row Our Favorites Button Row Row" at bounding box center [395, 143] width 282 height 457
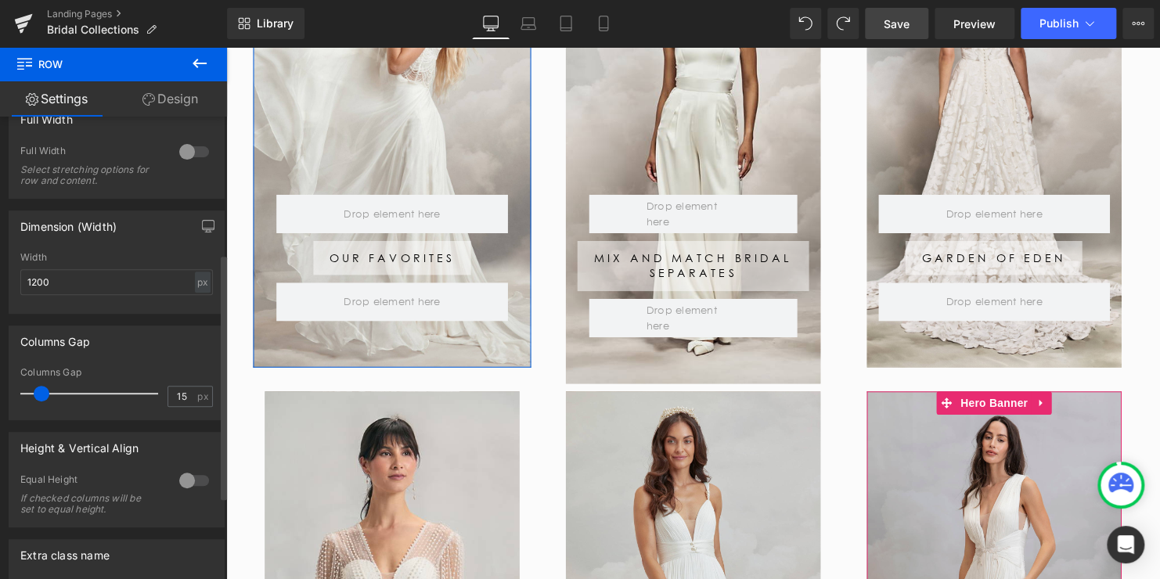
scroll to position [257, 0]
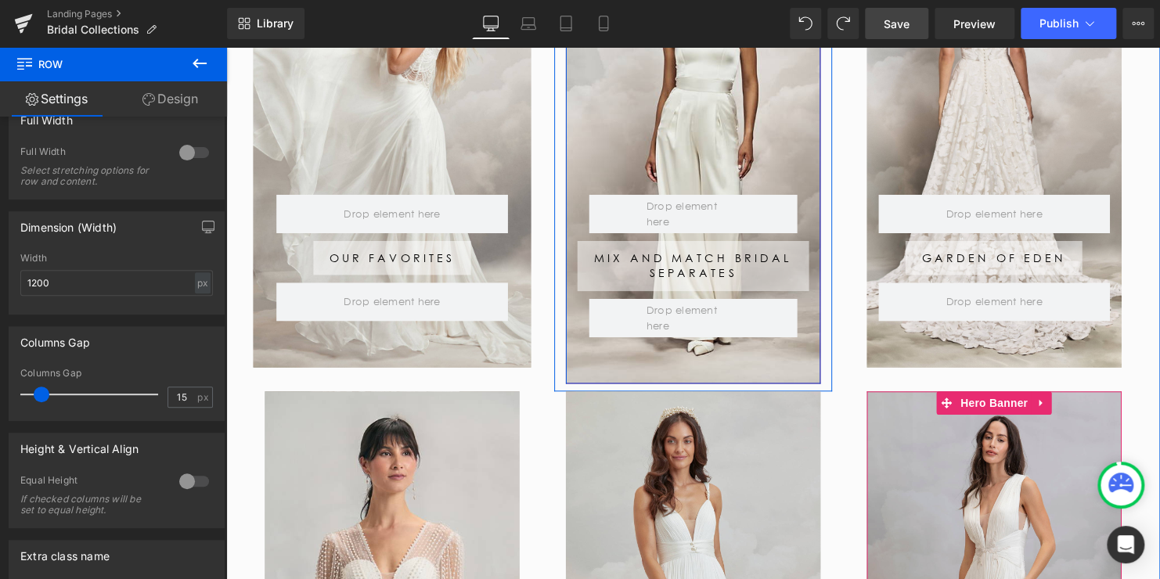
click at [630, 366] on div "Row Mix and Match Bridal Separates Button Row Row" at bounding box center [700, 152] width 258 height 474
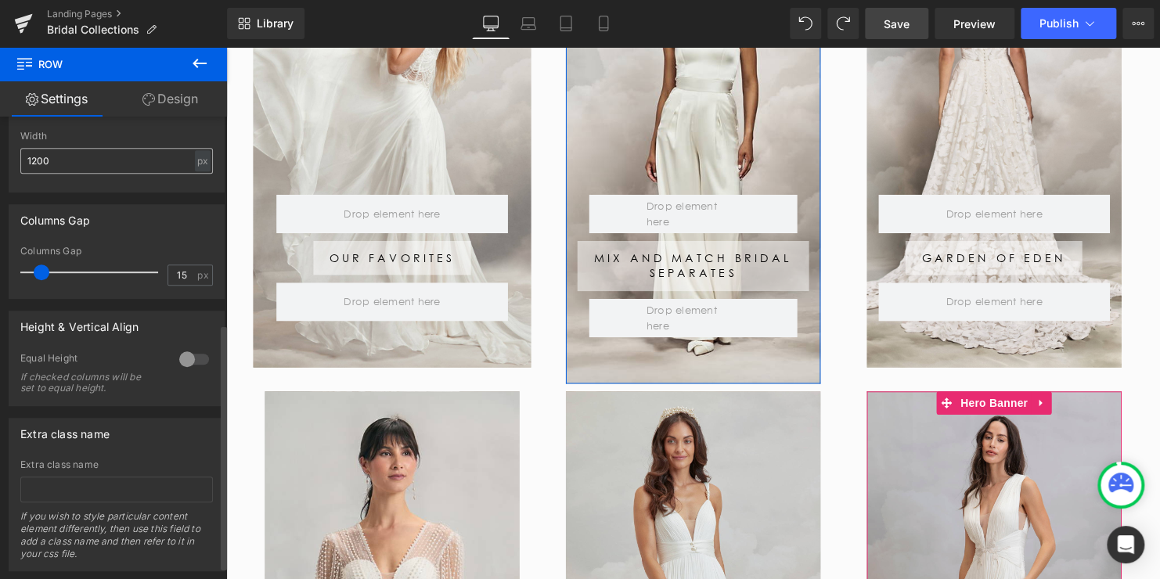
scroll to position [414, 0]
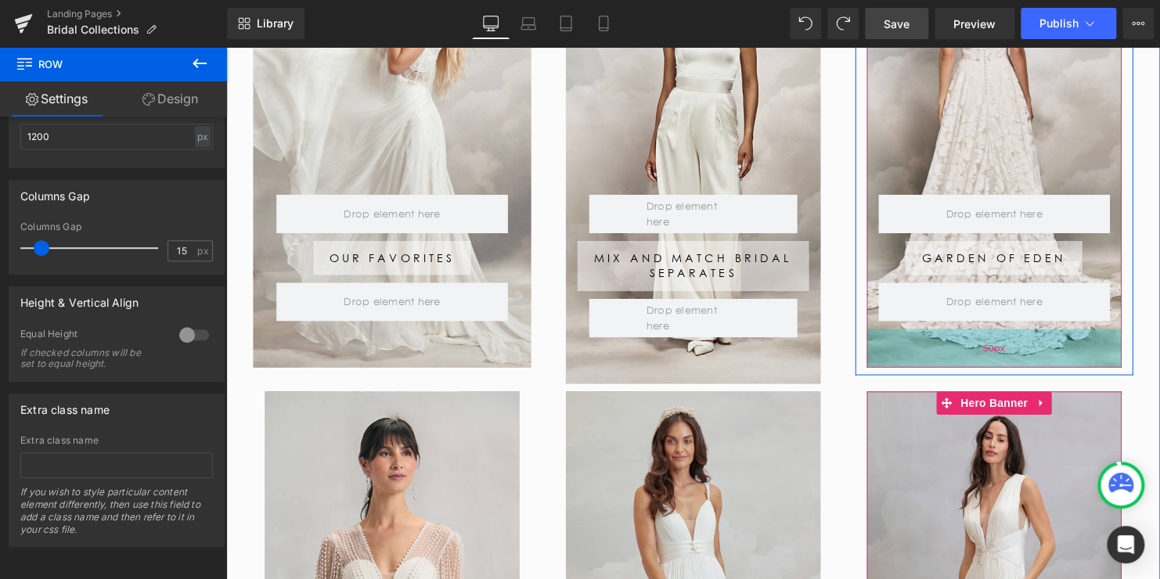
click at [895, 355] on div "50px" at bounding box center [1005, 352] width 258 height 39
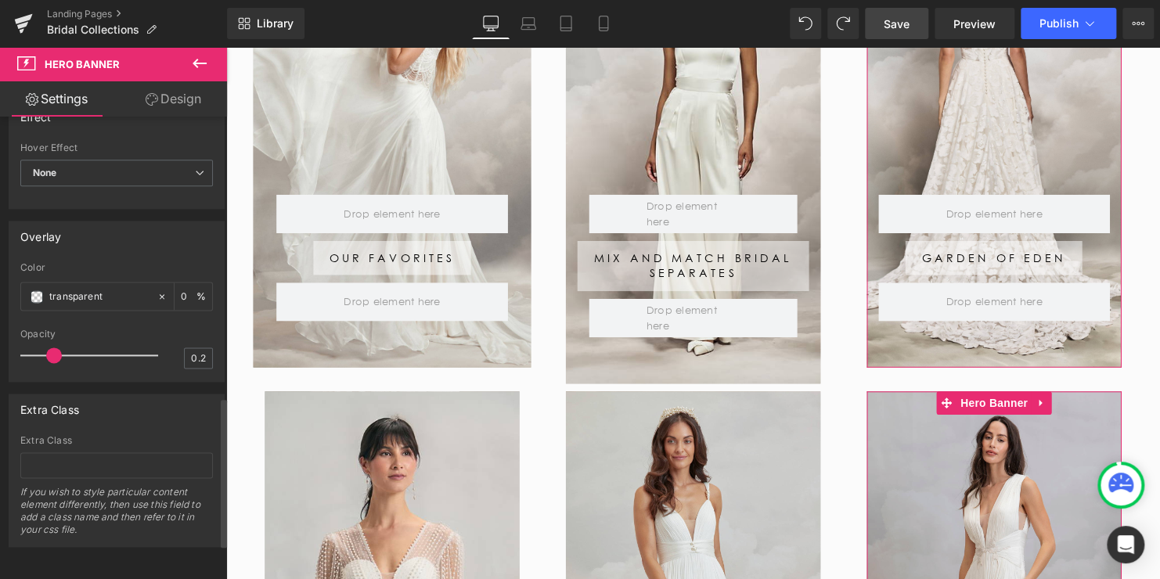
scroll to position [979, 0]
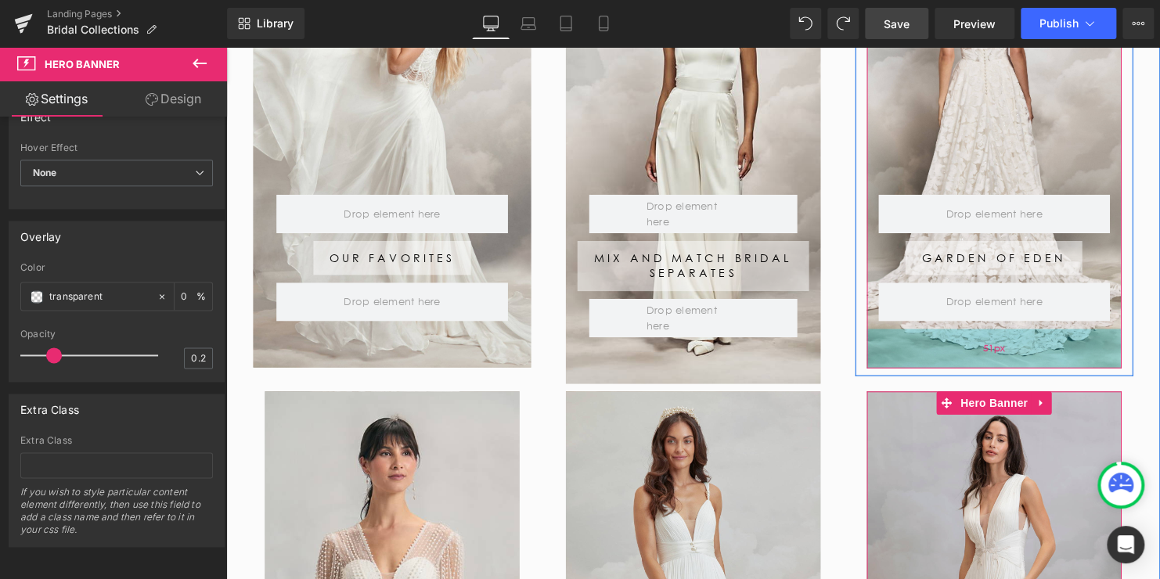
click at [984, 336] on div "51px" at bounding box center [1005, 353] width 258 height 40
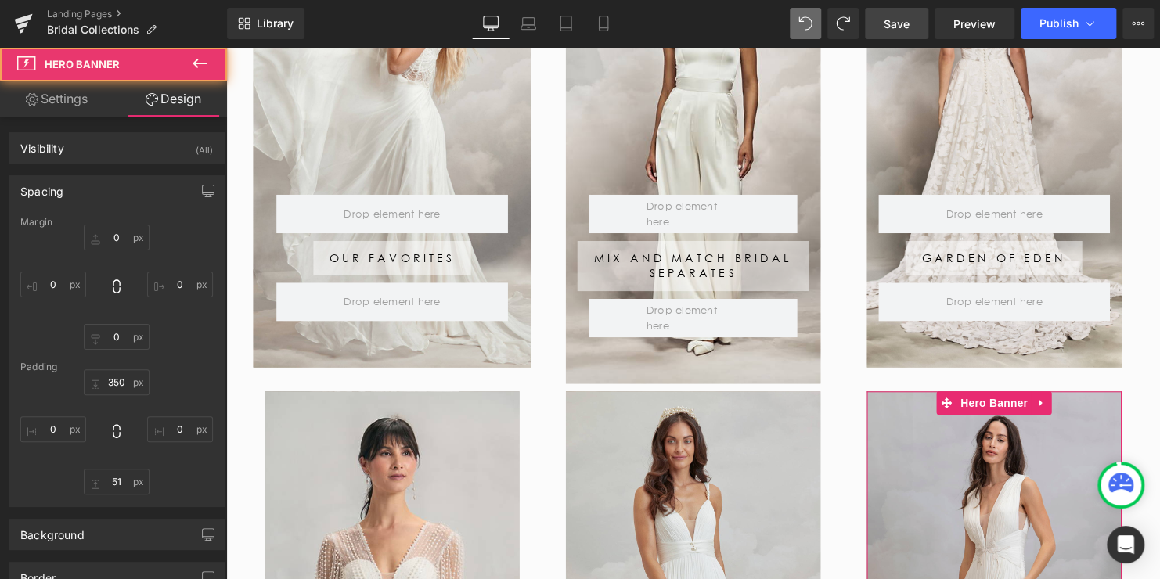
type input "0"
type input "350"
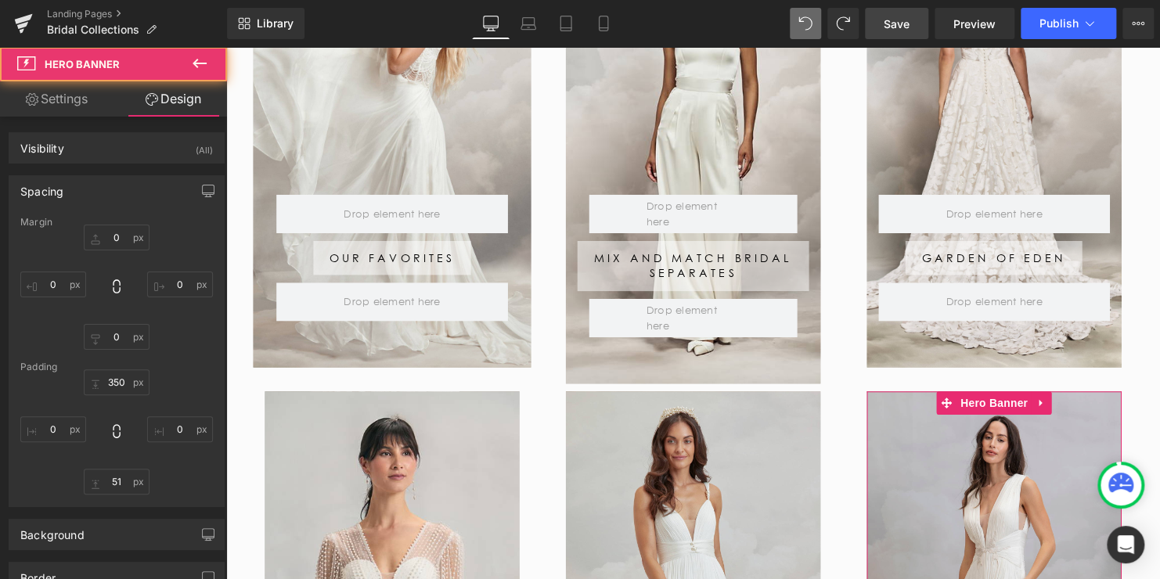
type input "0"
type input "50"
type input "0"
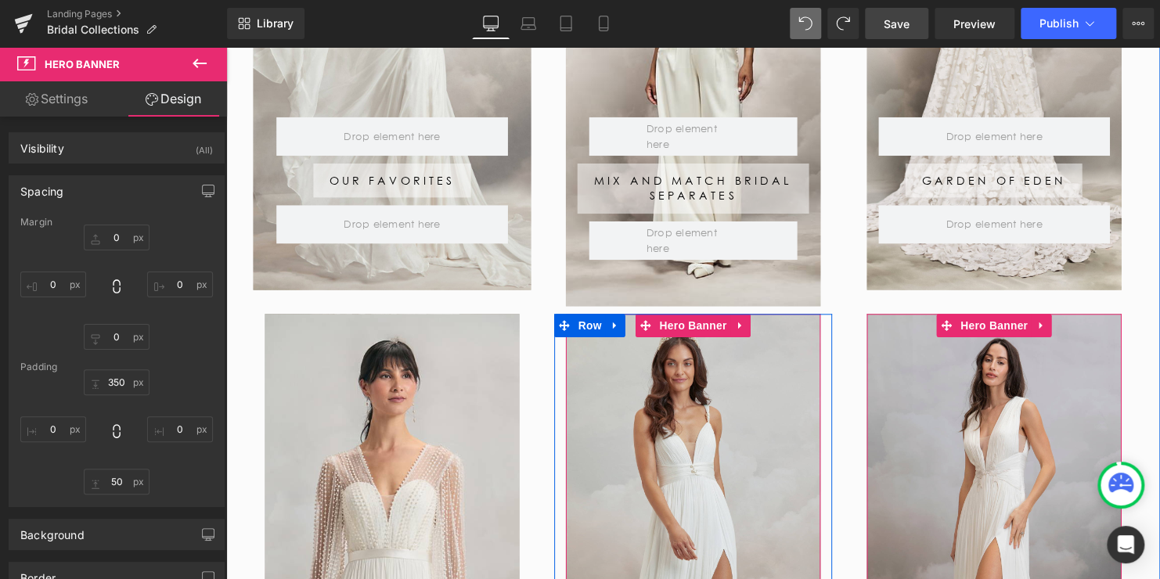
scroll to position [485, 0]
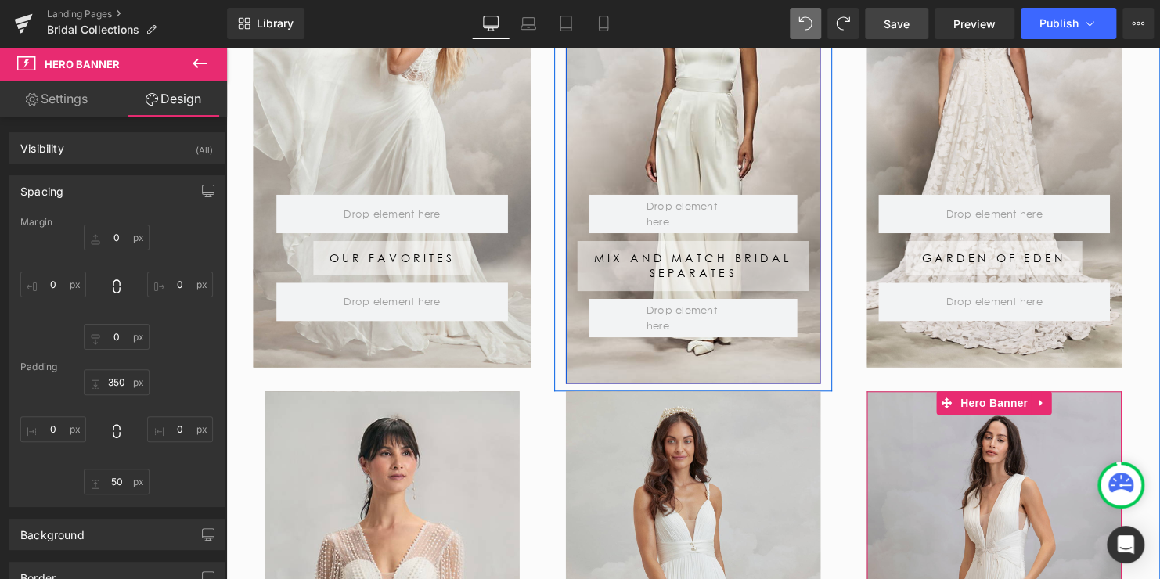
click at [669, 353] on div "Row Mix and Match Bridal Separates Button Row Row" at bounding box center [700, 152] width 258 height 474
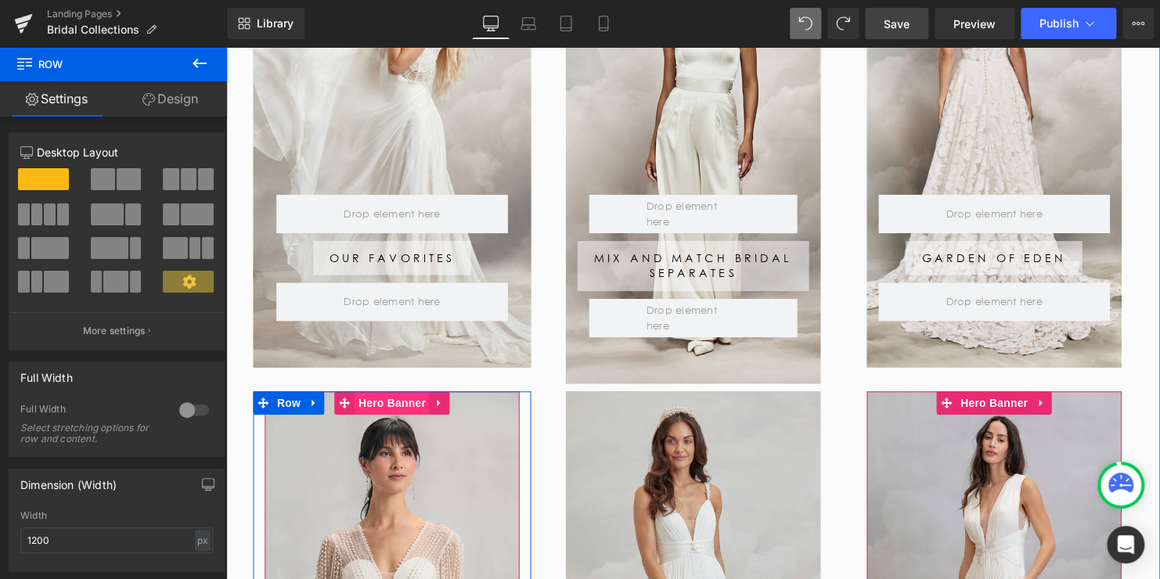
click at [391, 404] on span "Hero Banner" at bounding box center [394, 407] width 76 height 23
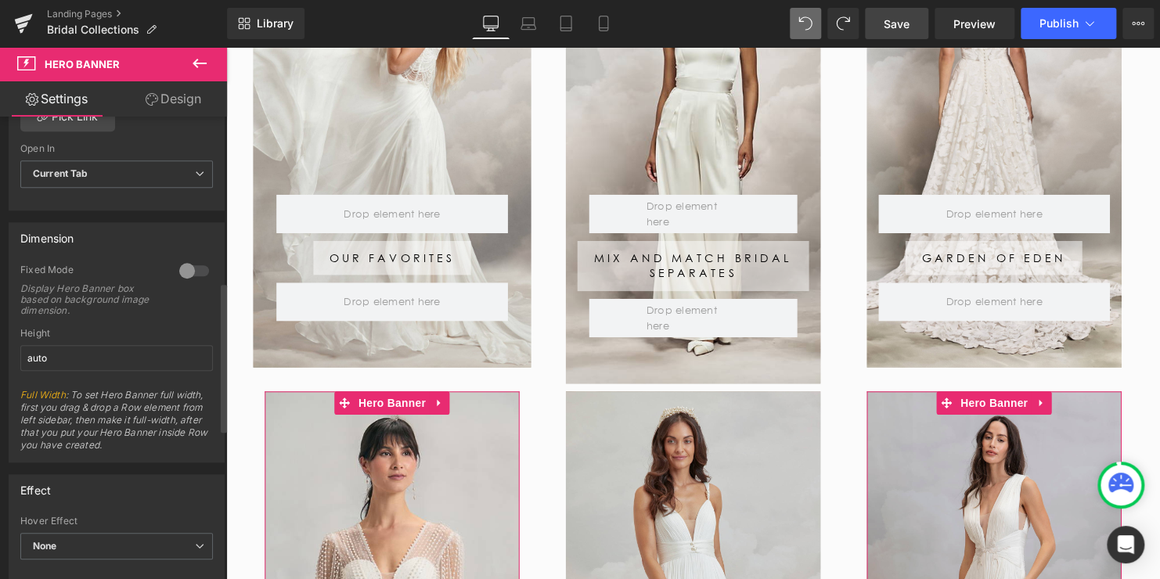
scroll to position [470, 0]
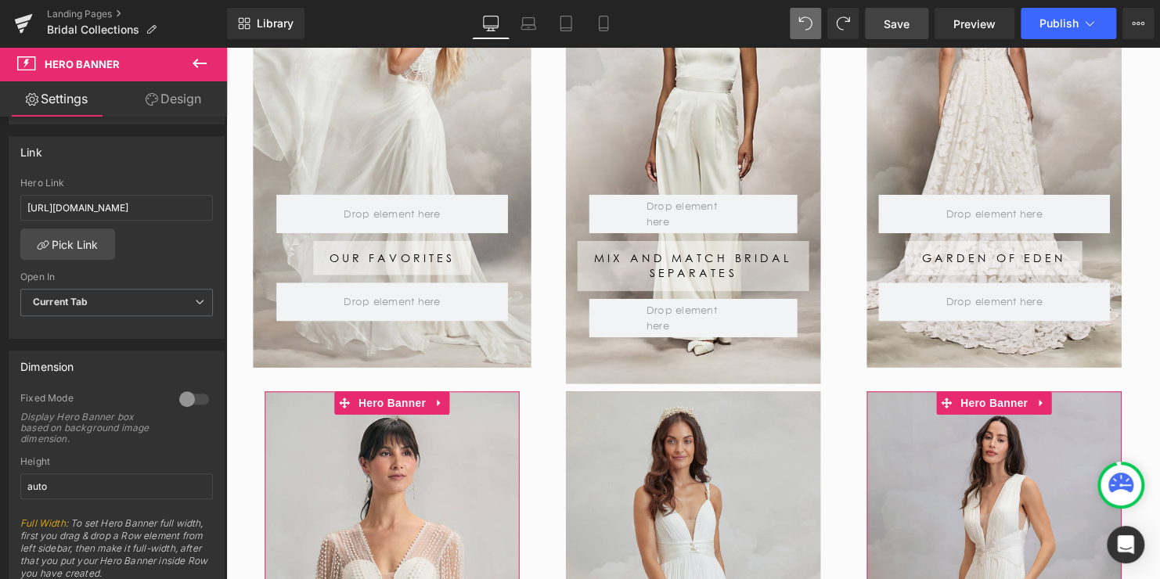
click at [175, 105] on link "Design" at bounding box center [173, 98] width 113 height 35
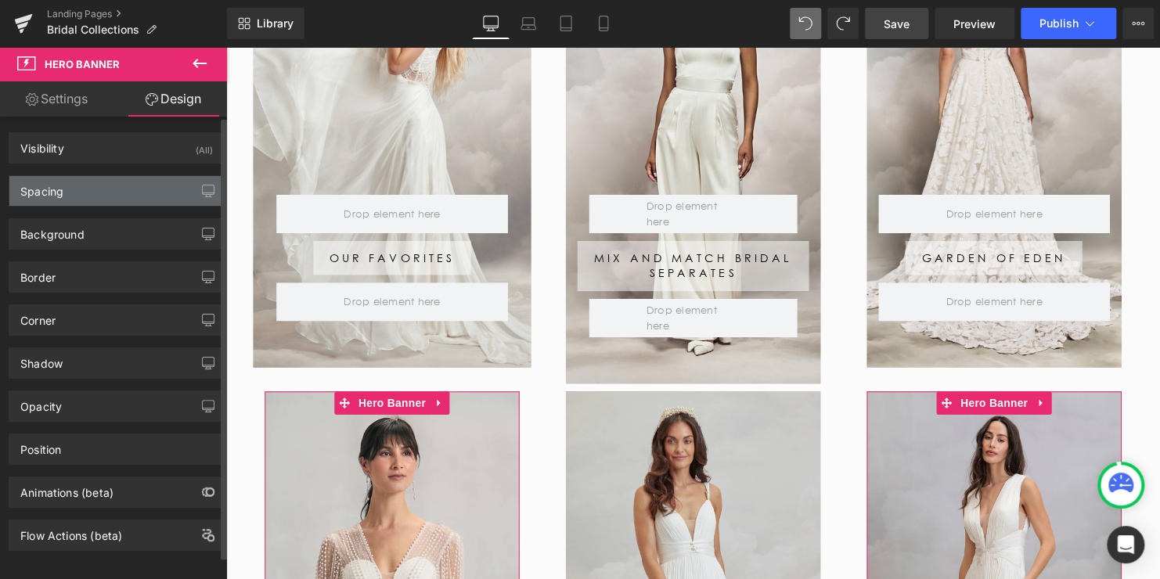
click at [81, 184] on div "Spacing" at bounding box center [116, 191] width 214 height 30
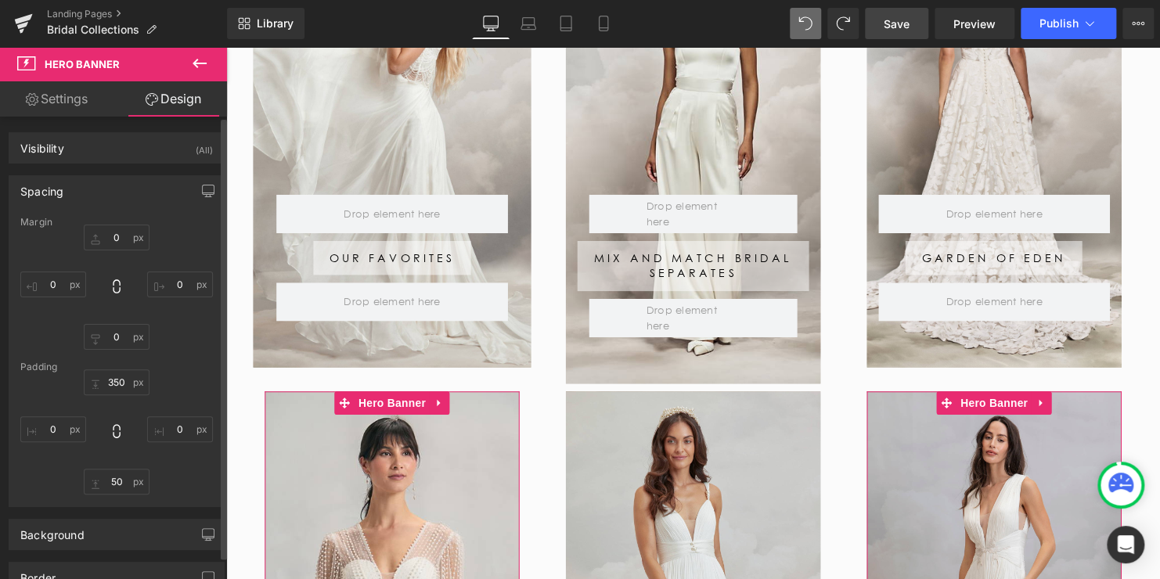
click at [77, 192] on div "Spacing" at bounding box center [116, 191] width 214 height 30
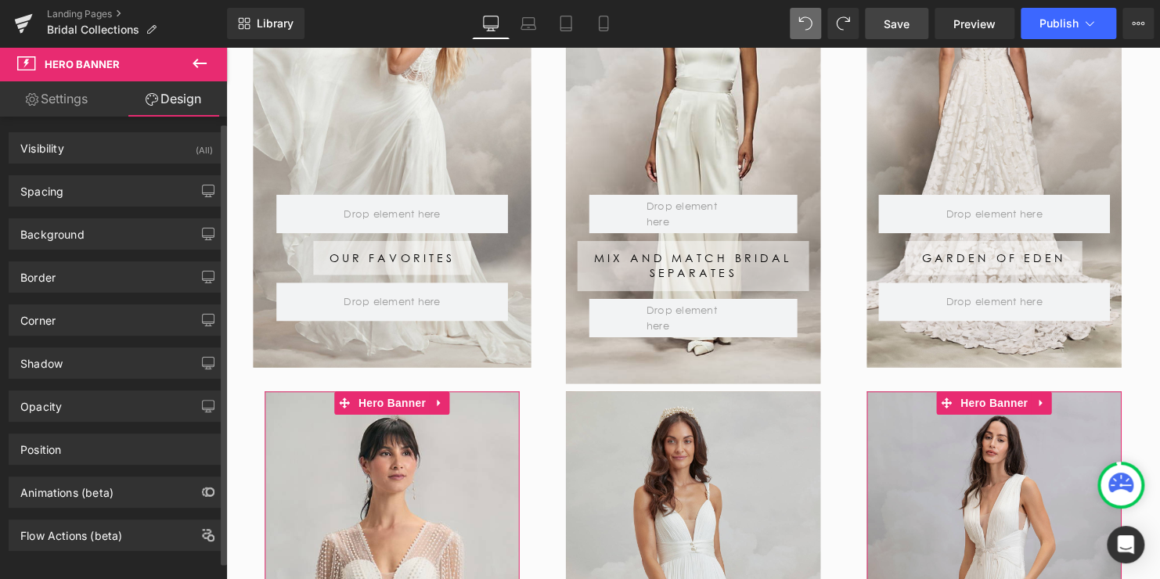
scroll to position [13, 0]
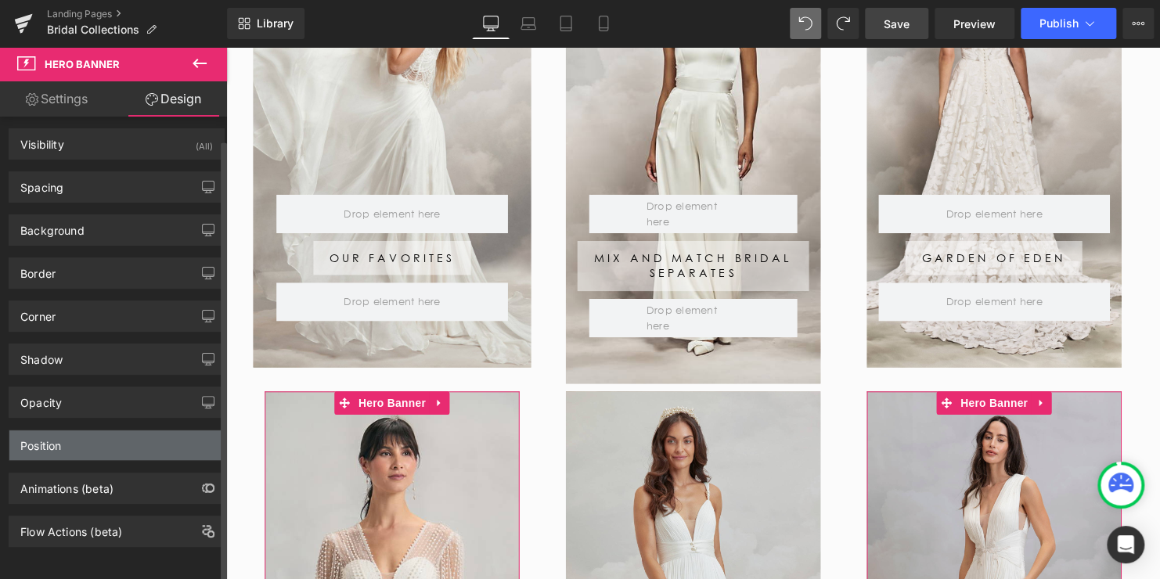
click at [79, 430] on div "Position" at bounding box center [116, 445] width 214 height 30
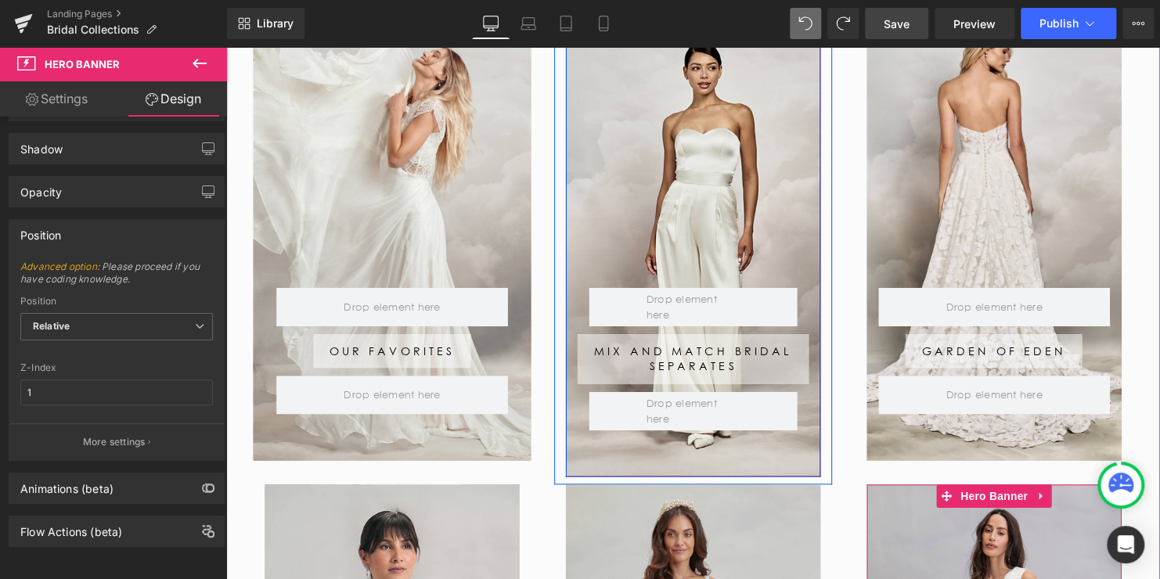
scroll to position [250, 0]
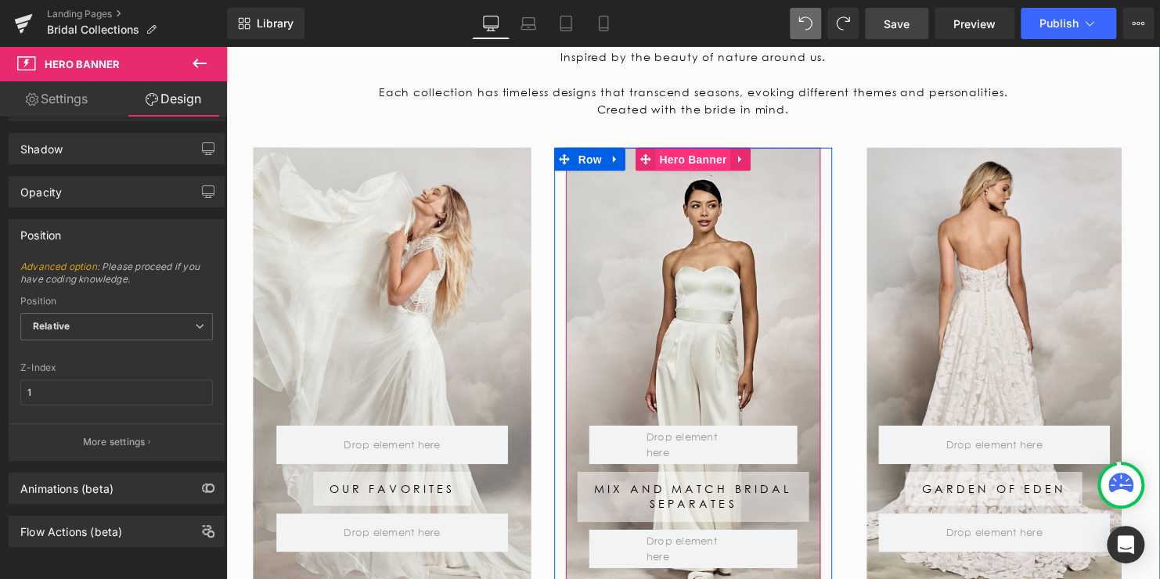
click at [693, 164] on span "Hero Banner" at bounding box center [699, 161] width 76 height 23
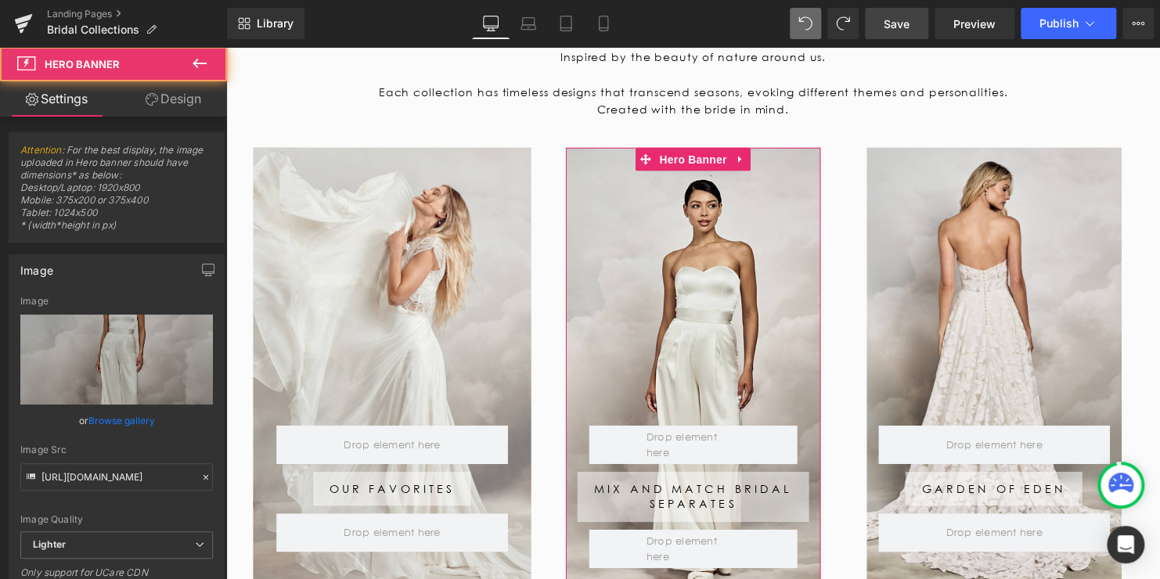
click at [173, 101] on link "Design" at bounding box center [173, 98] width 113 height 35
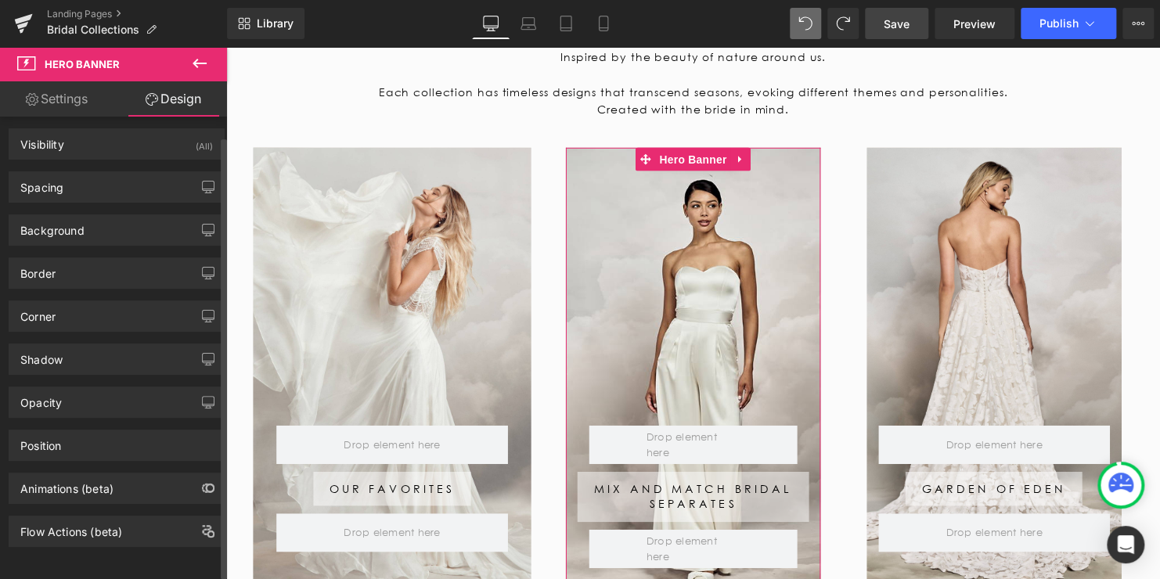
scroll to position [13, 0]
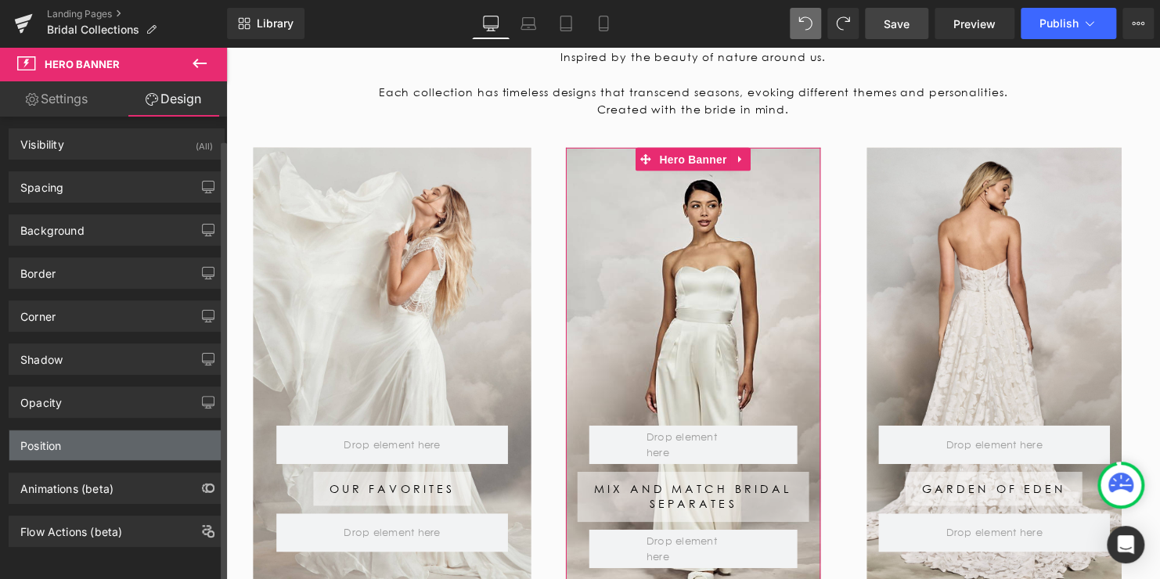
click at [66, 431] on div "Position" at bounding box center [116, 445] width 214 height 30
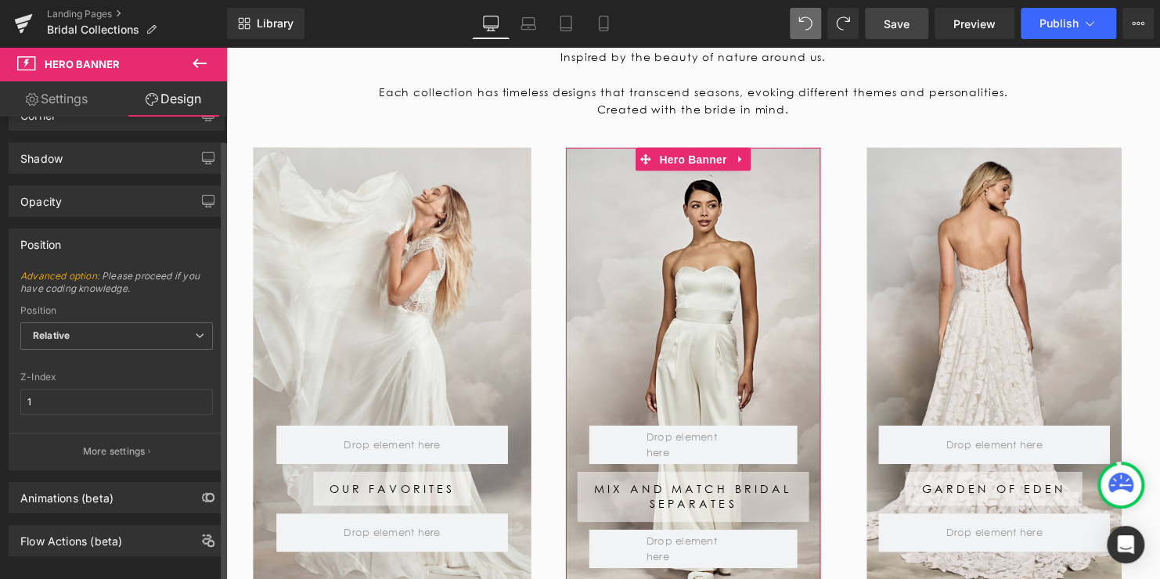
scroll to position [222, 0]
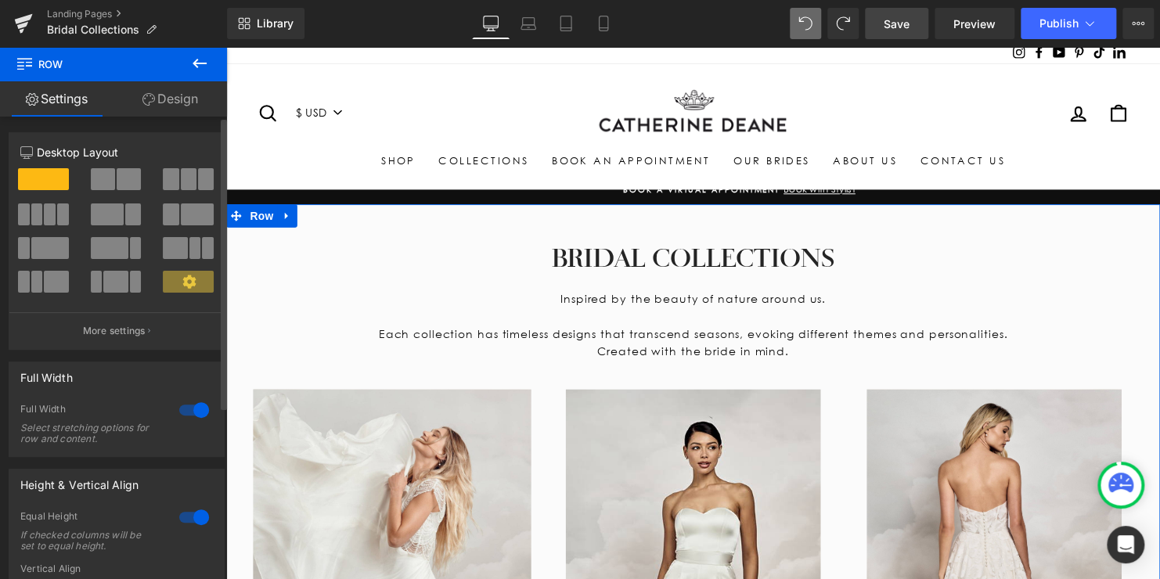
scroll to position [0, 0]
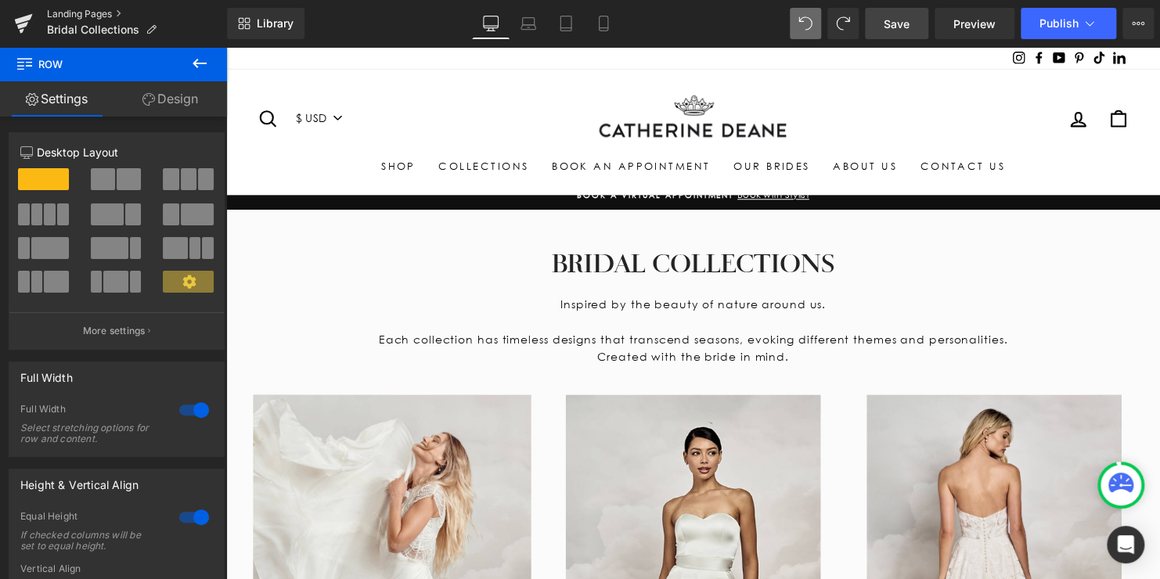
click at [79, 12] on link "Landing Pages" at bounding box center [137, 14] width 180 height 13
